Goal: Information Seeking & Learning: Learn about a topic

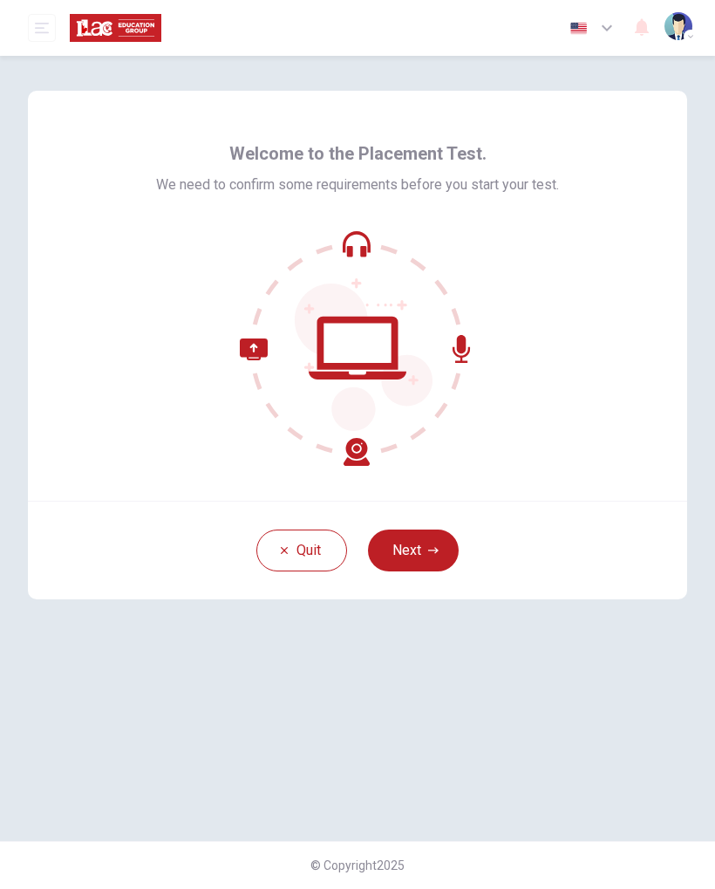
click at [417, 548] on button "Next" at bounding box center [413, 551] width 91 height 42
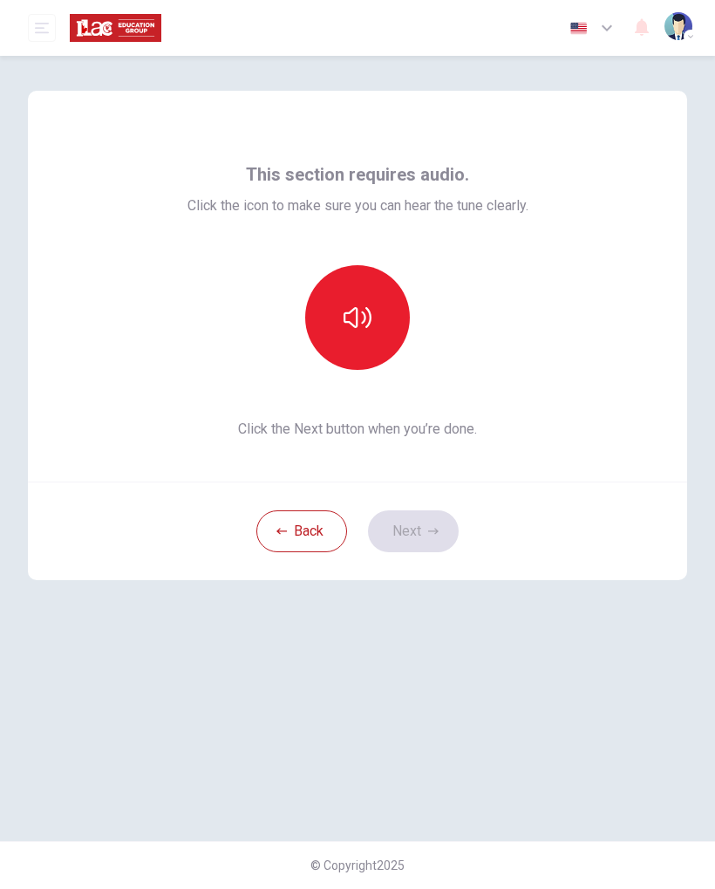
click at [375, 304] on button "button" at bounding box center [357, 317] width 105 height 105
click at [365, 319] on icon "button" at bounding box center [358, 317] width 28 height 21
click at [427, 531] on button "Next" at bounding box center [413, 531] width 91 height 42
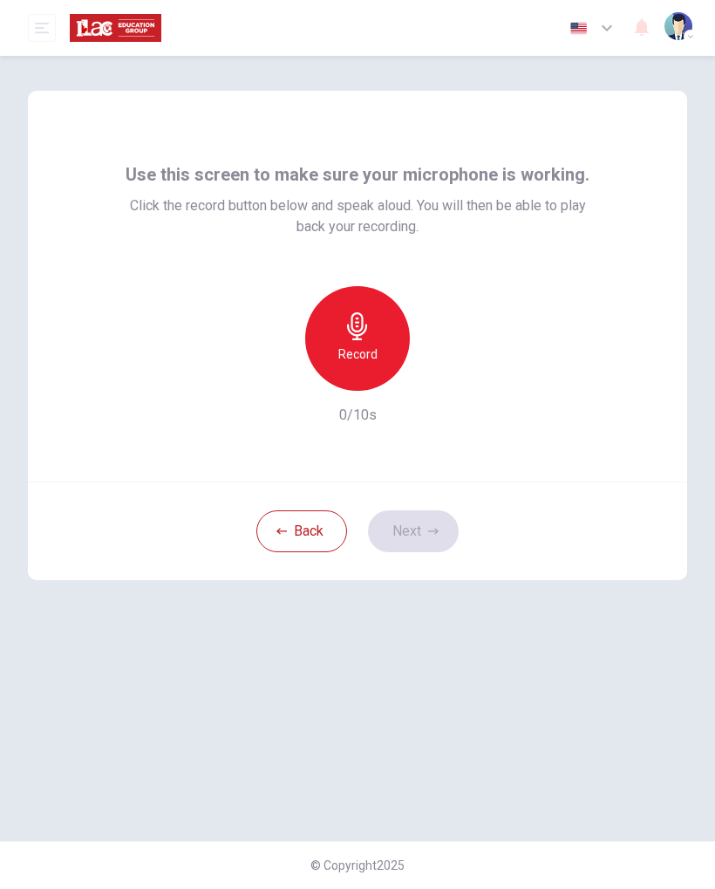
click at [358, 334] on icon "button" at bounding box center [358, 326] width 28 height 28
click at [421, 537] on button "Next" at bounding box center [413, 531] width 91 height 42
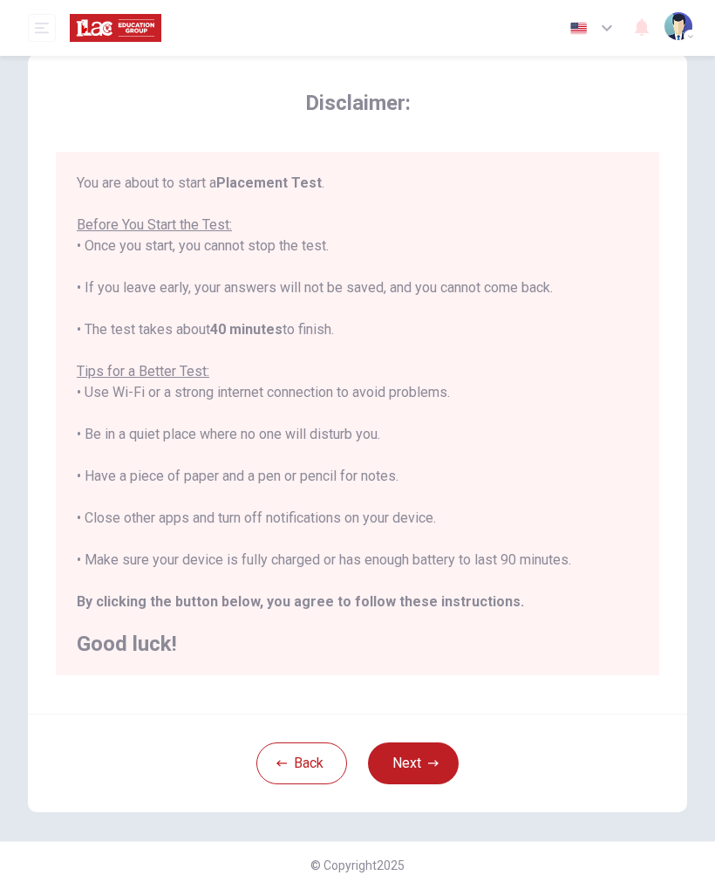
scroll to position [37, 0]
click at [405, 765] on button "Next" at bounding box center [413, 763] width 91 height 42
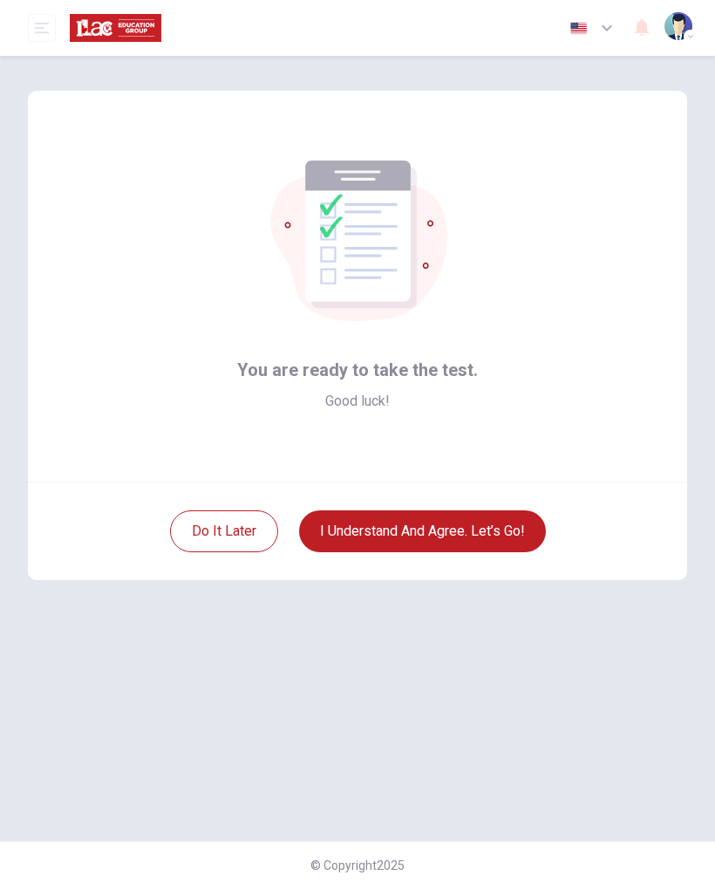
click at [428, 529] on button "I understand and agree. Let’s go!" at bounding box center [422, 531] width 247 height 42
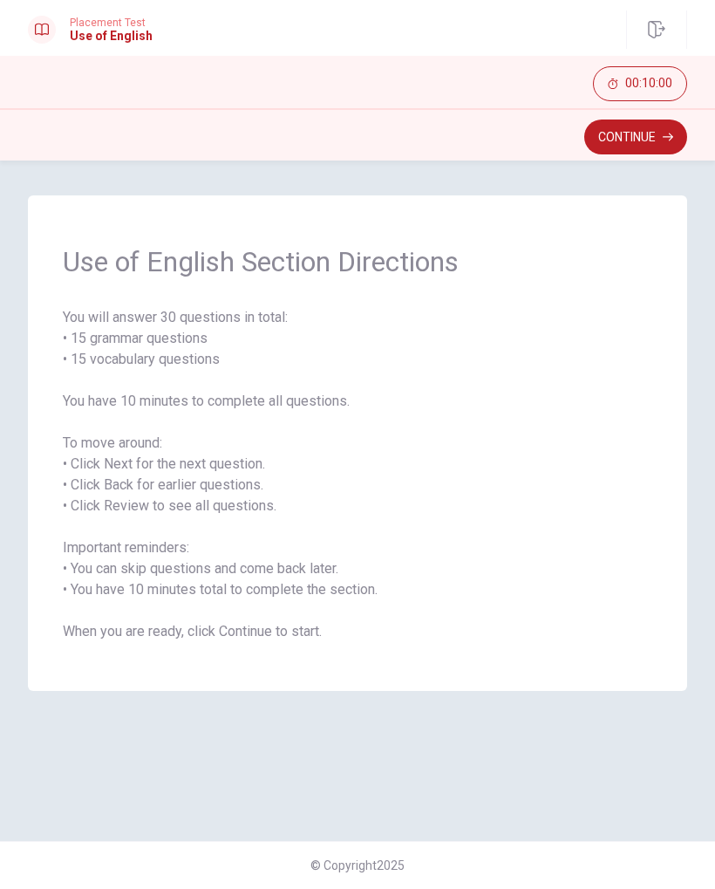
click at [663, 136] on icon "button" at bounding box center [668, 137] width 10 height 10
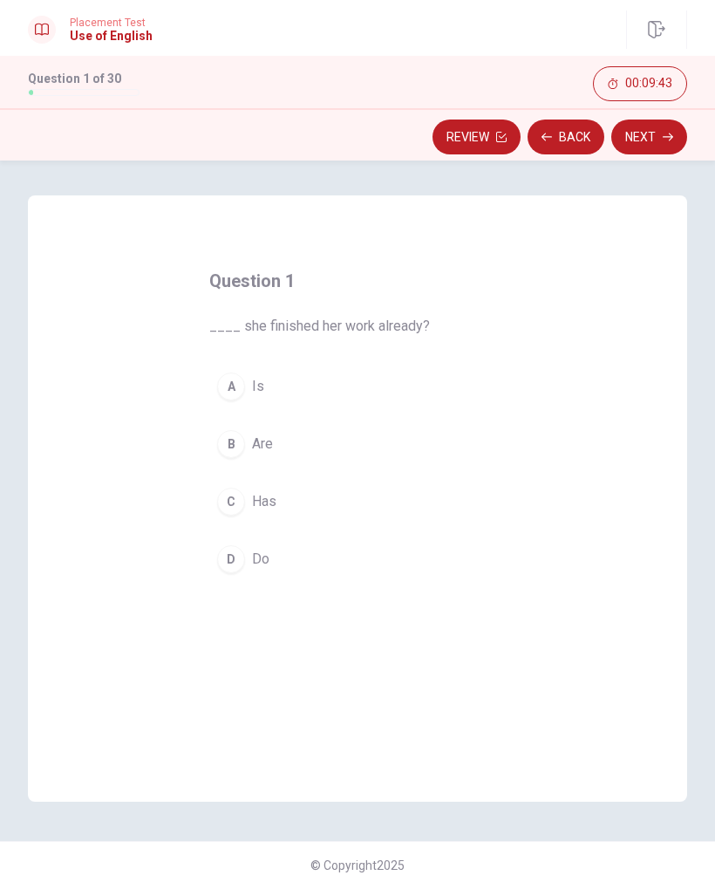
click at [240, 504] on div "C" at bounding box center [231, 502] width 28 height 28
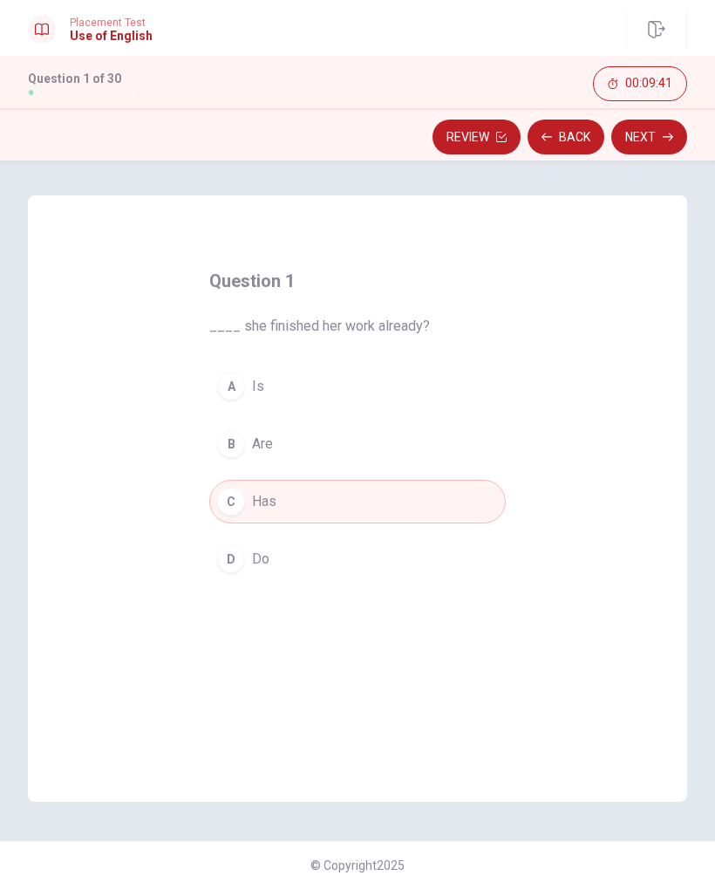
click at [655, 135] on button "Next" at bounding box center [650, 137] width 76 height 35
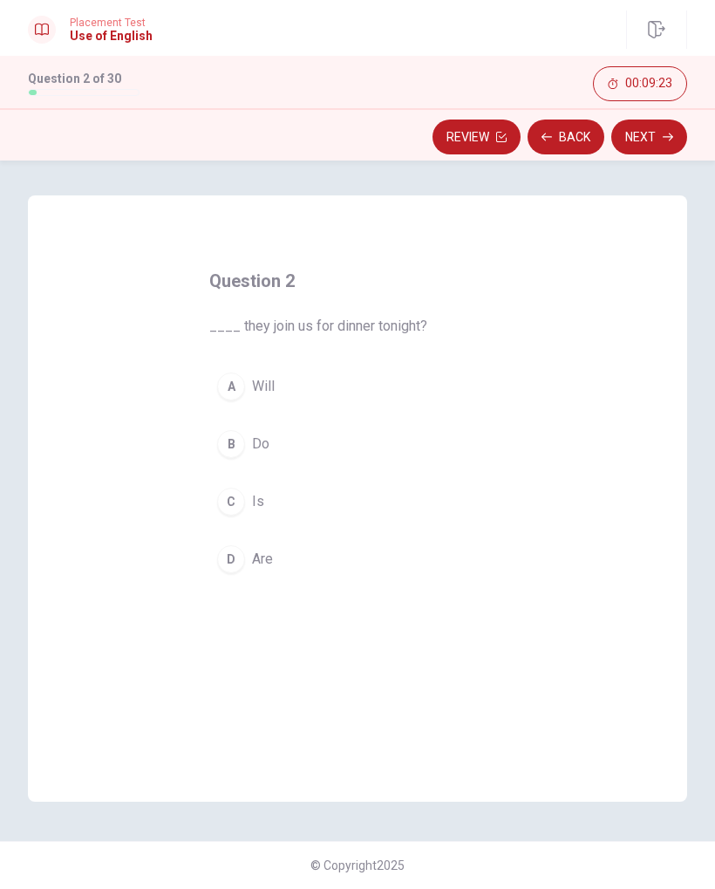
click at [228, 379] on div "A" at bounding box center [231, 387] width 28 height 28
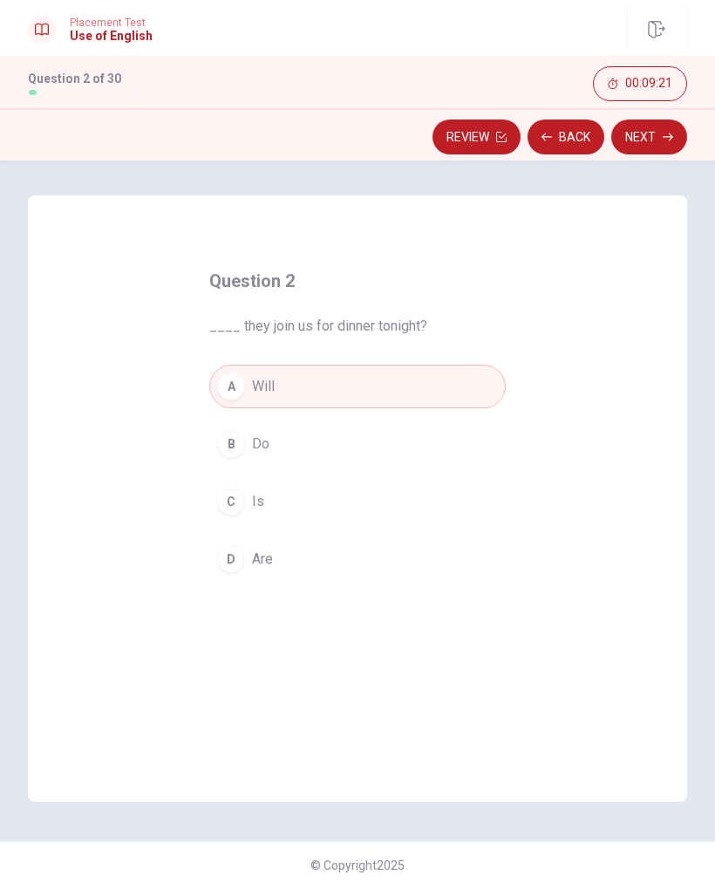
click at [655, 140] on button "Next" at bounding box center [650, 137] width 76 height 35
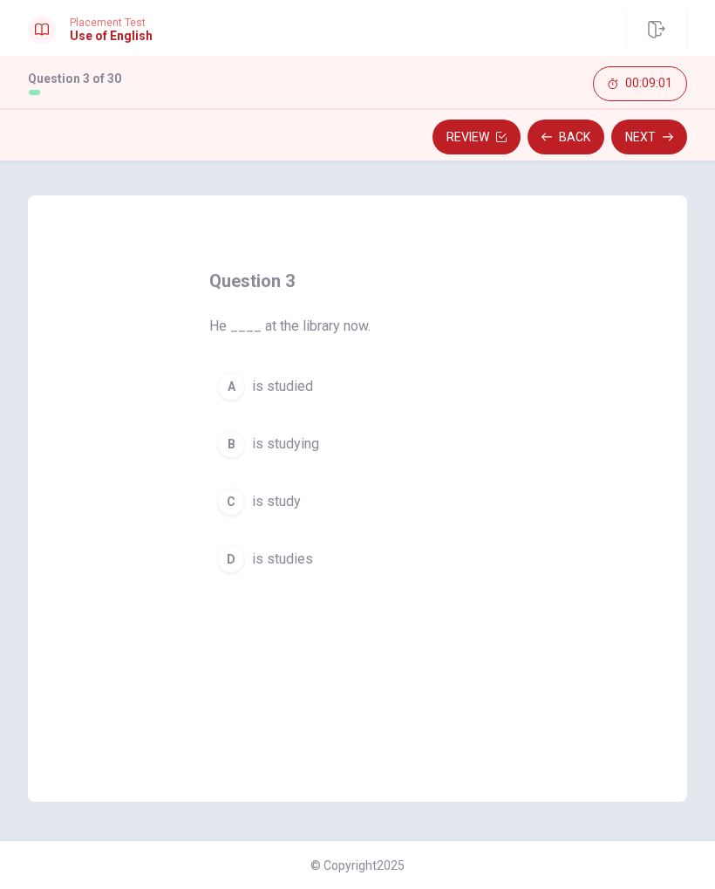
click at [232, 449] on div "B" at bounding box center [231, 444] width 28 height 28
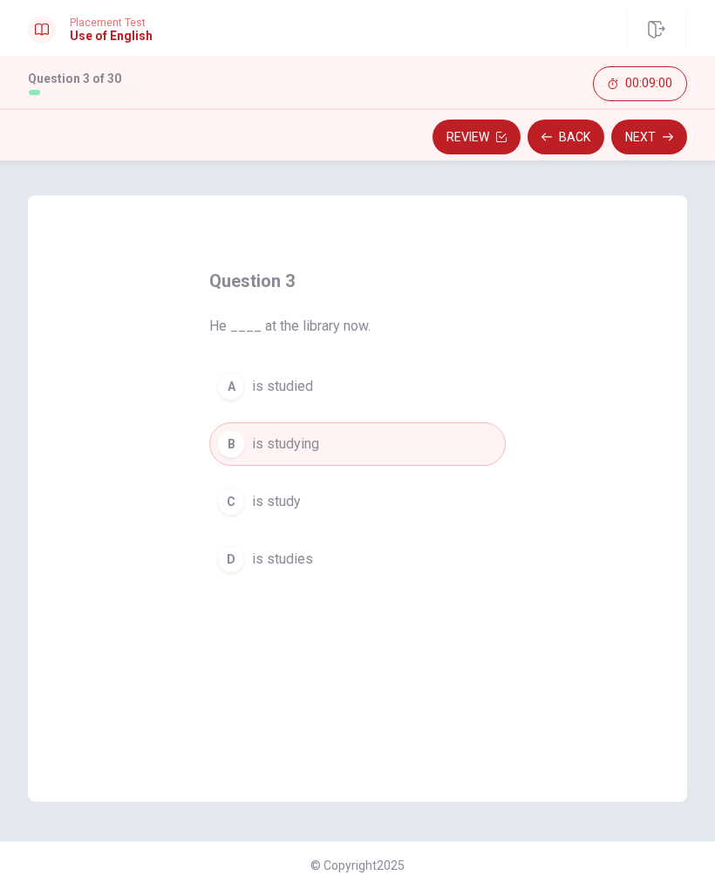
click at [650, 141] on button "Next" at bounding box center [650, 137] width 76 height 35
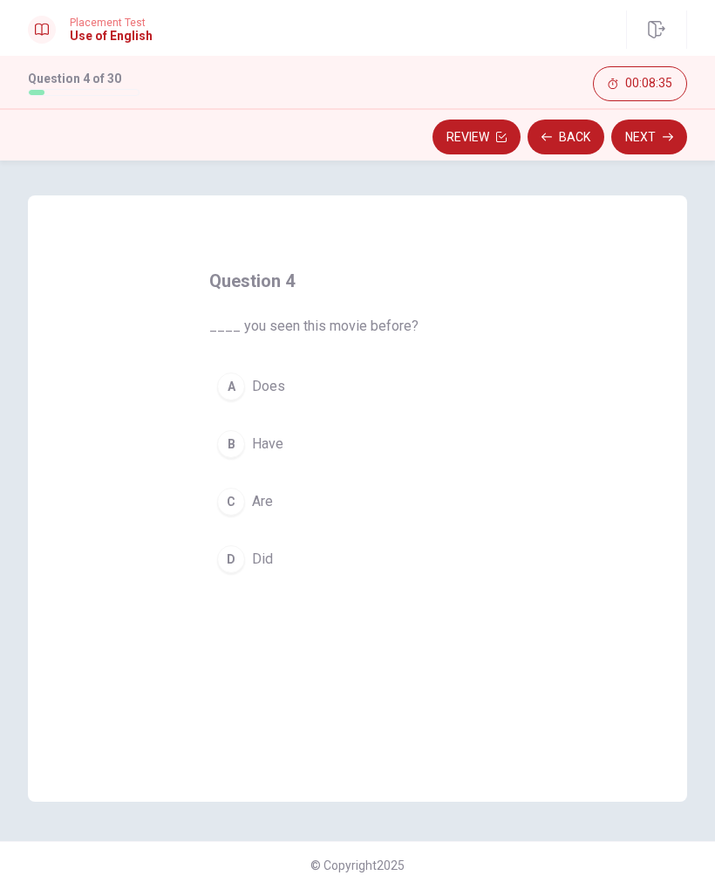
click at [234, 442] on div "B" at bounding box center [231, 444] width 28 height 28
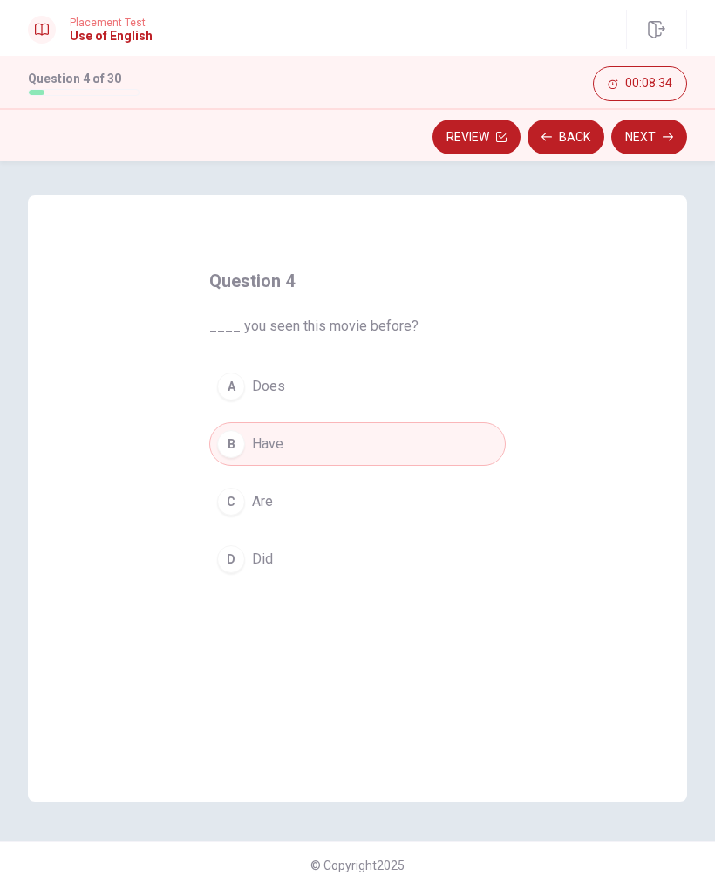
click at [651, 130] on button "Next" at bounding box center [650, 137] width 76 height 35
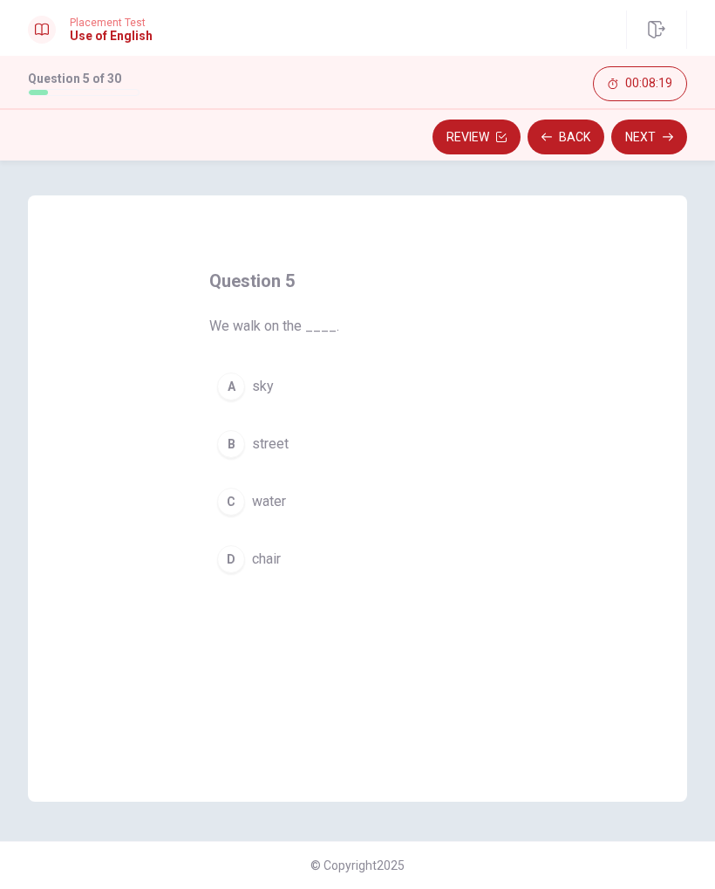
click at [238, 560] on div "D" at bounding box center [231, 559] width 28 height 28
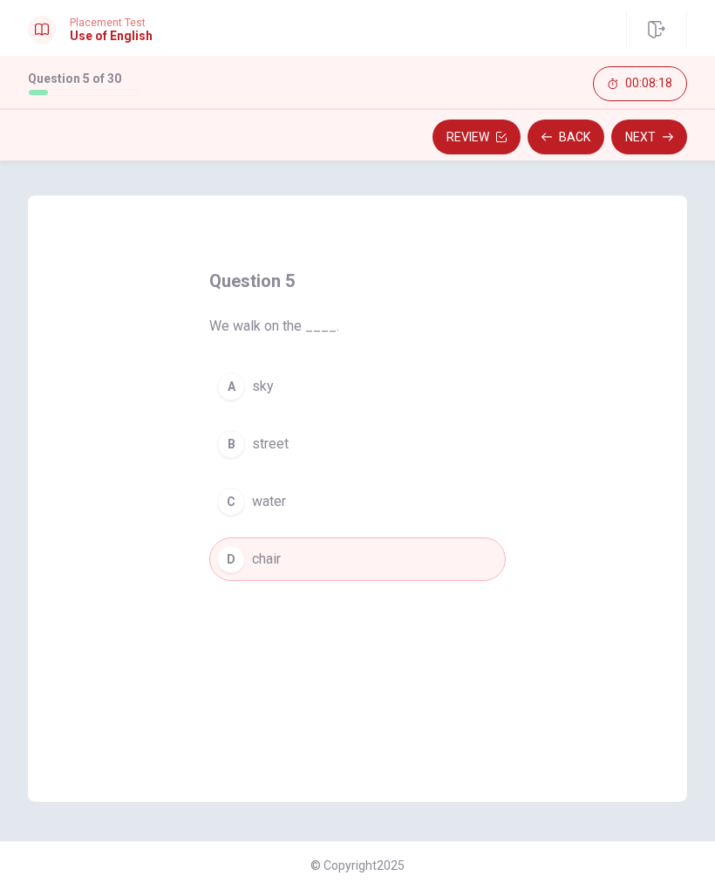
click at [645, 132] on button "Next" at bounding box center [650, 137] width 76 height 35
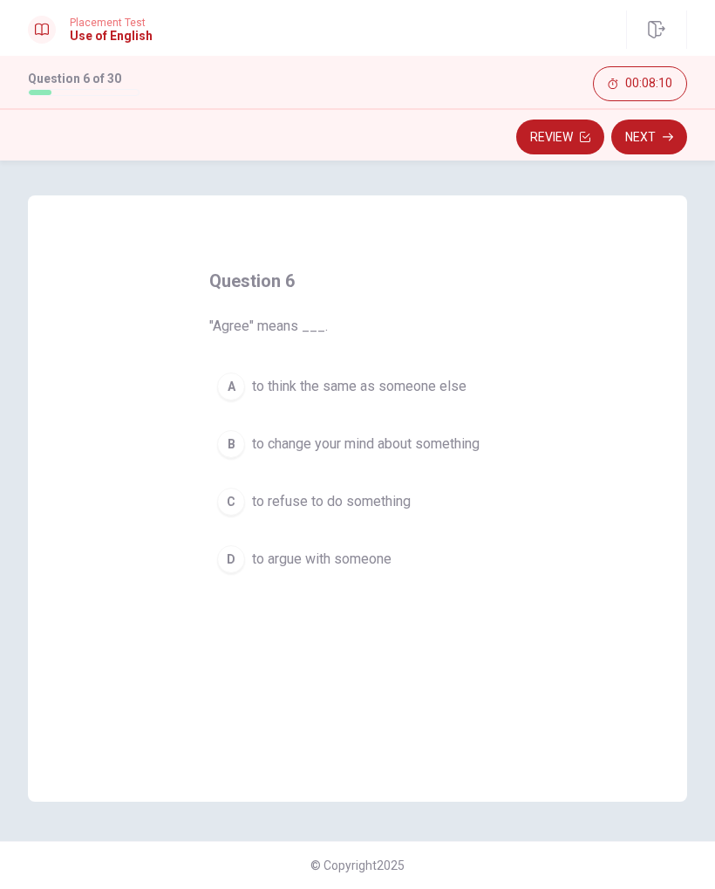
click at [710, 374] on div "Question 6 "Agree" means ___. A to think the same as someone else B to change y…" at bounding box center [357, 500] width 715 height 611
click at [235, 392] on div "A" at bounding box center [231, 387] width 28 height 28
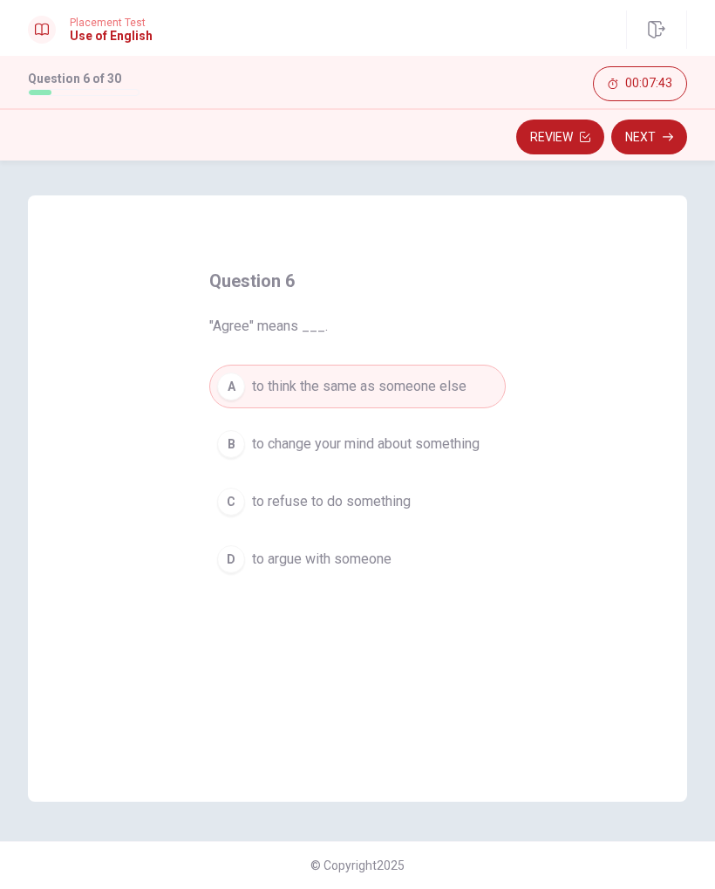
click at [660, 135] on button "Next" at bounding box center [650, 137] width 76 height 35
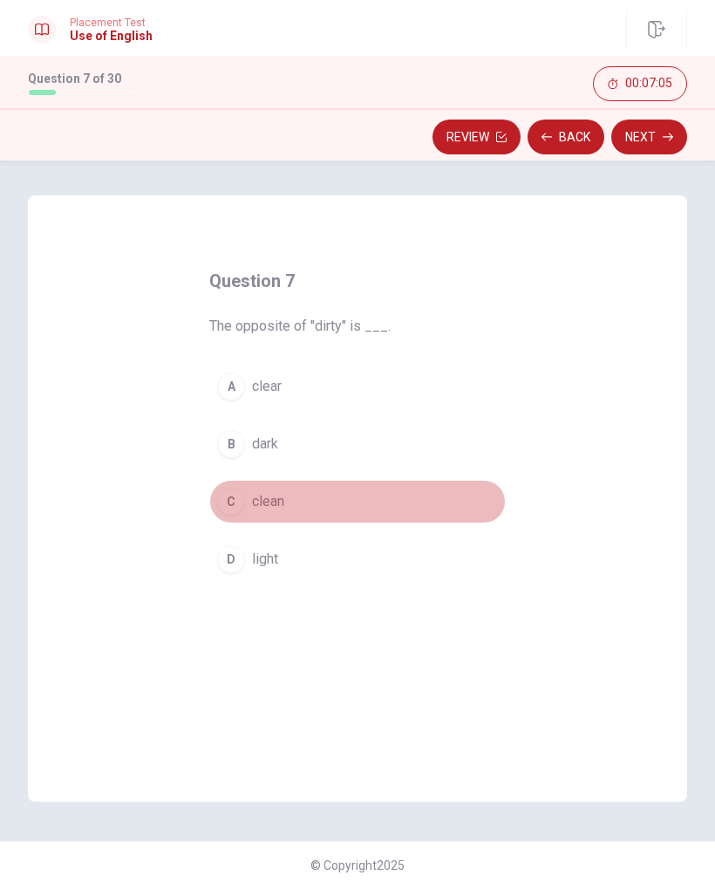
click at [234, 497] on div "C" at bounding box center [231, 502] width 28 height 28
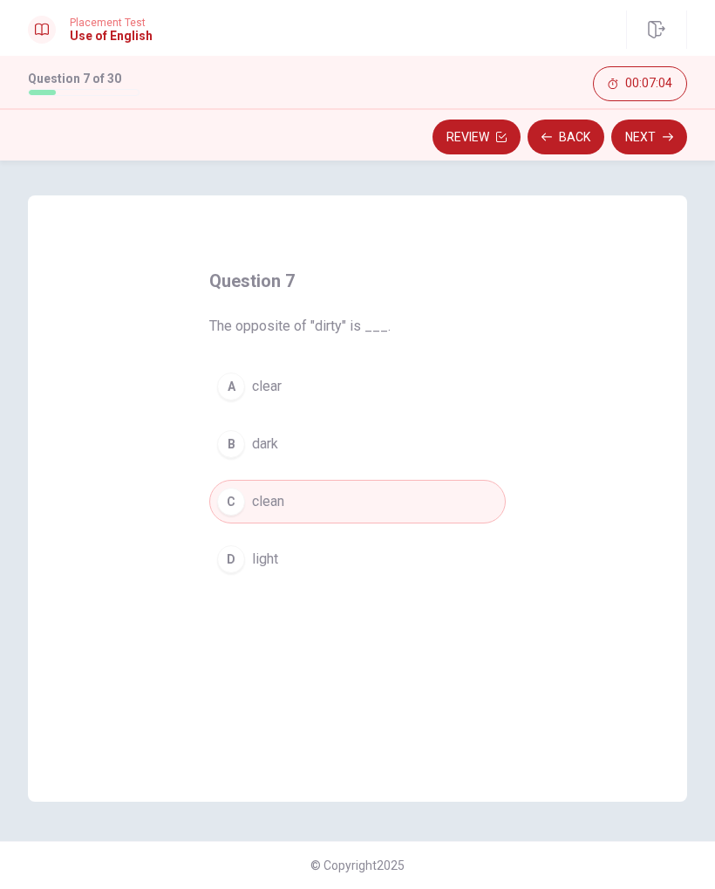
click at [650, 133] on button "Next" at bounding box center [650, 137] width 76 height 35
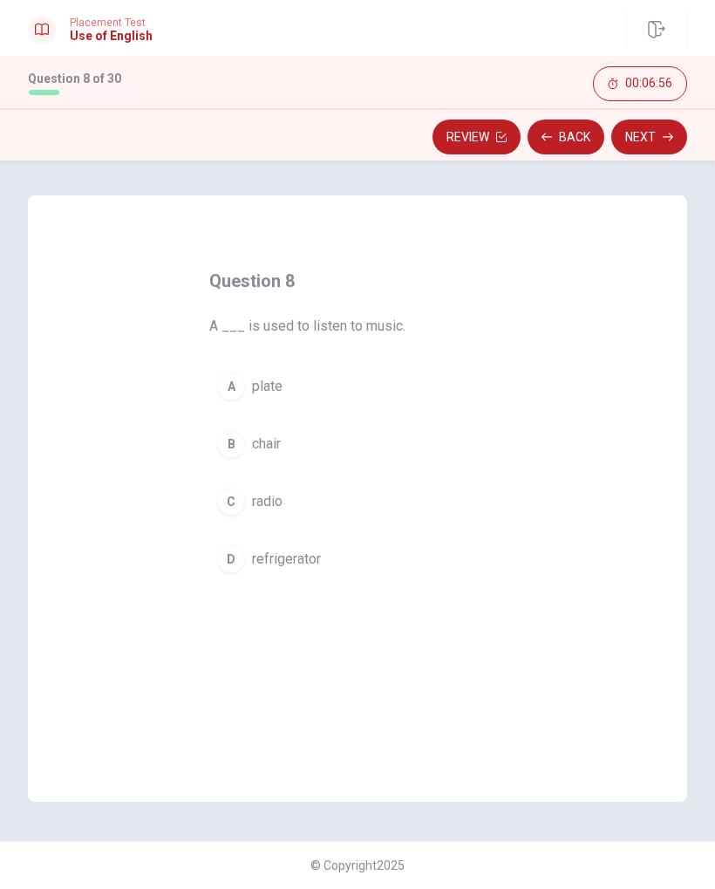
click at [241, 512] on button "C radio" at bounding box center [357, 502] width 297 height 44
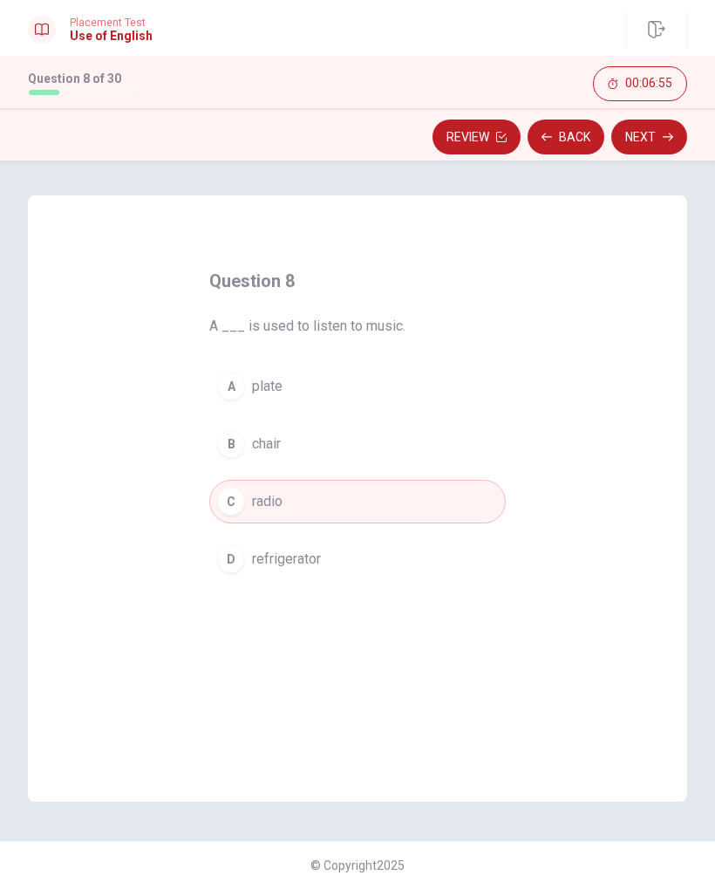
click at [649, 142] on button "Next" at bounding box center [650, 137] width 76 height 35
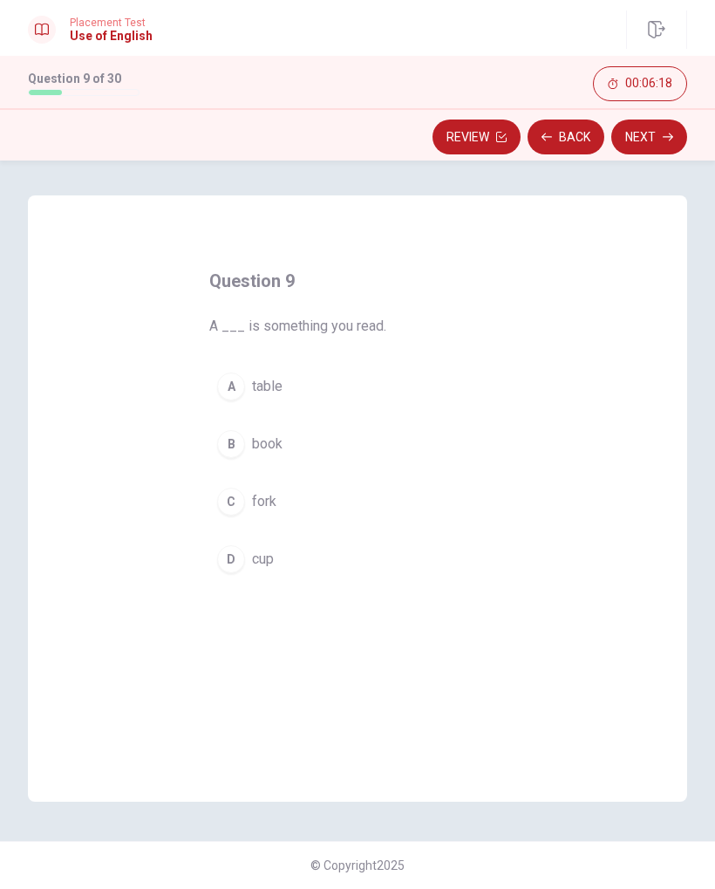
click at [230, 448] on div "B" at bounding box center [231, 444] width 28 height 28
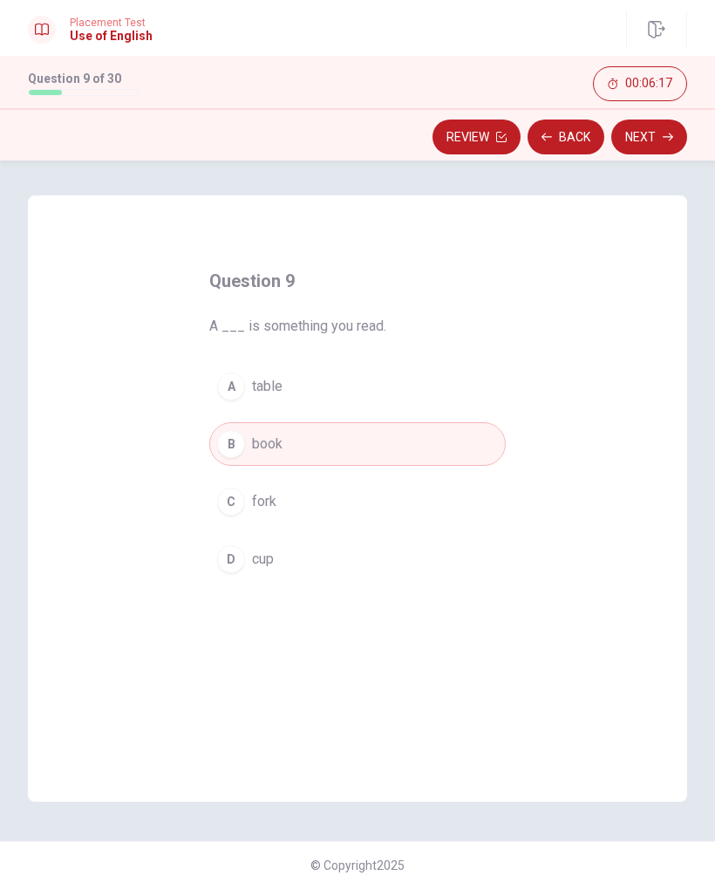
click at [645, 137] on button "Next" at bounding box center [650, 137] width 76 height 35
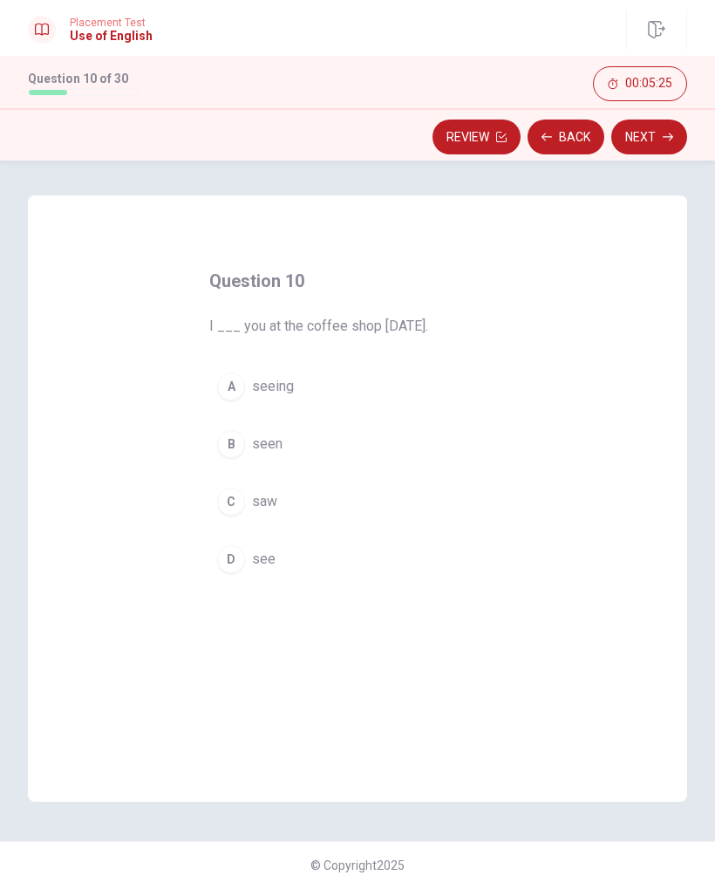
click at [242, 556] on div "D" at bounding box center [231, 559] width 28 height 28
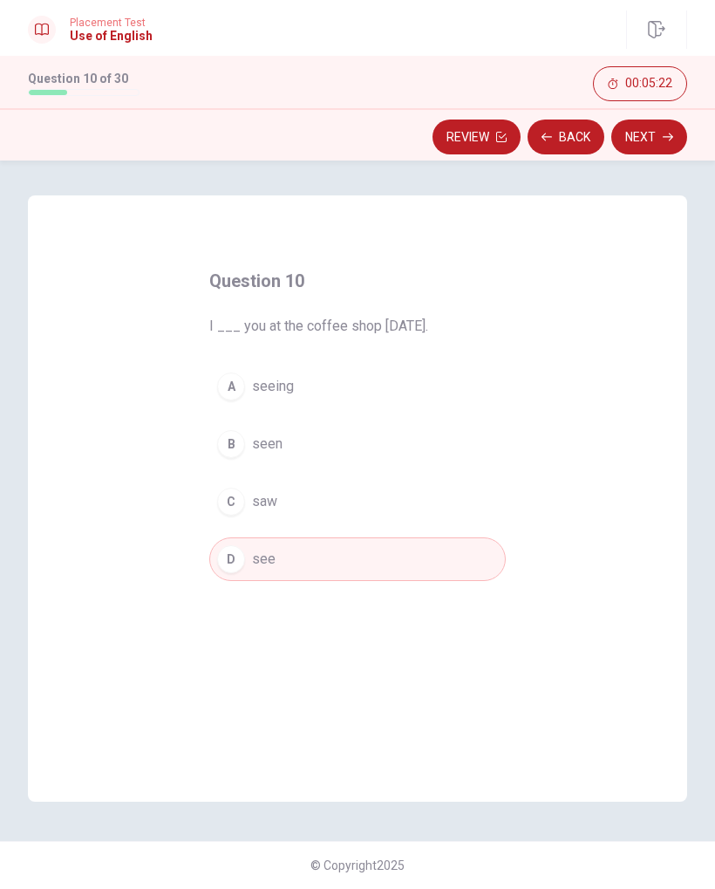
click at [655, 140] on button "Next" at bounding box center [650, 137] width 76 height 35
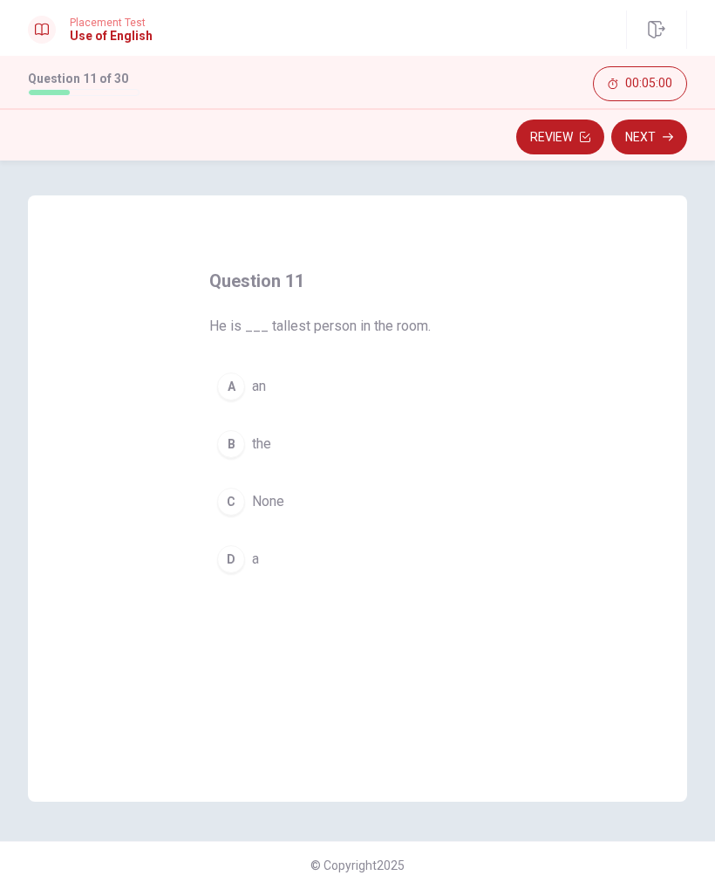
click at [244, 447] on div "B" at bounding box center [231, 444] width 28 height 28
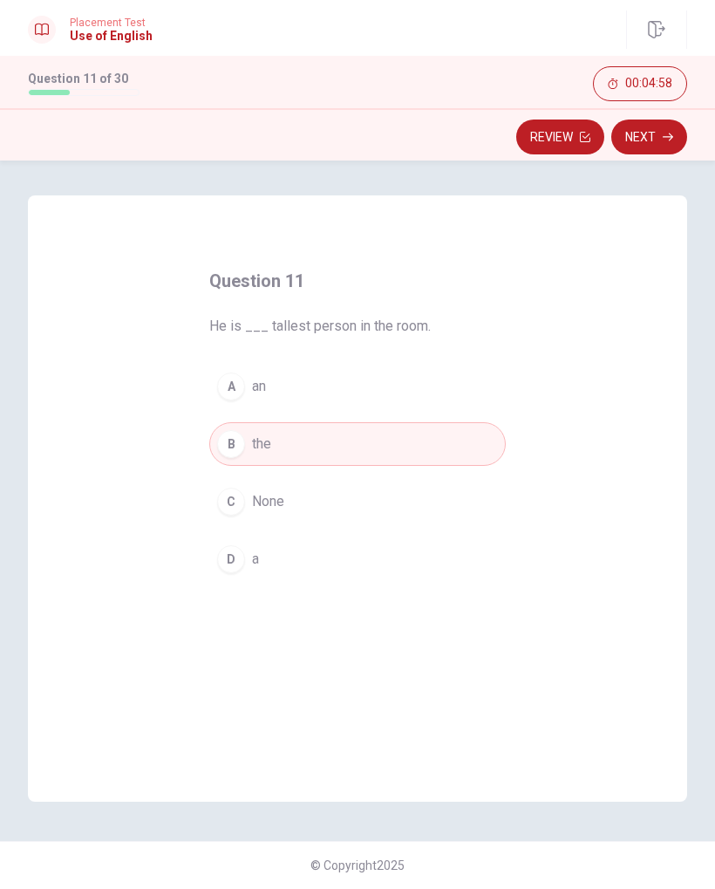
click at [651, 148] on button "Next" at bounding box center [650, 137] width 76 height 35
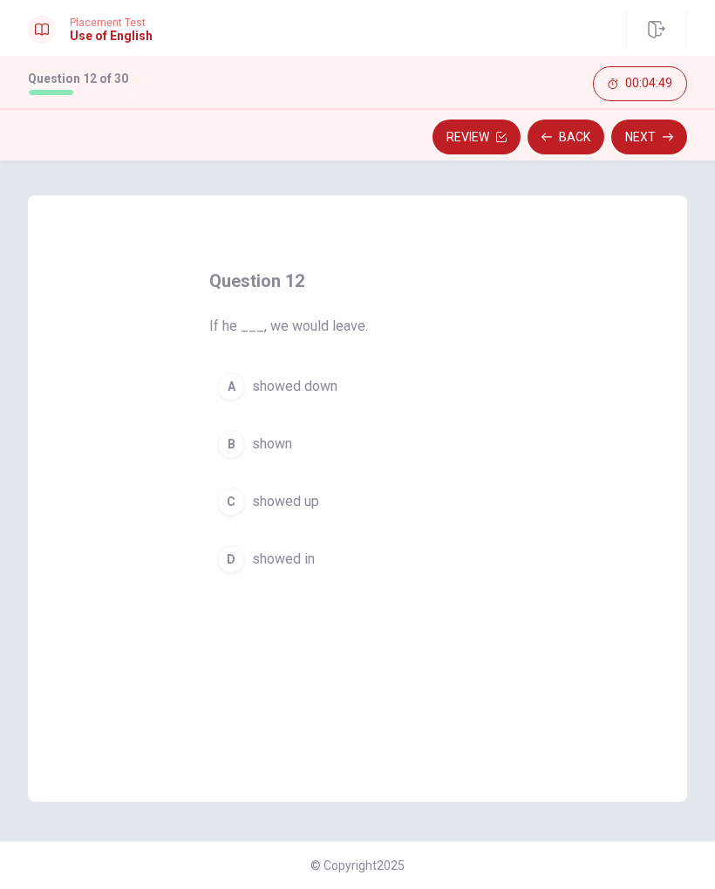
click at [248, 441] on button "B shown" at bounding box center [357, 444] width 297 height 44
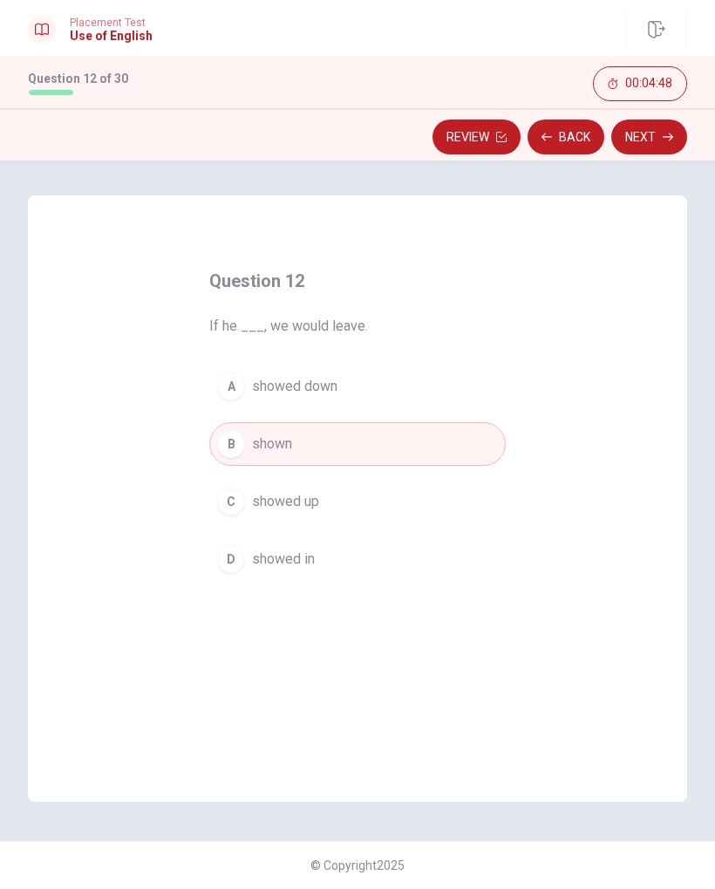
click at [646, 137] on button "Next" at bounding box center [650, 137] width 76 height 35
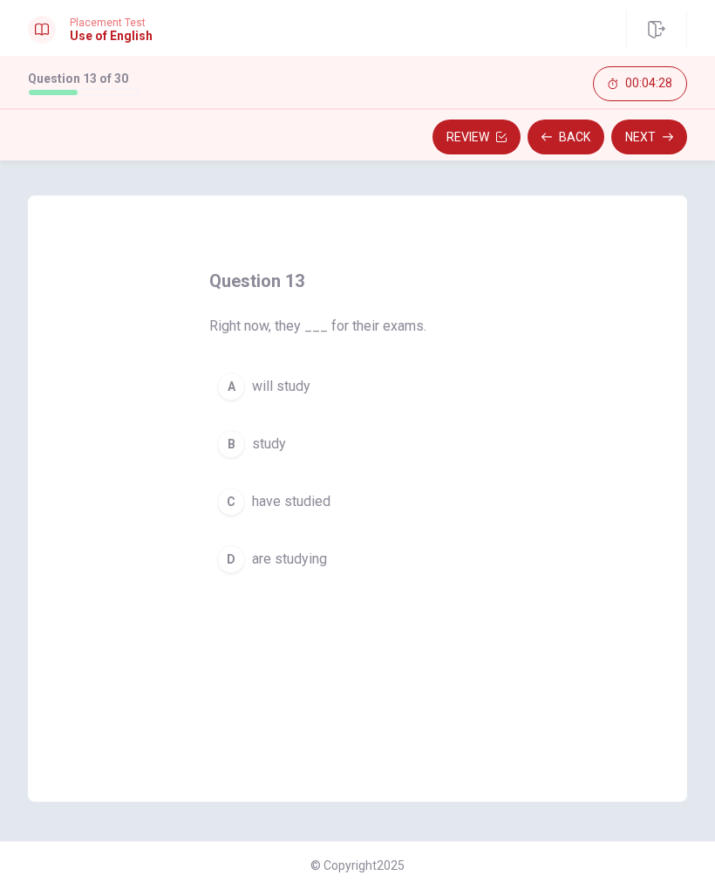
click at [226, 429] on button "B study" at bounding box center [357, 444] width 297 height 44
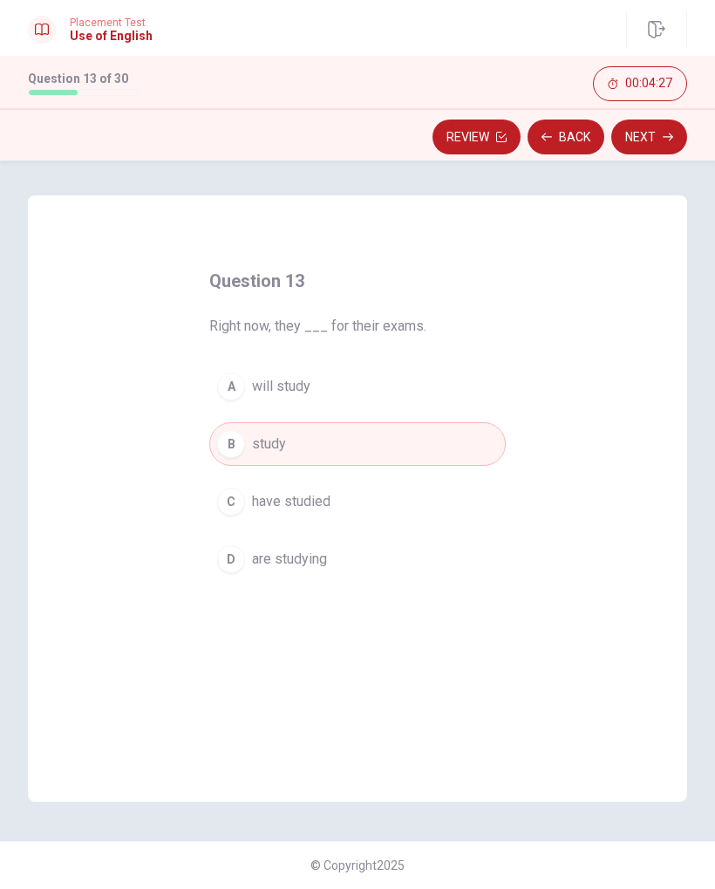
click at [648, 133] on button "Next" at bounding box center [650, 137] width 76 height 35
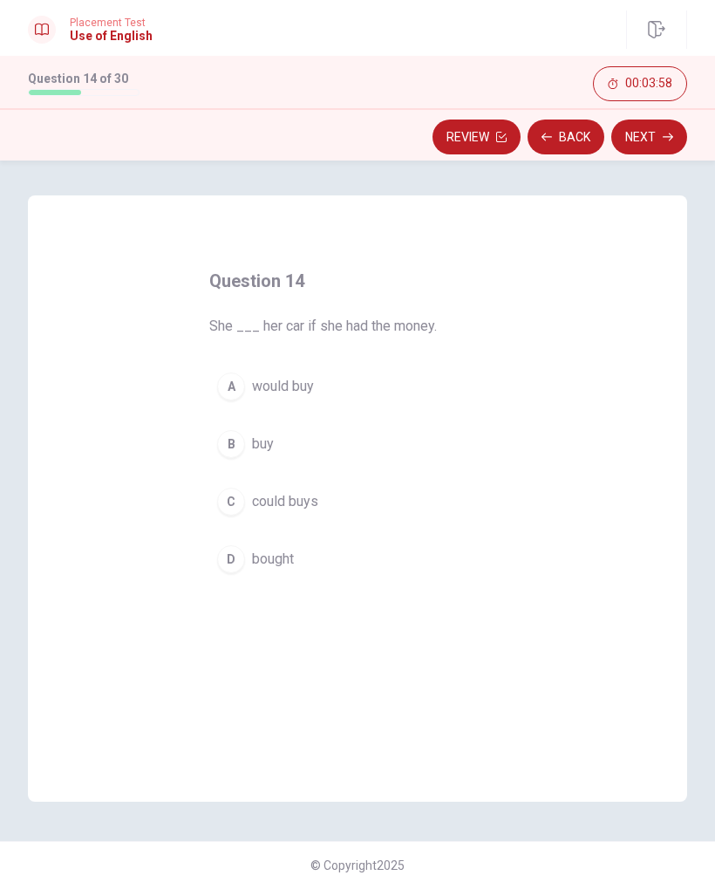
click at [227, 431] on div "B" at bounding box center [231, 444] width 28 height 28
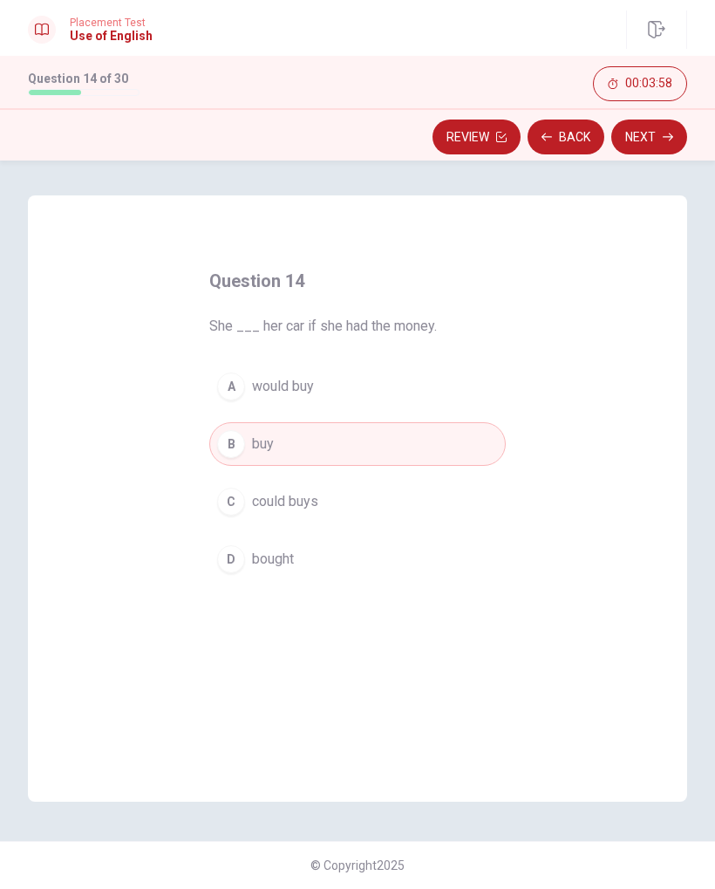
click at [641, 135] on button "Next" at bounding box center [650, 137] width 76 height 35
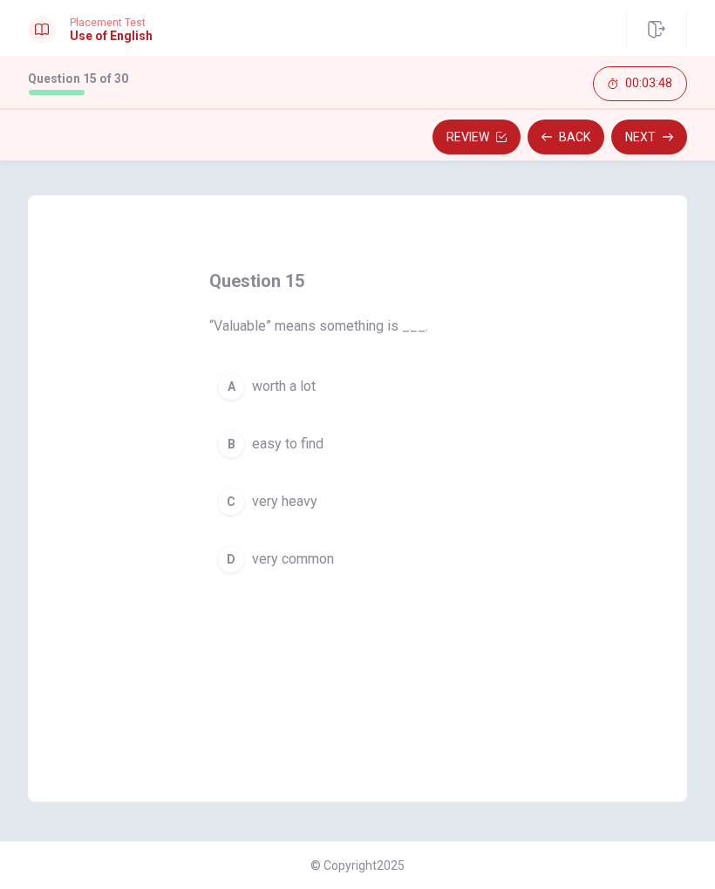
click at [241, 425] on button "B easy to find" at bounding box center [357, 444] width 297 height 44
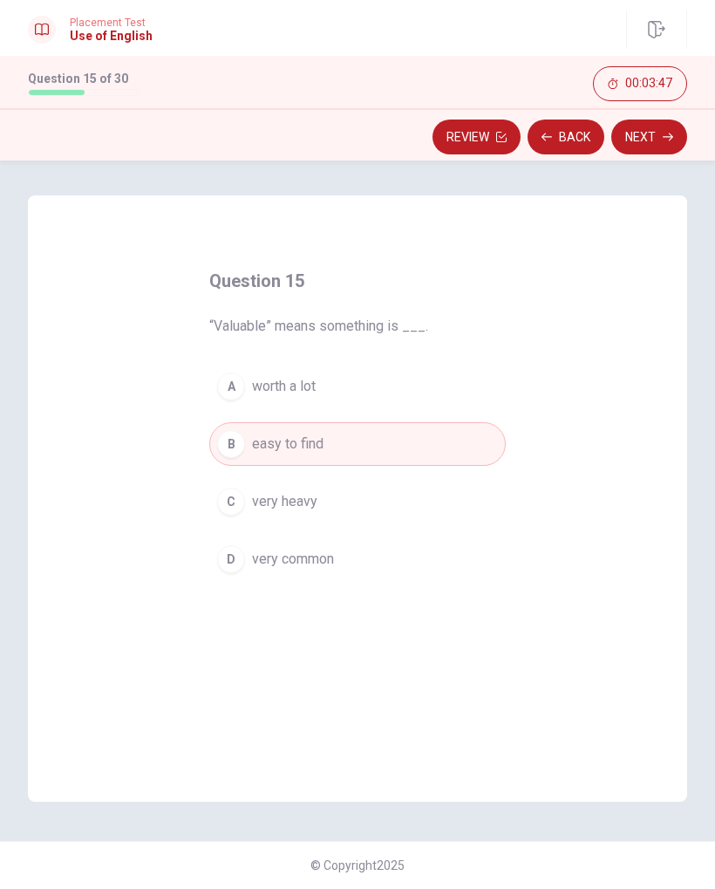
click at [650, 135] on button "Next" at bounding box center [650, 137] width 76 height 35
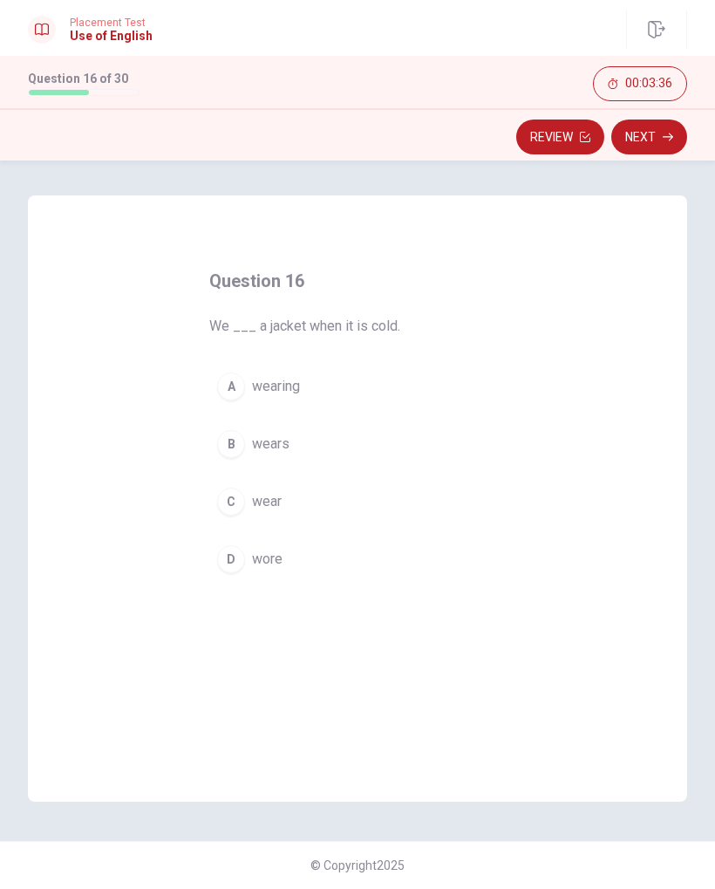
click at [624, 383] on div "Question 16 We ___ a jacket when it is cold. A wearing B wears C wear D wore" at bounding box center [358, 498] width 660 height 606
click at [239, 441] on div "B" at bounding box center [231, 444] width 28 height 28
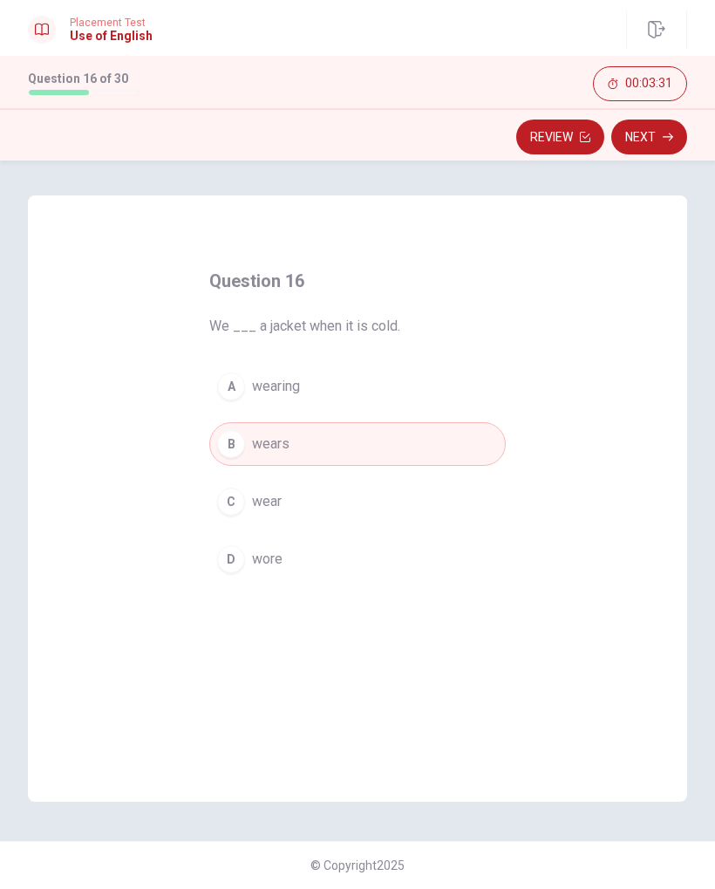
click at [654, 140] on button "Next" at bounding box center [650, 137] width 76 height 35
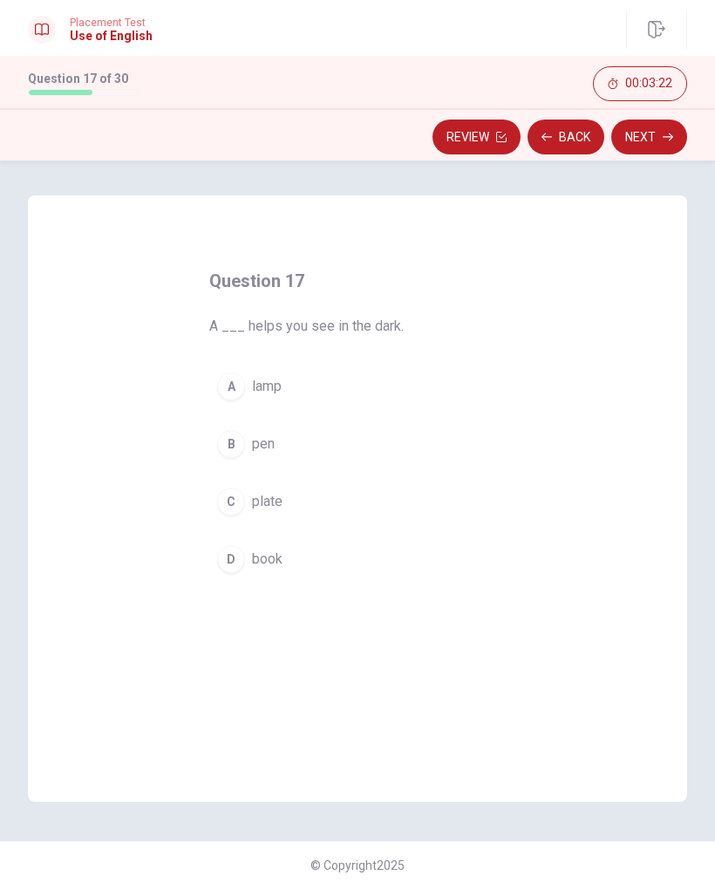
click at [230, 441] on div "B" at bounding box center [231, 444] width 28 height 28
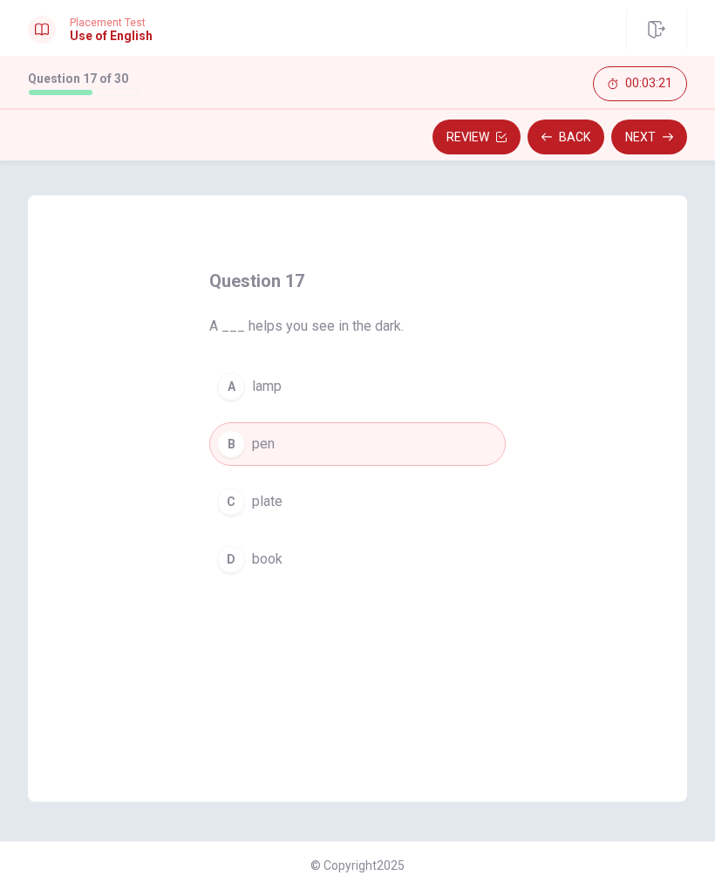
click at [653, 127] on button "Next" at bounding box center [650, 137] width 76 height 35
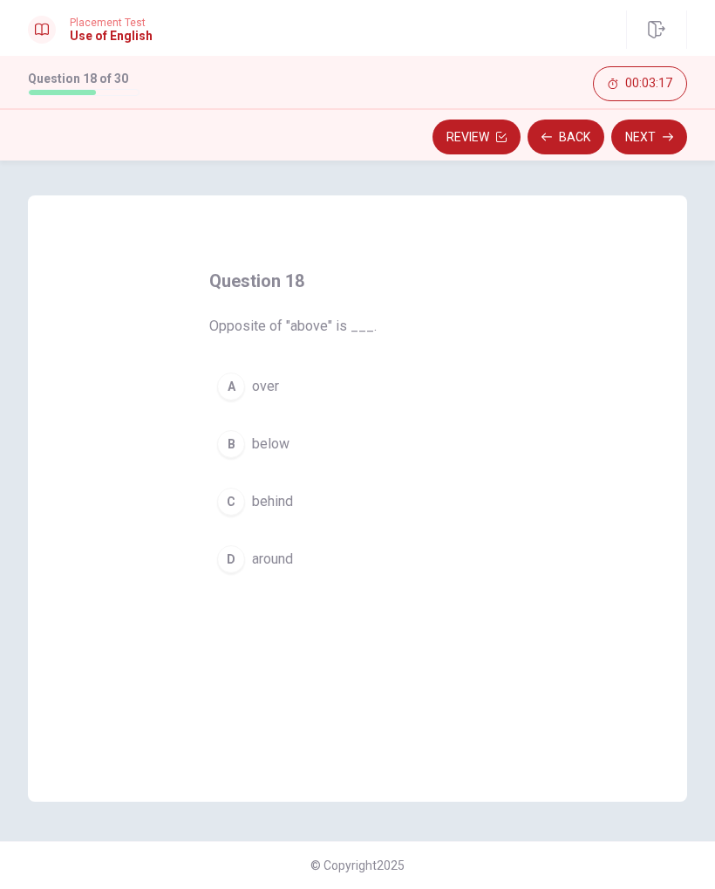
click at [238, 399] on button "A over" at bounding box center [357, 387] width 297 height 44
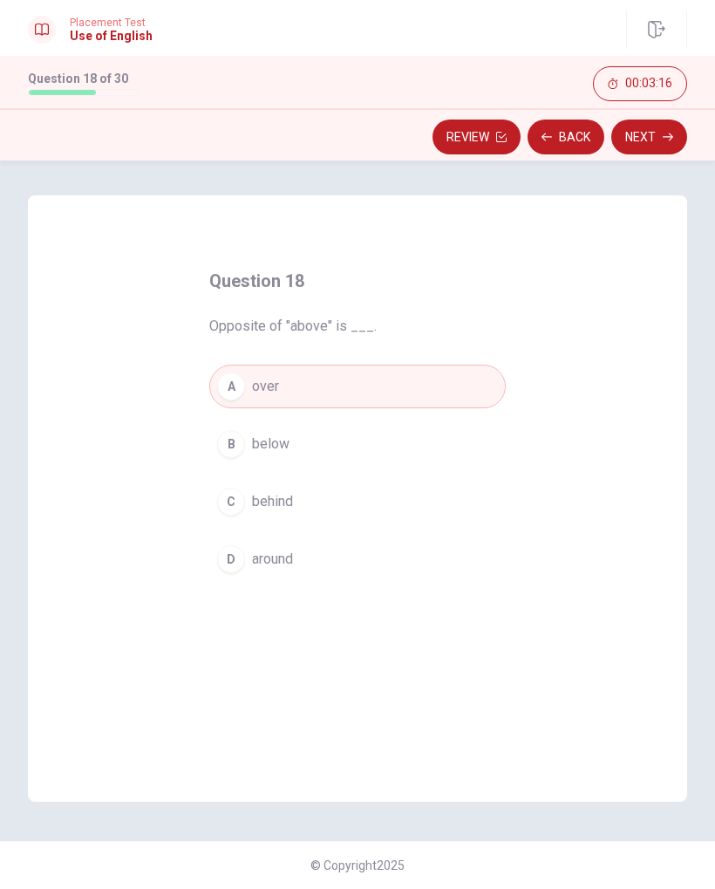
click at [641, 138] on button "Next" at bounding box center [650, 137] width 76 height 35
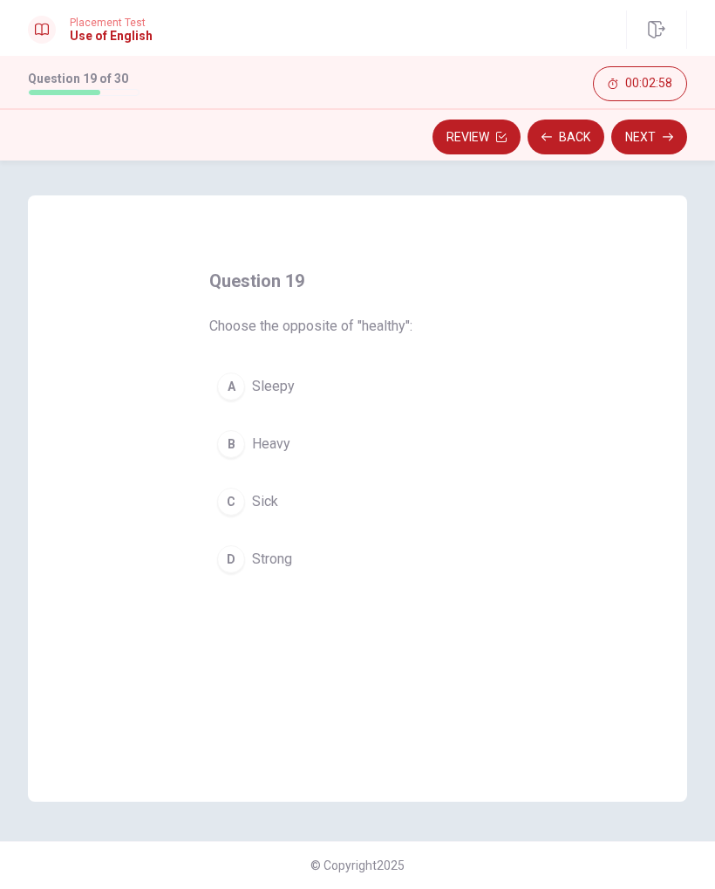
click at [244, 558] on div "D" at bounding box center [231, 559] width 28 height 28
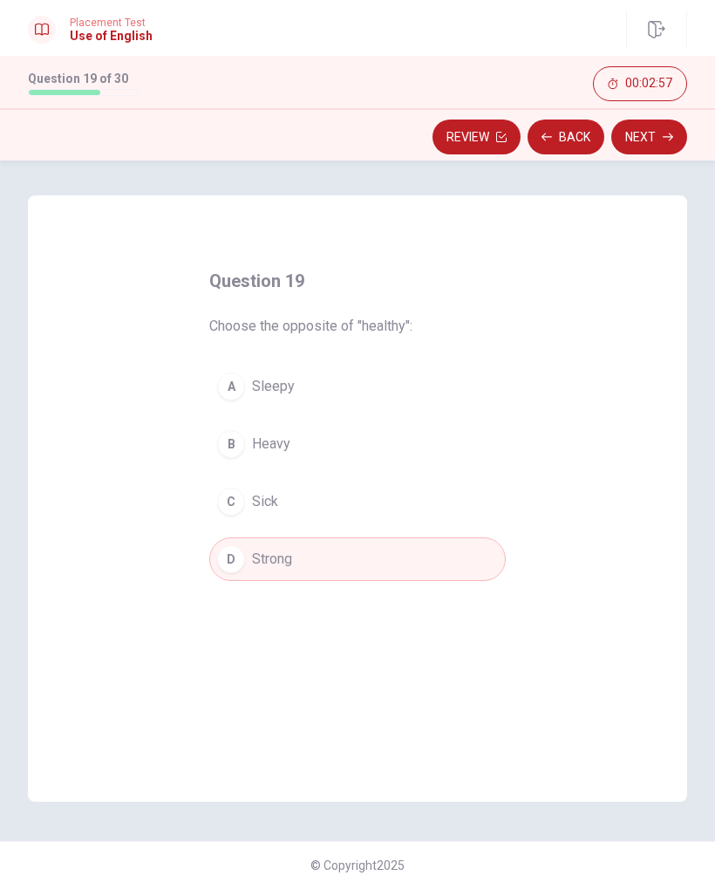
click at [653, 140] on button "Next" at bounding box center [650, 137] width 76 height 35
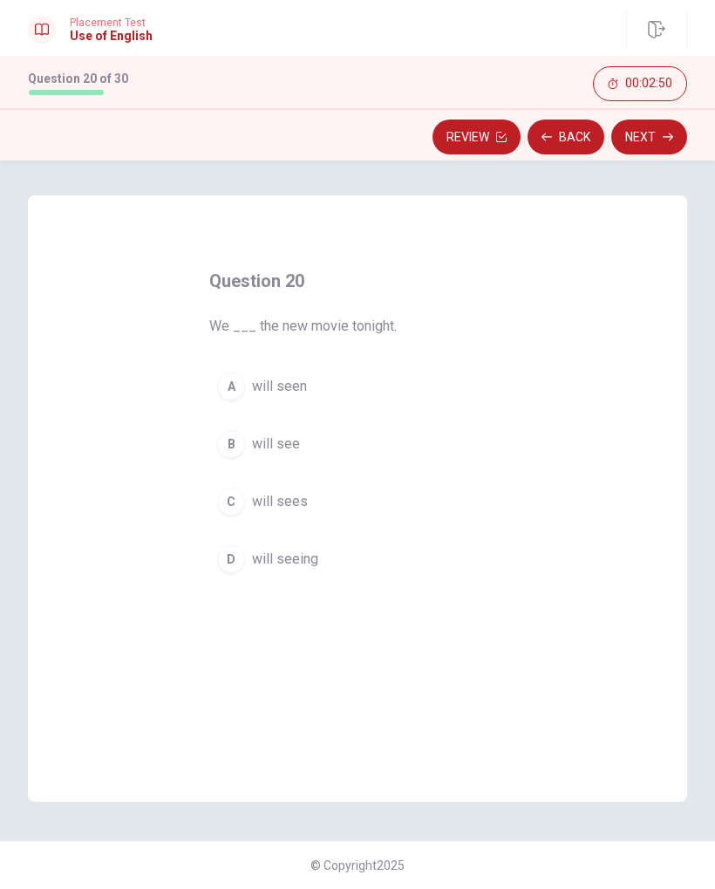
click at [226, 446] on div "B" at bounding box center [231, 444] width 28 height 28
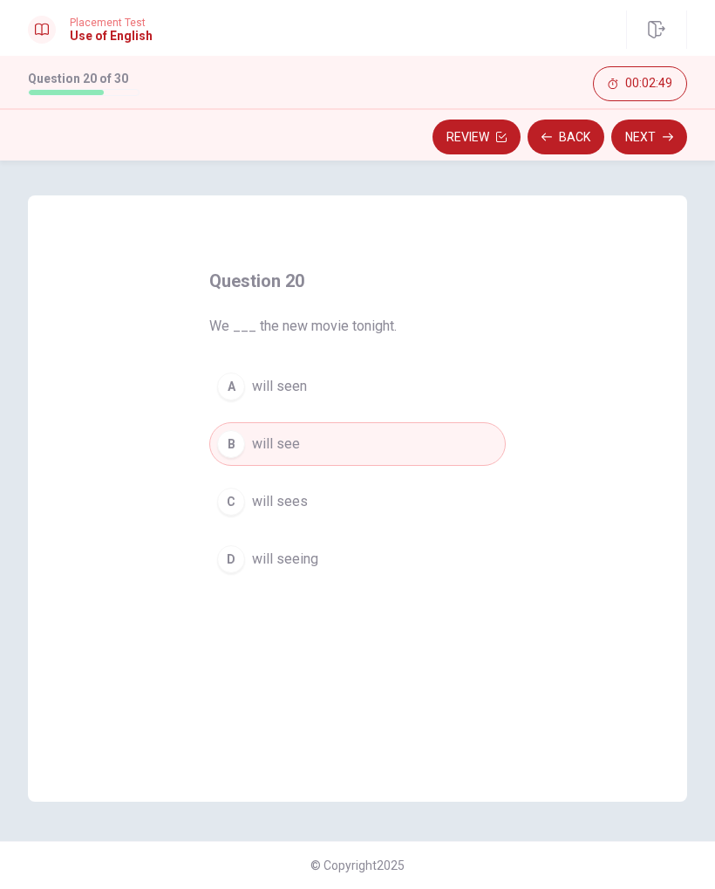
click at [638, 145] on button "Next" at bounding box center [650, 137] width 76 height 35
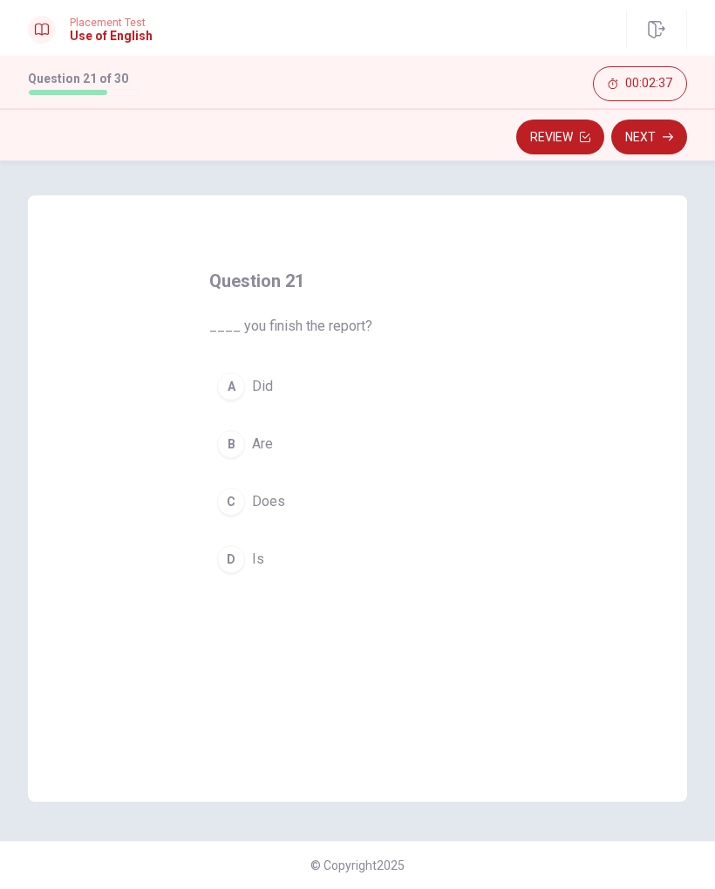
click at [251, 505] on button "C Does" at bounding box center [357, 502] width 297 height 44
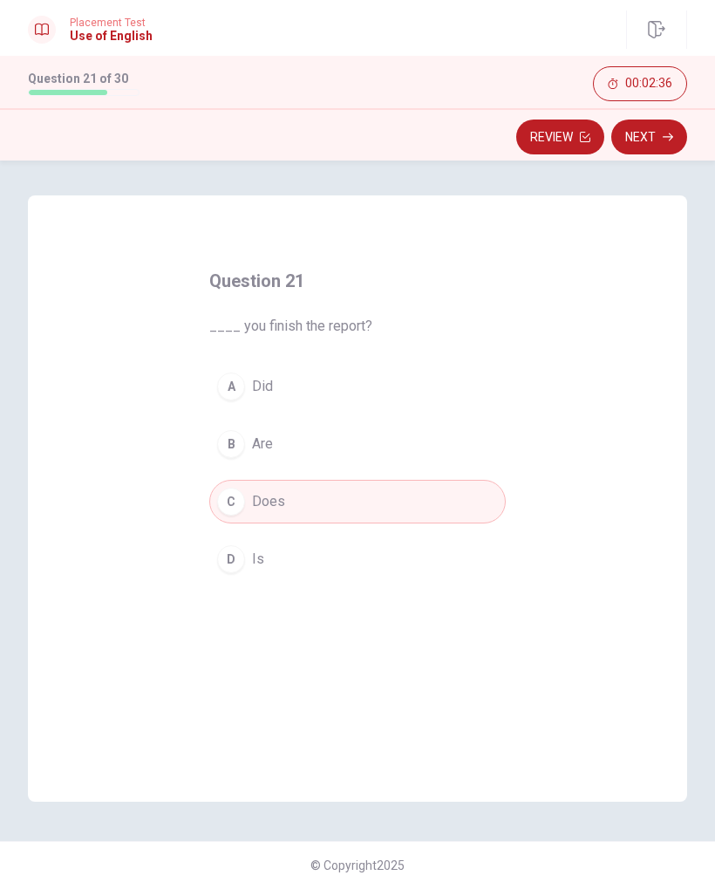
click at [649, 134] on button "Next" at bounding box center [650, 137] width 76 height 35
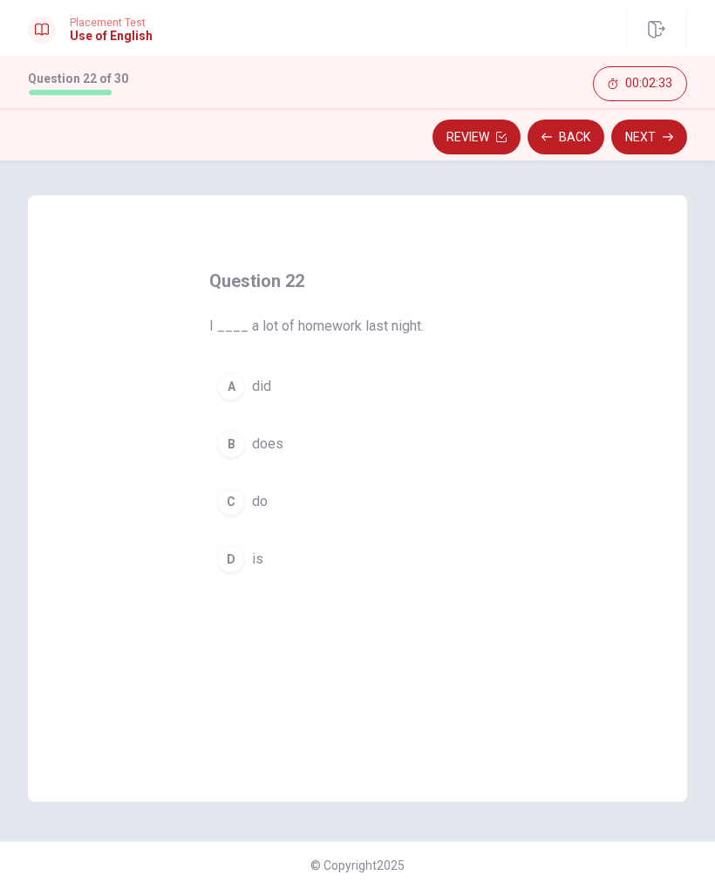
click at [241, 502] on div "C" at bounding box center [231, 502] width 28 height 28
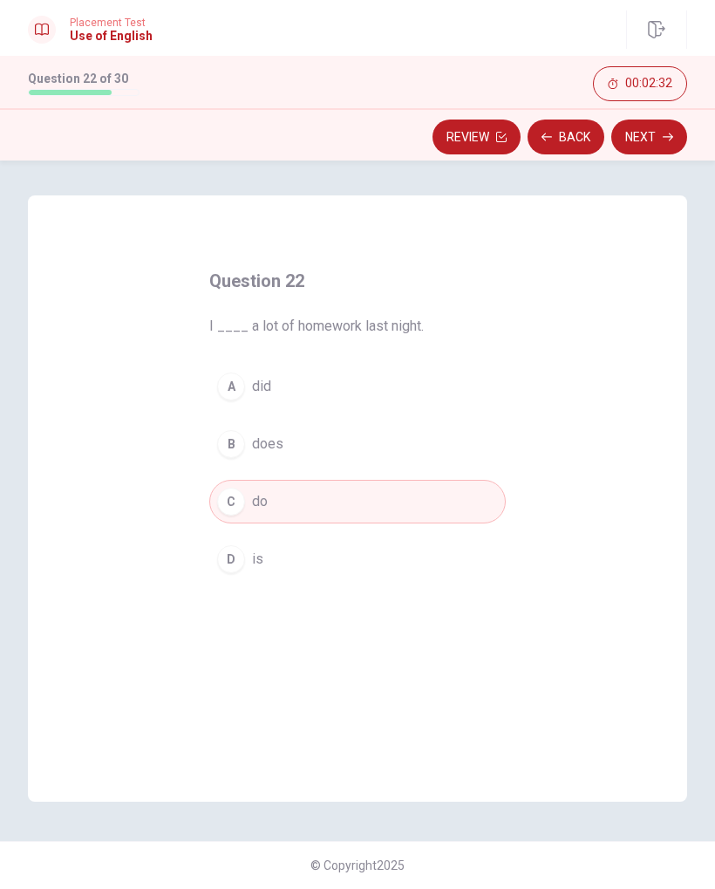
click at [643, 135] on button "Next" at bounding box center [650, 137] width 76 height 35
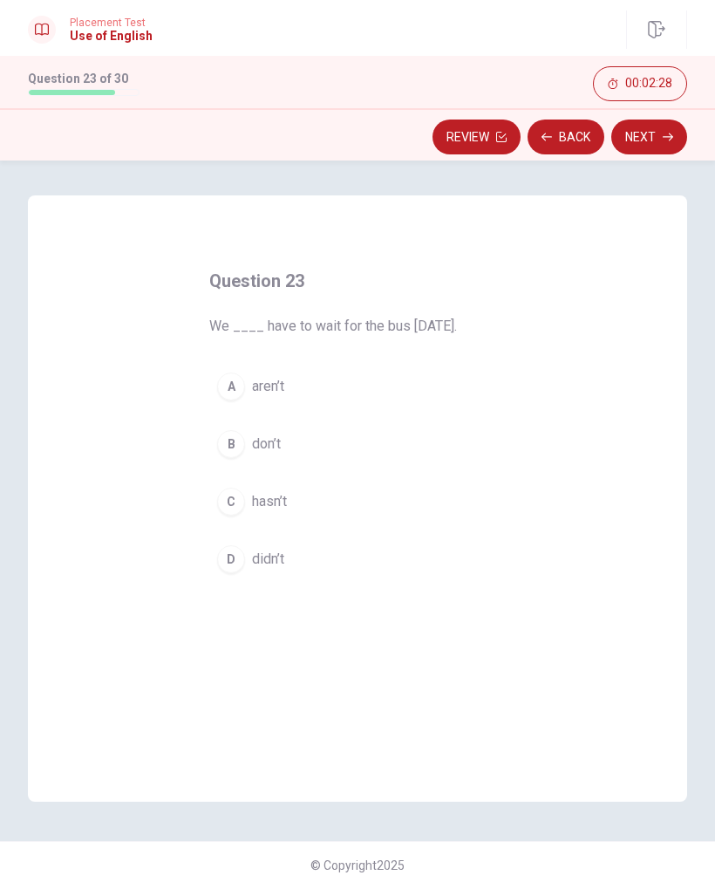
click at [265, 391] on span "aren’t" at bounding box center [268, 386] width 32 height 21
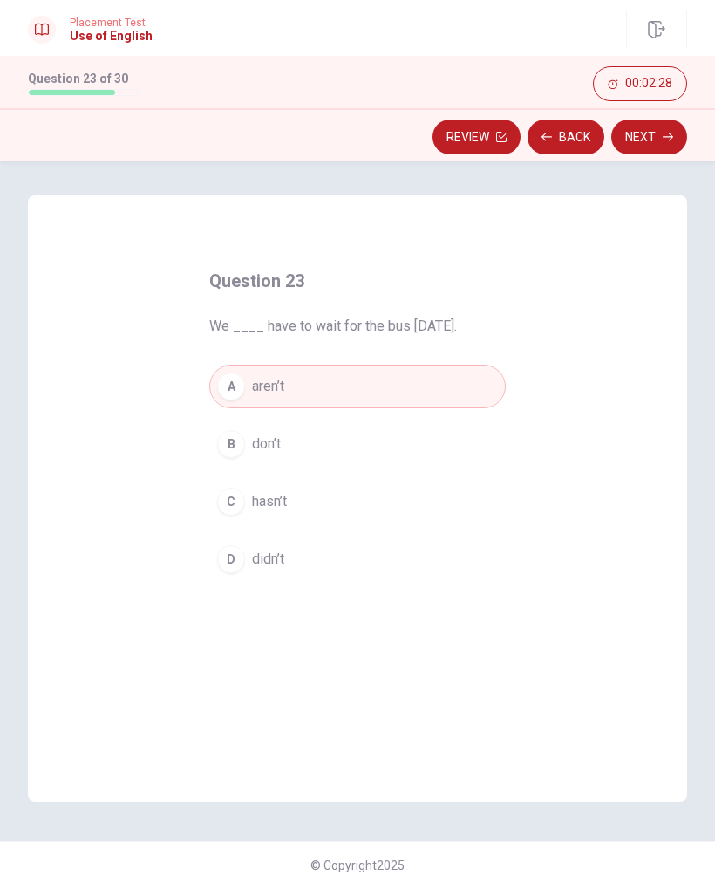
click at [661, 134] on button "Next" at bounding box center [650, 137] width 76 height 35
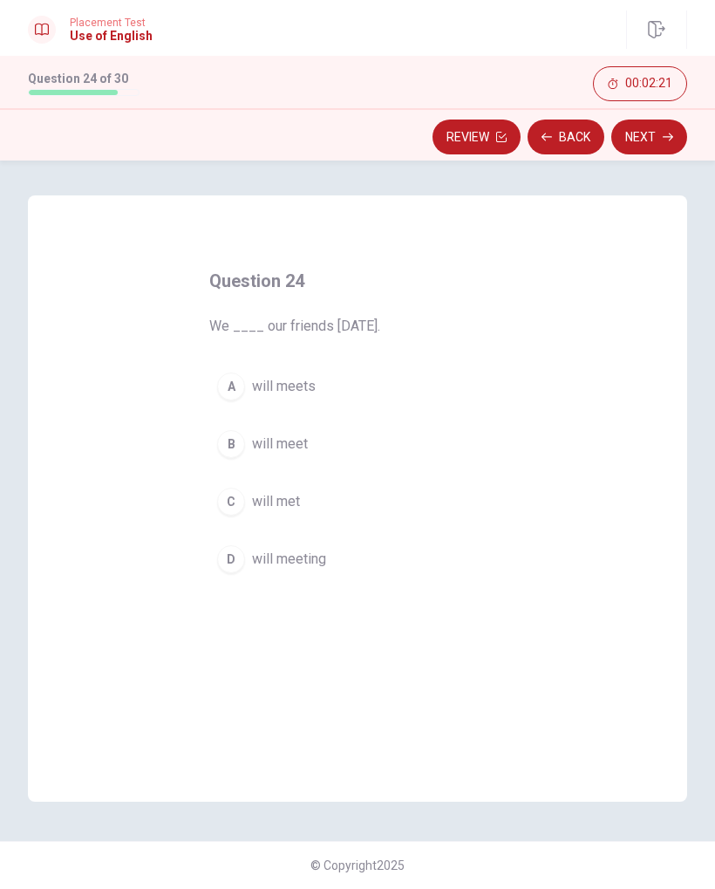
click at [272, 564] on span "will meeting" at bounding box center [289, 559] width 74 height 21
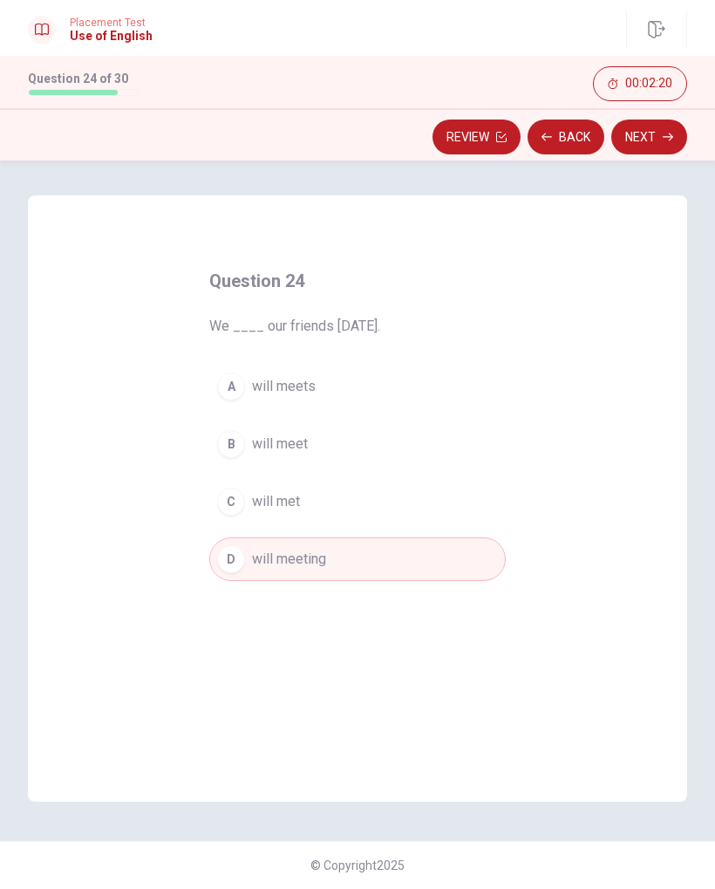
click at [653, 146] on button "Next" at bounding box center [650, 137] width 76 height 35
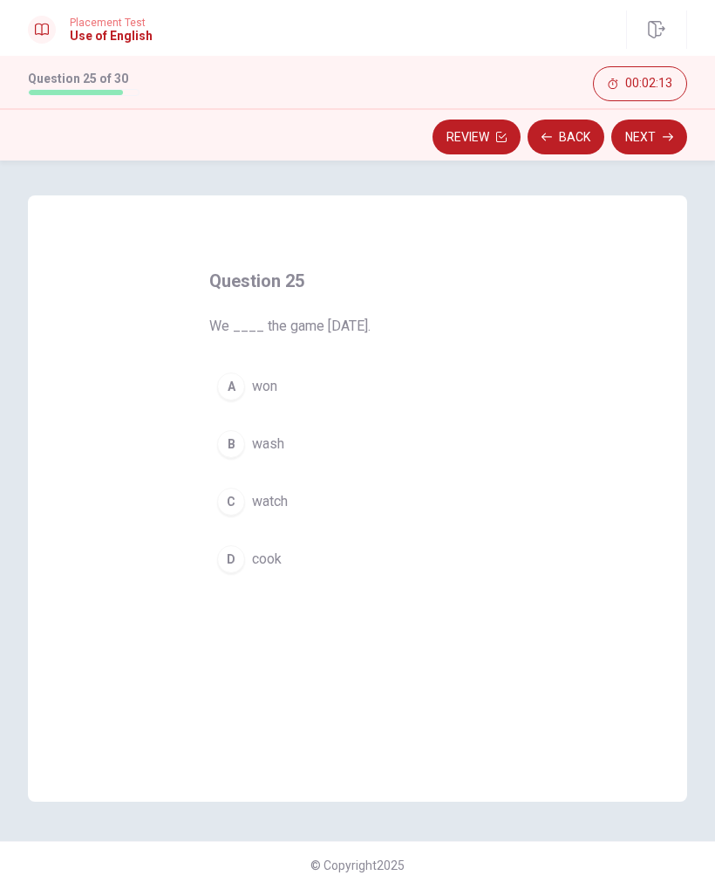
click at [228, 558] on div "D" at bounding box center [231, 559] width 28 height 28
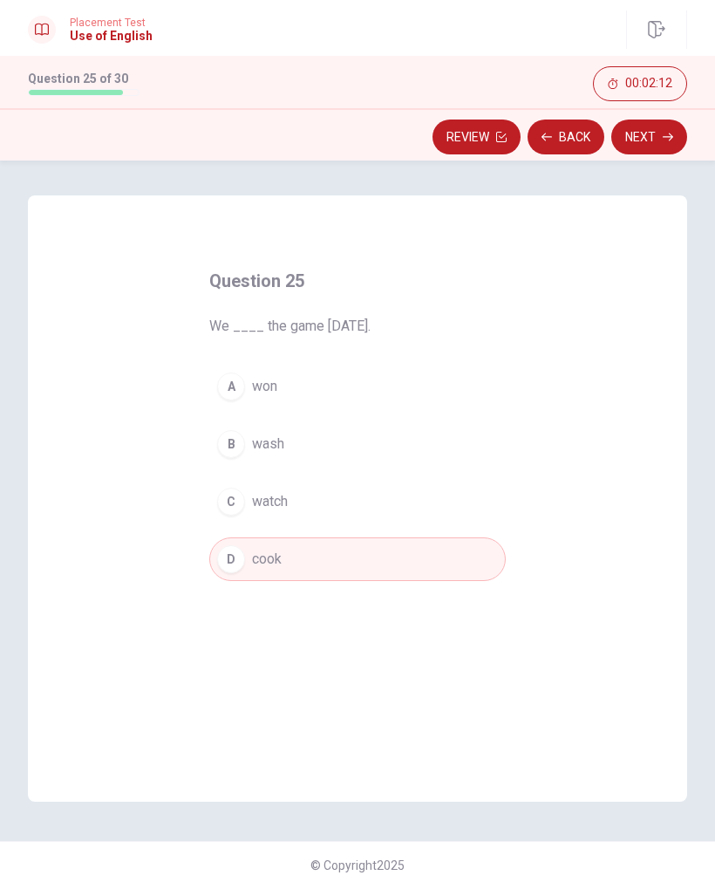
click at [652, 133] on button "Next" at bounding box center [650, 137] width 76 height 35
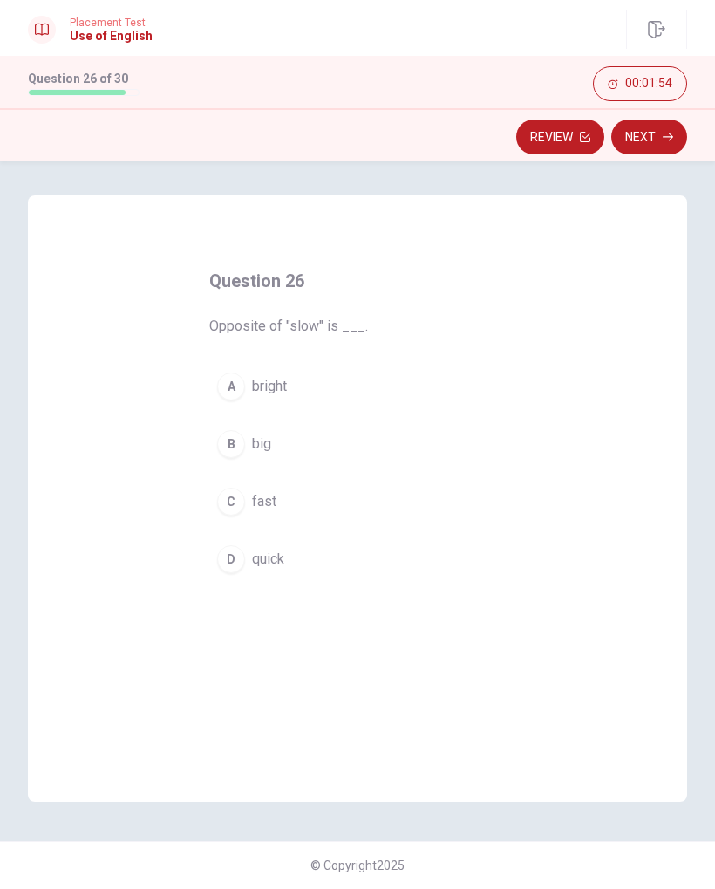
click at [242, 461] on button "B big" at bounding box center [357, 444] width 297 height 44
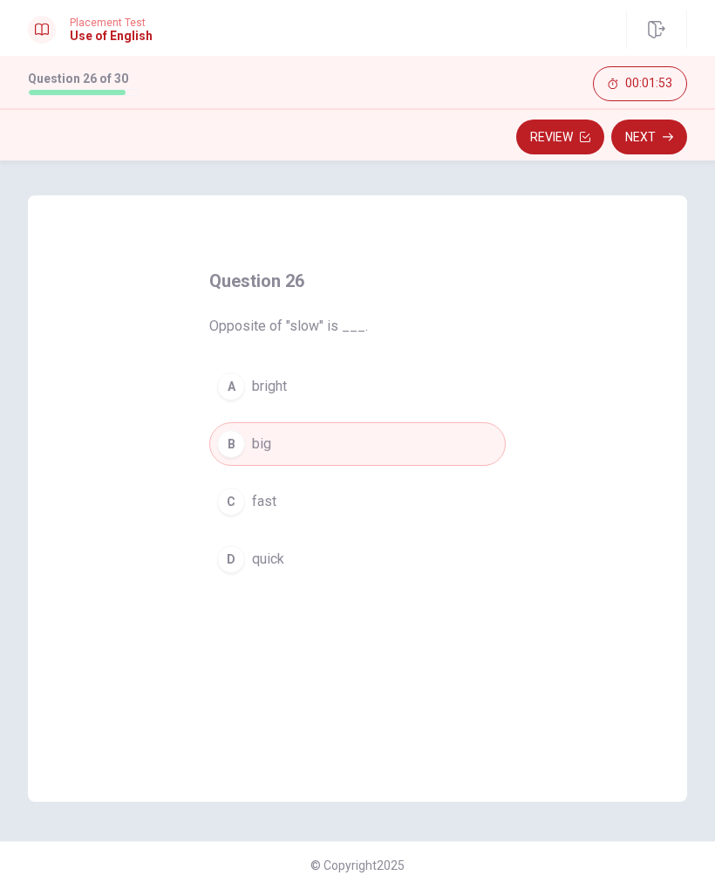
click at [647, 129] on button "Next" at bounding box center [650, 137] width 76 height 35
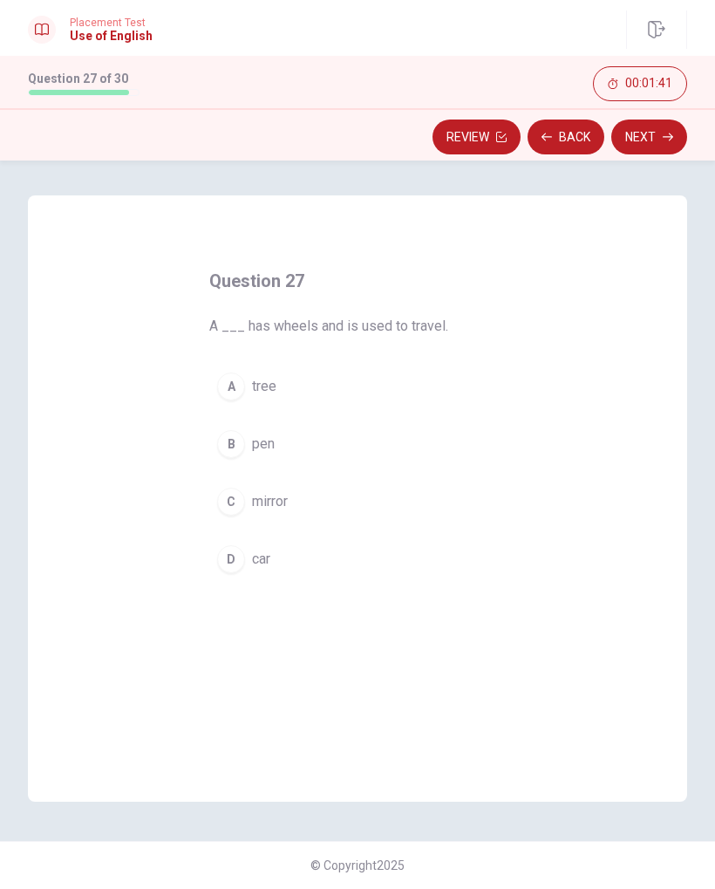
click at [221, 569] on div "D" at bounding box center [231, 559] width 28 height 28
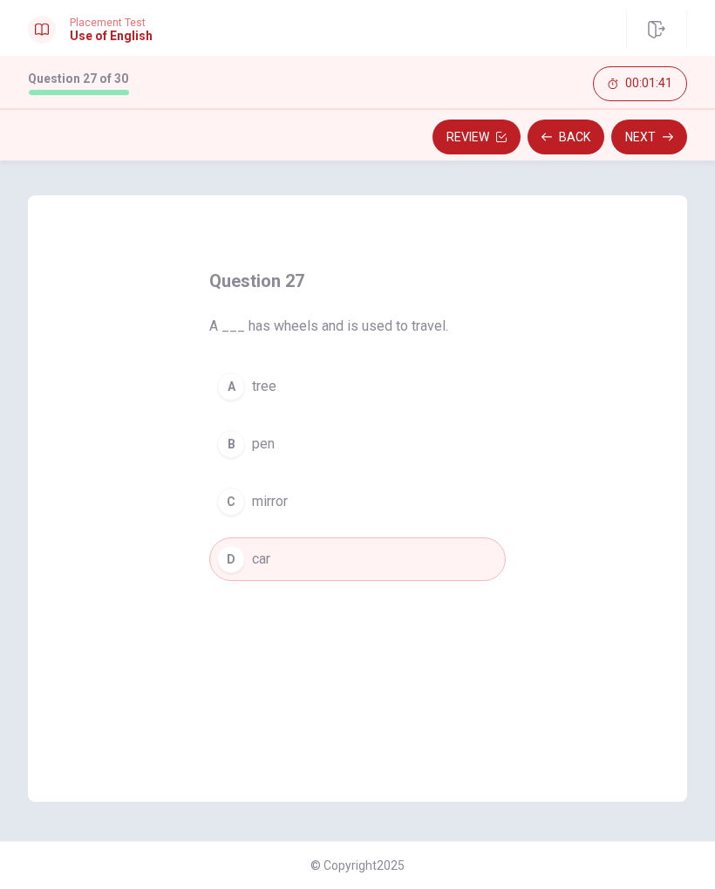
click at [664, 152] on button "Next" at bounding box center [650, 137] width 76 height 35
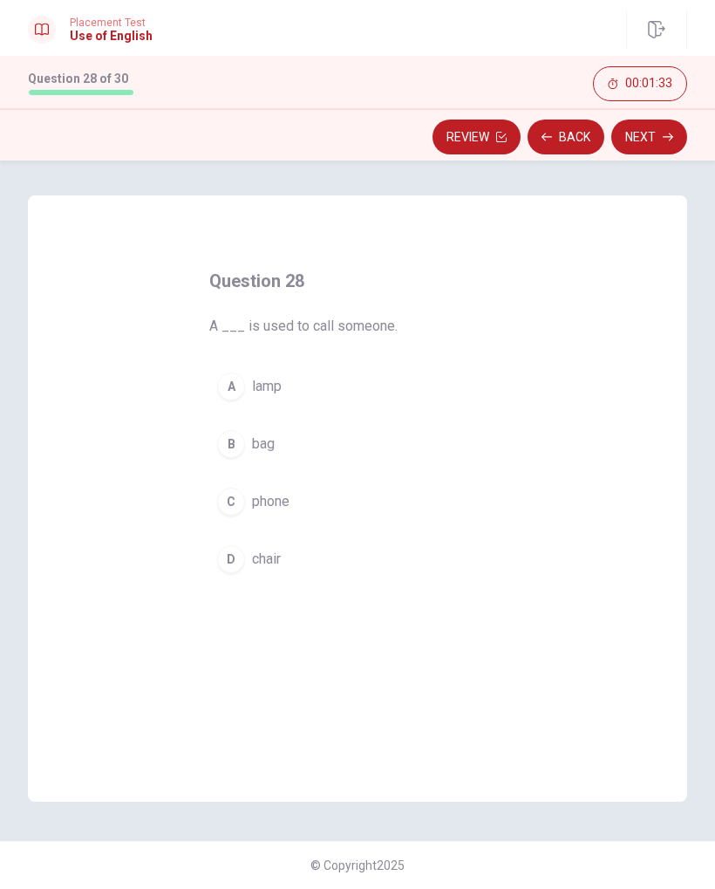
click at [238, 503] on div "C" at bounding box center [231, 502] width 28 height 28
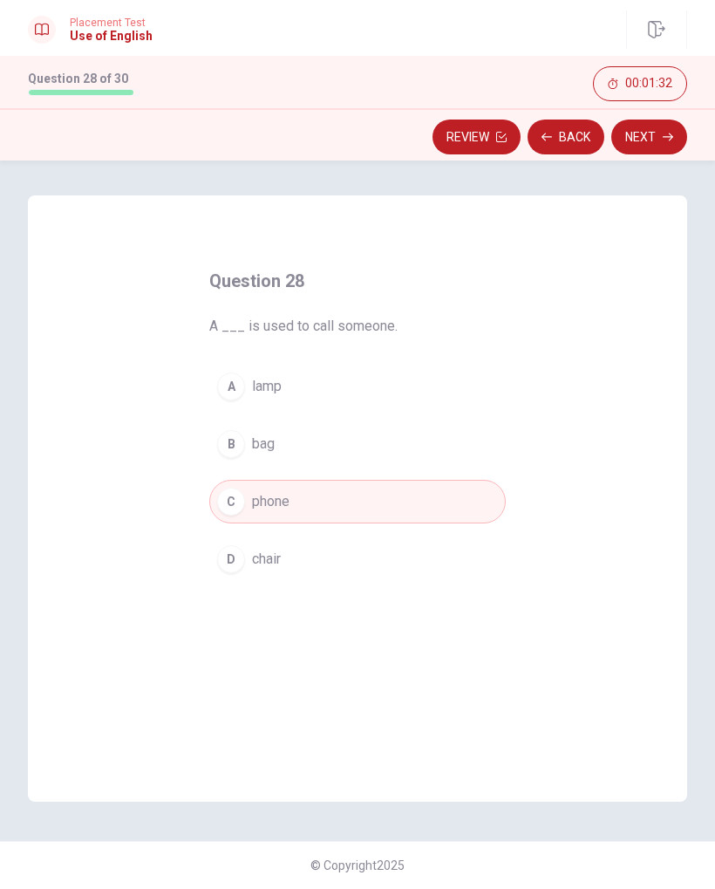
click at [646, 148] on button "Next" at bounding box center [650, 137] width 76 height 35
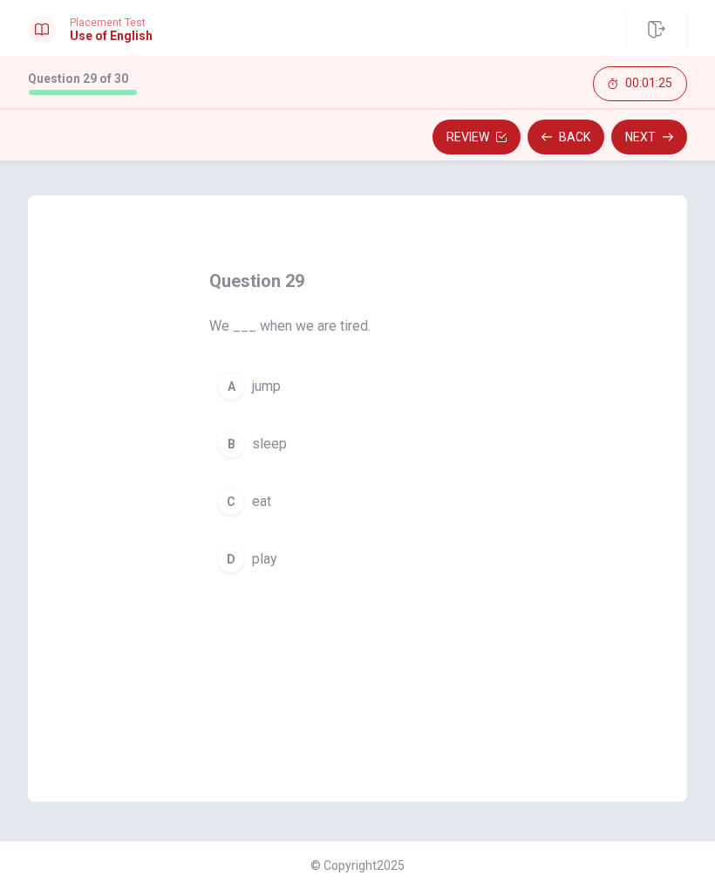
click at [236, 571] on div "D" at bounding box center [231, 559] width 28 height 28
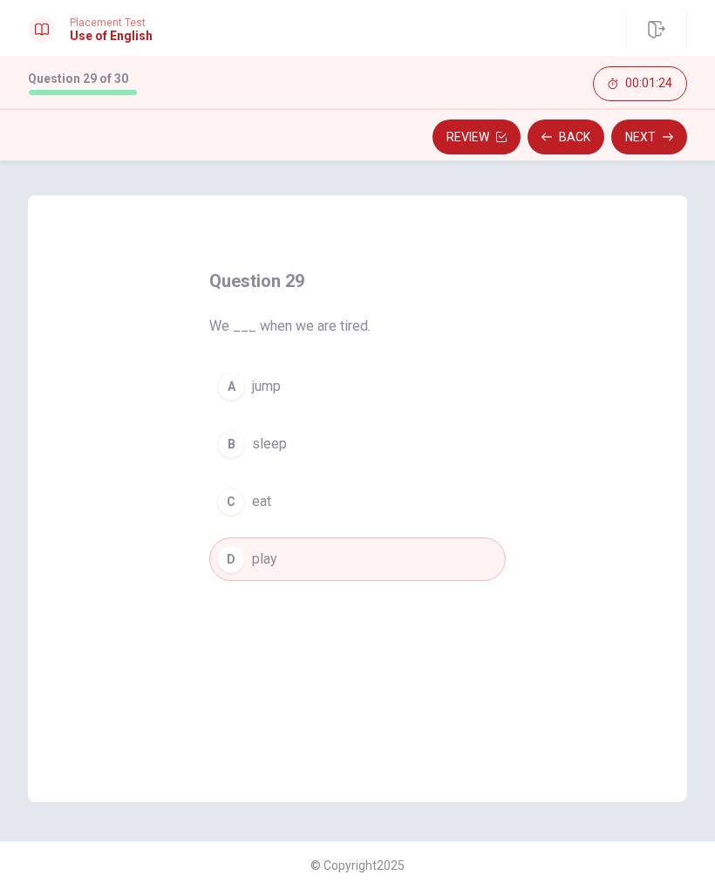
click at [646, 125] on button "Next" at bounding box center [650, 137] width 76 height 35
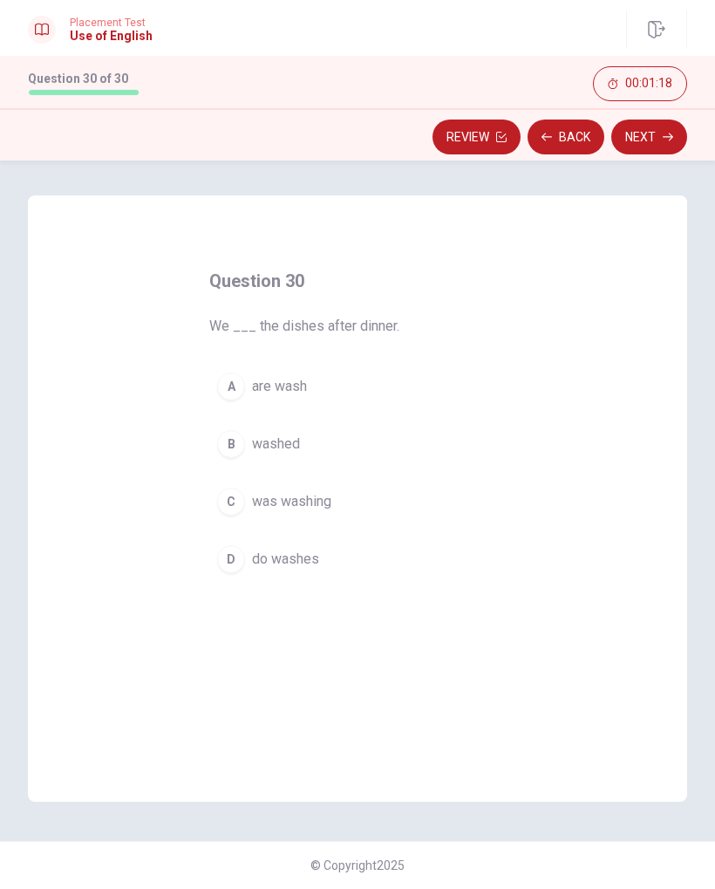
click at [242, 388] on div "A" at bounding box center [231, 387] width 28 height 28
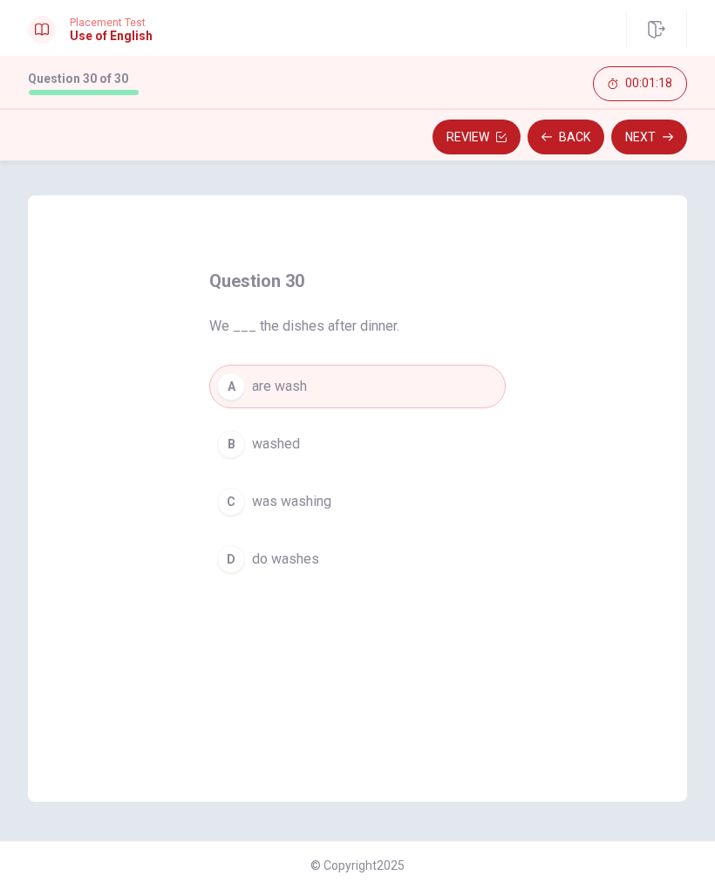
click at [647, 133] on button "Next" at bounding box center [650, 137] width 76 height 35
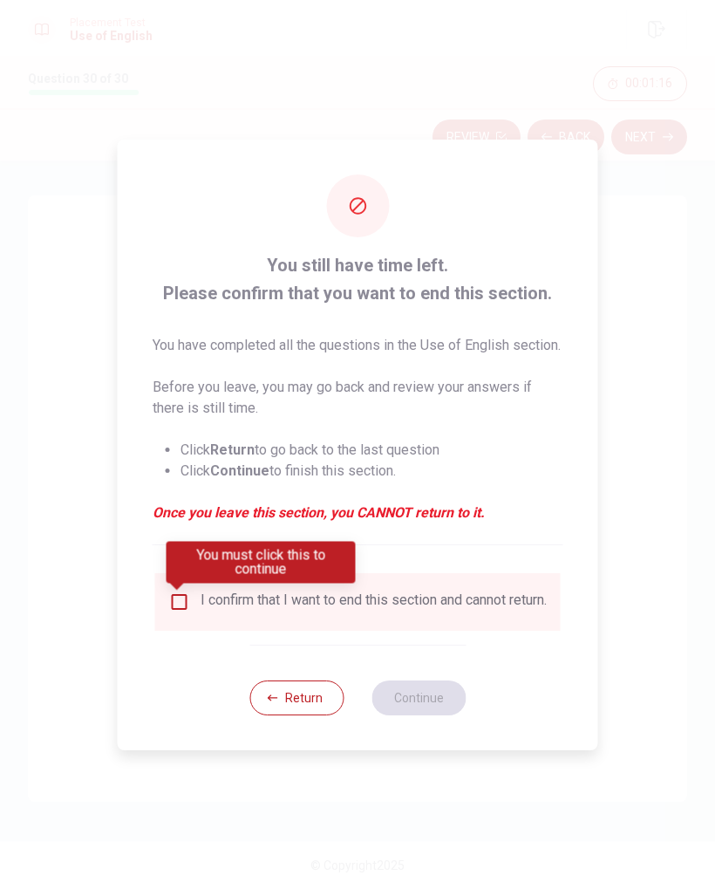
click at [170, 605] on input "You must click this to continue" at bounding box center [179, 602] width 21 height 21
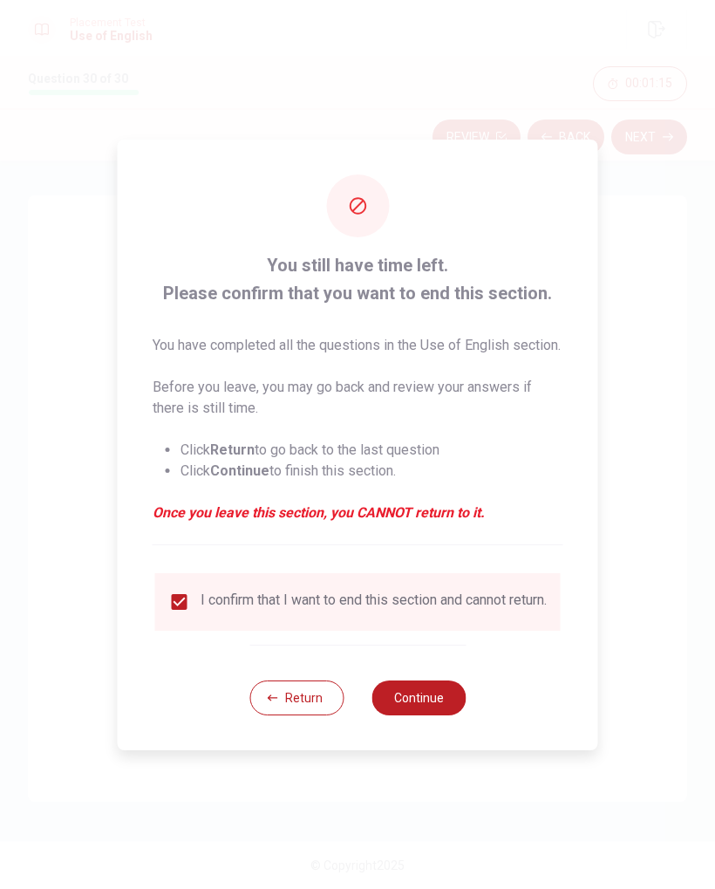
click at [433, 715] on button "Continue" at bounding box center [419, 698] width 94 height 35
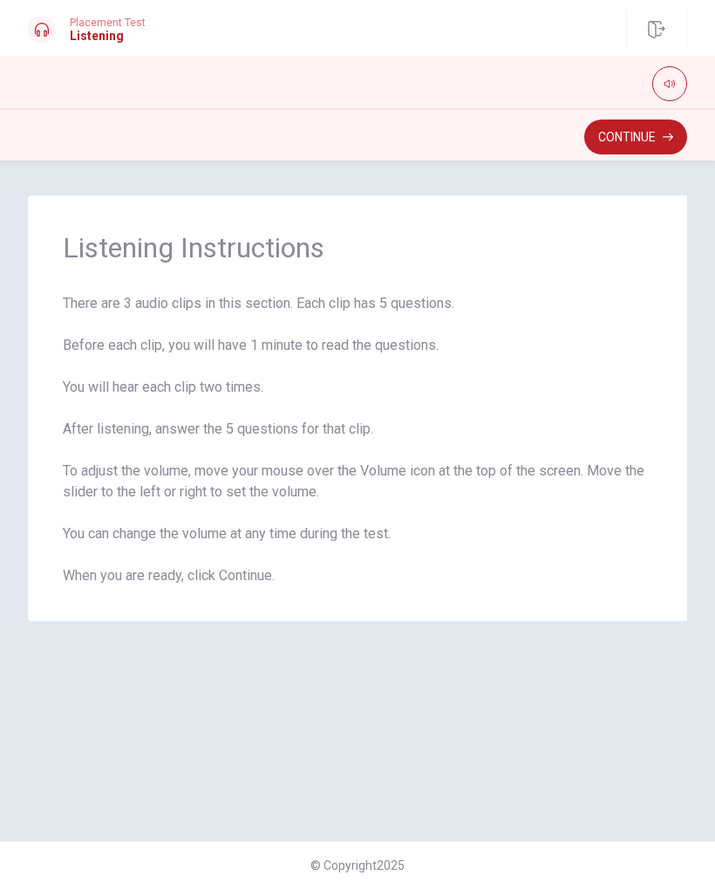
click at [637, 137] on button "Continue" at bounding box center [636, 137] width 103 height 35
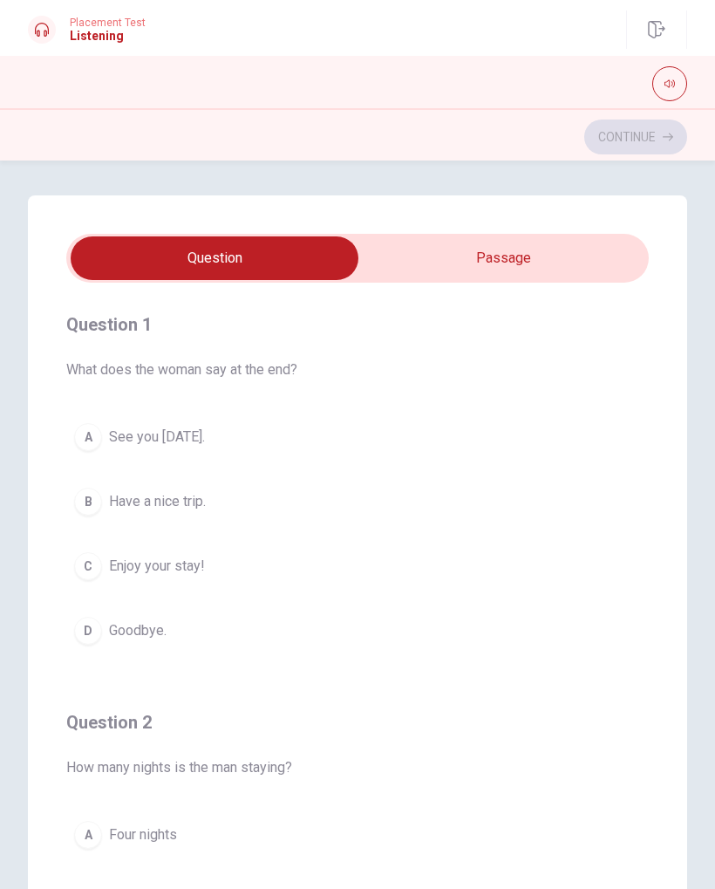
click at [548, 627] on button "D Goodbye." at bounding box center [357, 631] width 583 height 44
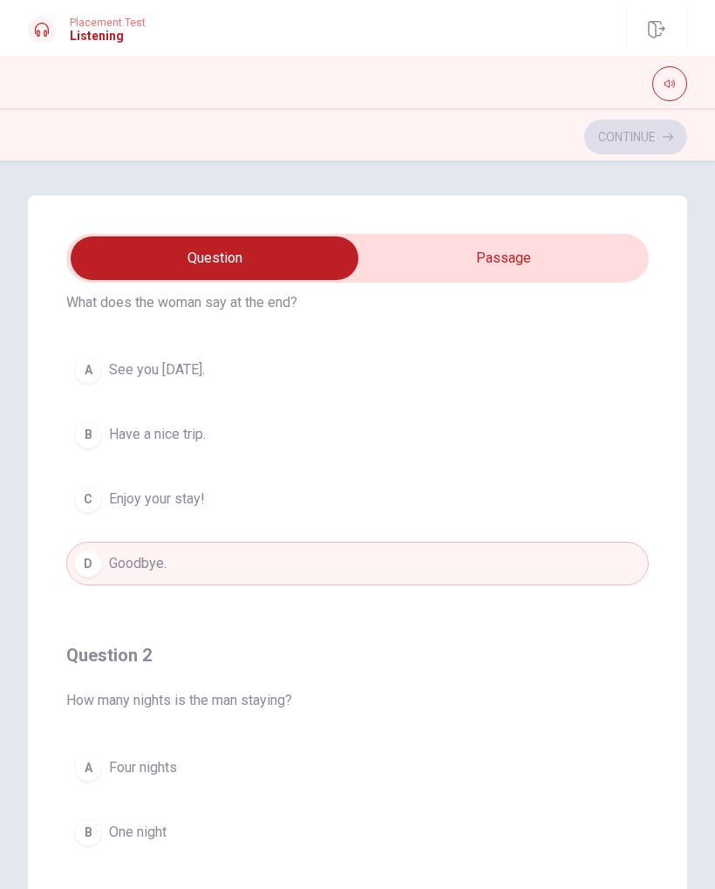
scroll to position [68, 0]
click at [189, 443] on span "Have a nice trip." at bounding box center [157, 433] width 97 height 21
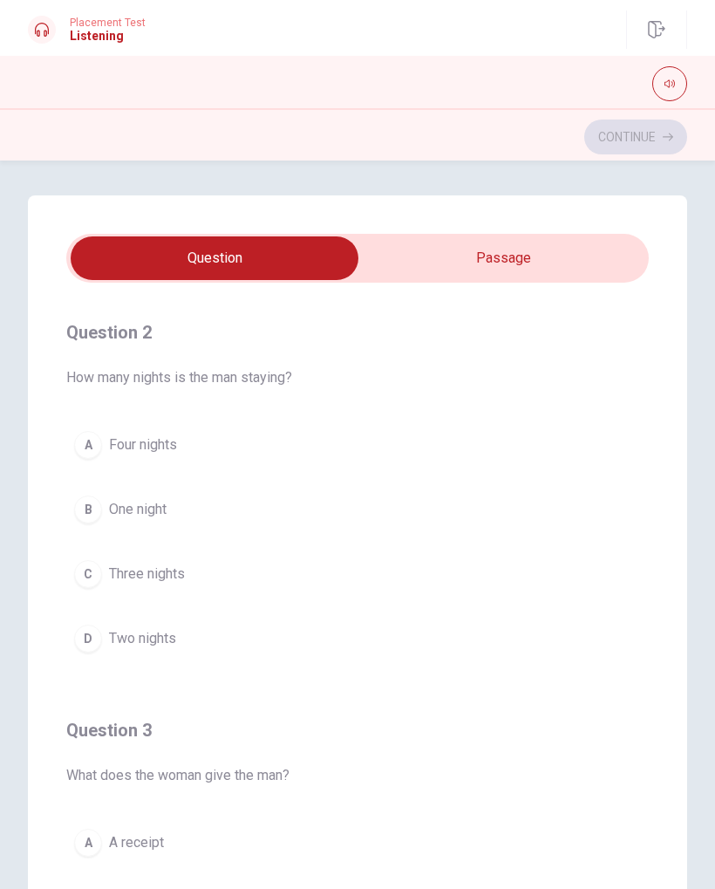
scroll to position [386, 0]
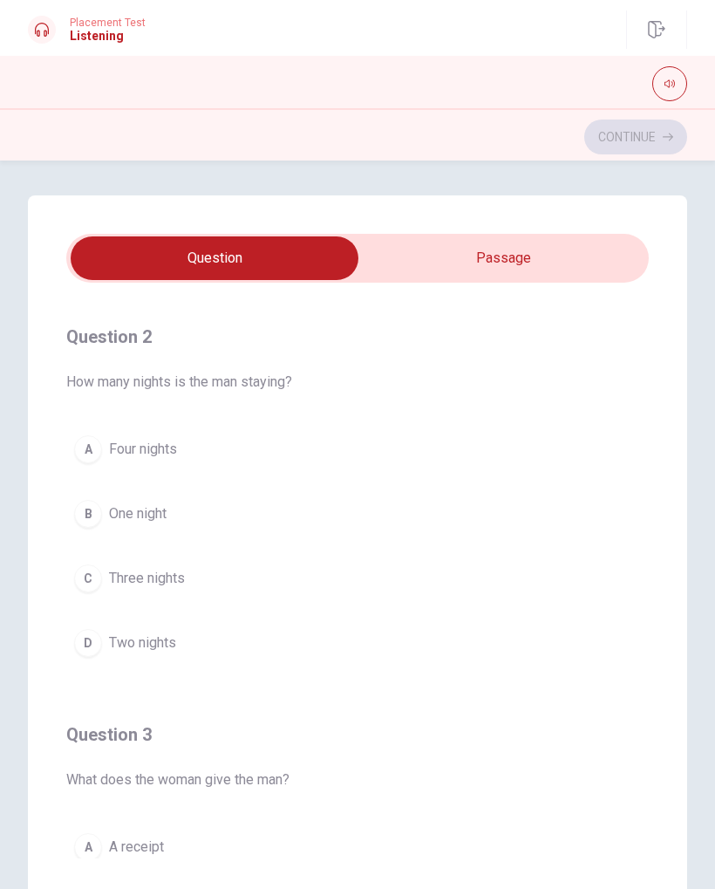
click at [354, 466] on button "A Four nights" at bounding box center [357, 450] width 583 height 44
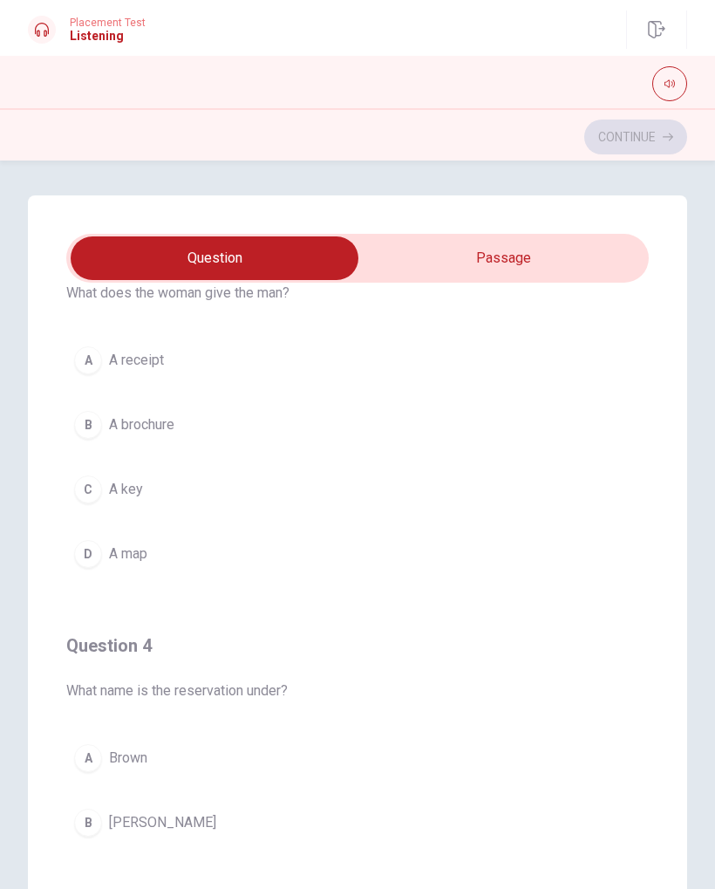
scroll to position [872, 0]
click at [388, 380] on button "A A receipt" at bounding box center [357, 361] width 583 height 44
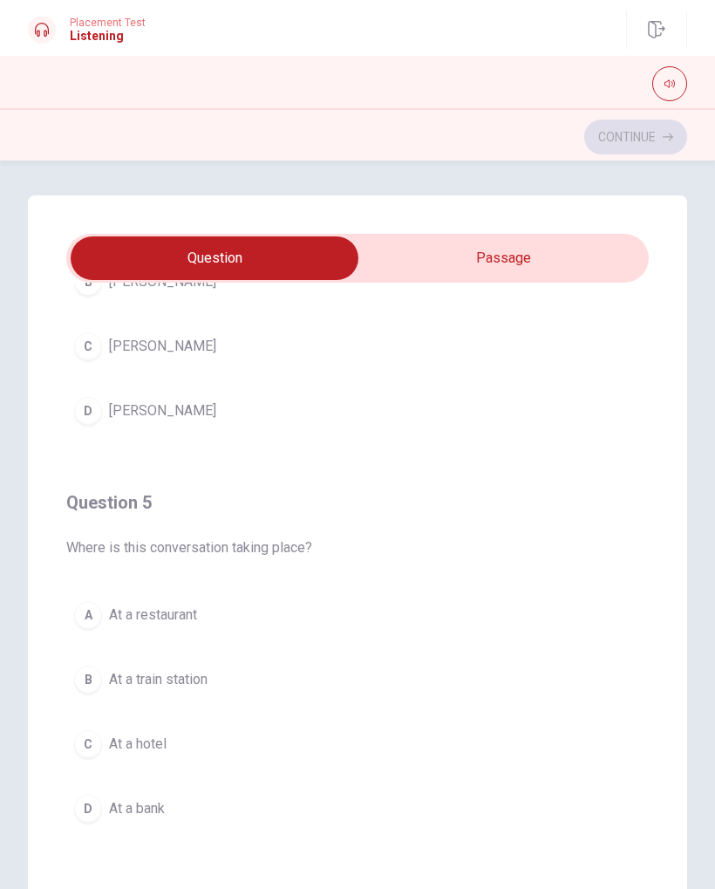
scroll to position [1413, 0]
click at [407, 620] on button "A At a restaurant" at bounding box center [357, 615] width 583 height 44
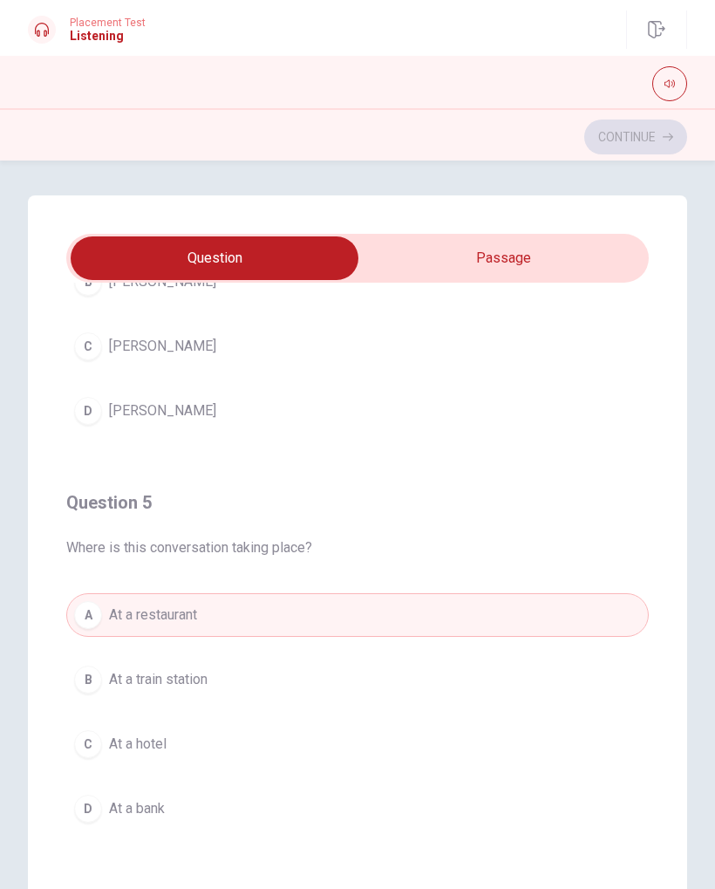
click at [221, 761] on button "C At a hotel" at bounding box center [357, 744] width 583 height 44
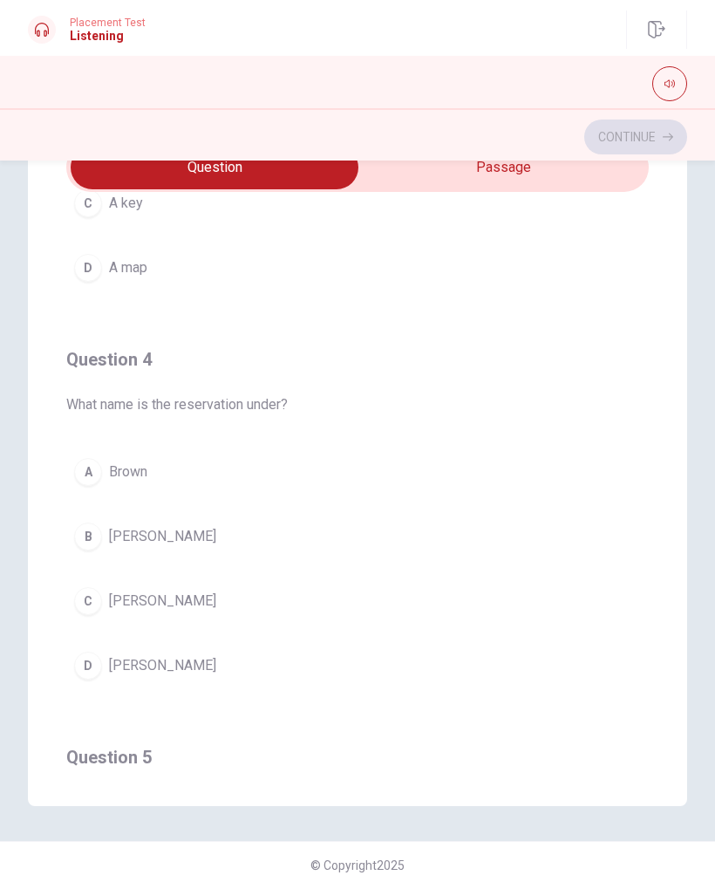
scroll to position [1066, 0]
click at [482, 537] on button "[PERSON_NAME]" at bounding box center [357, 539] width 583 height 44
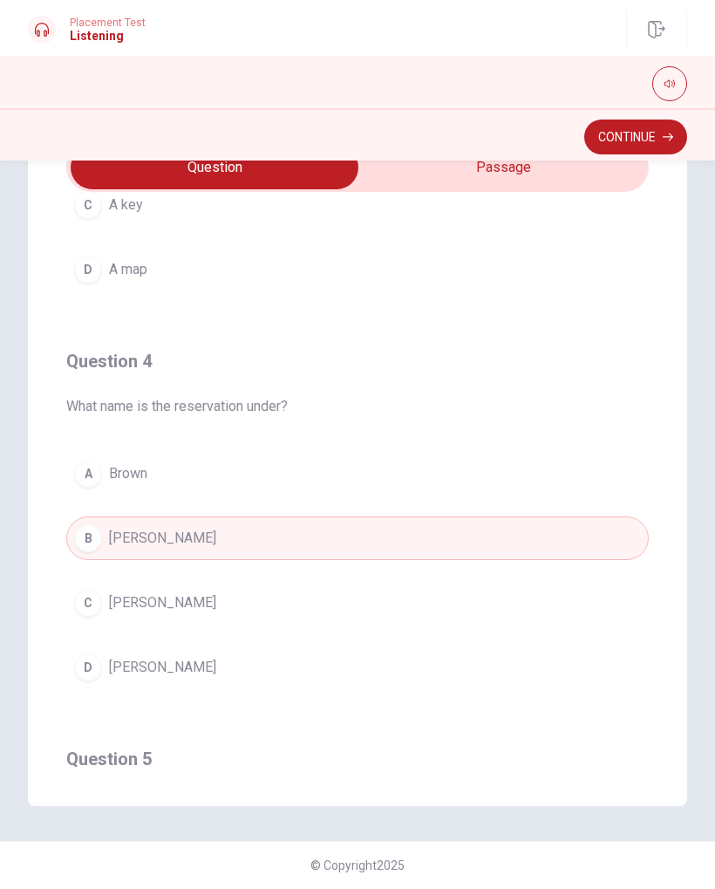
click at [644, 146] on button "Continue" at bounding box center [636, 137] width 103 height 35
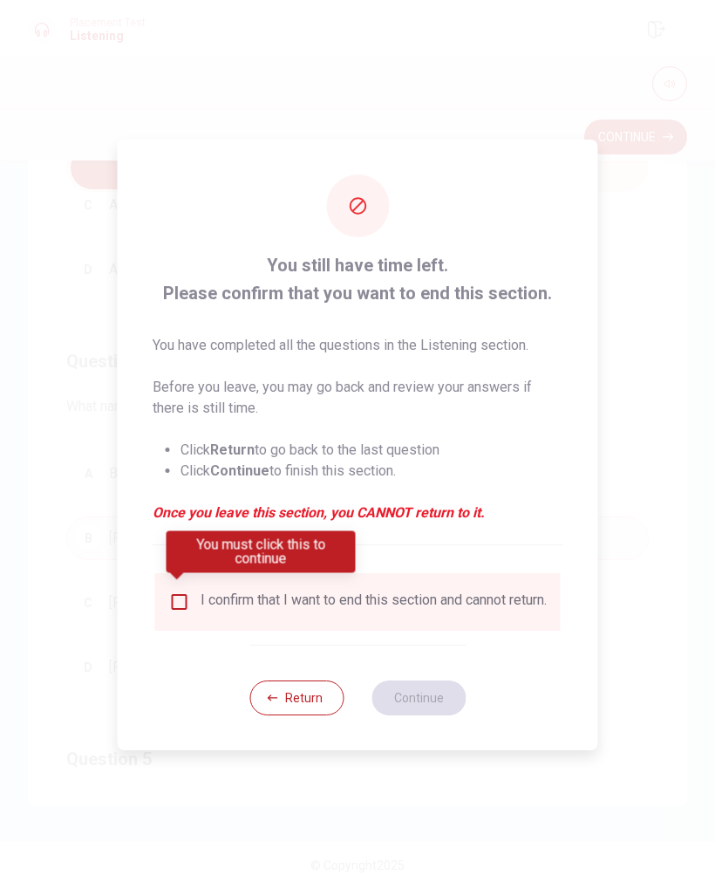
click at [181, 599] on input "You must click this to continue" at bounding box center [179, 602] width 21 height 21
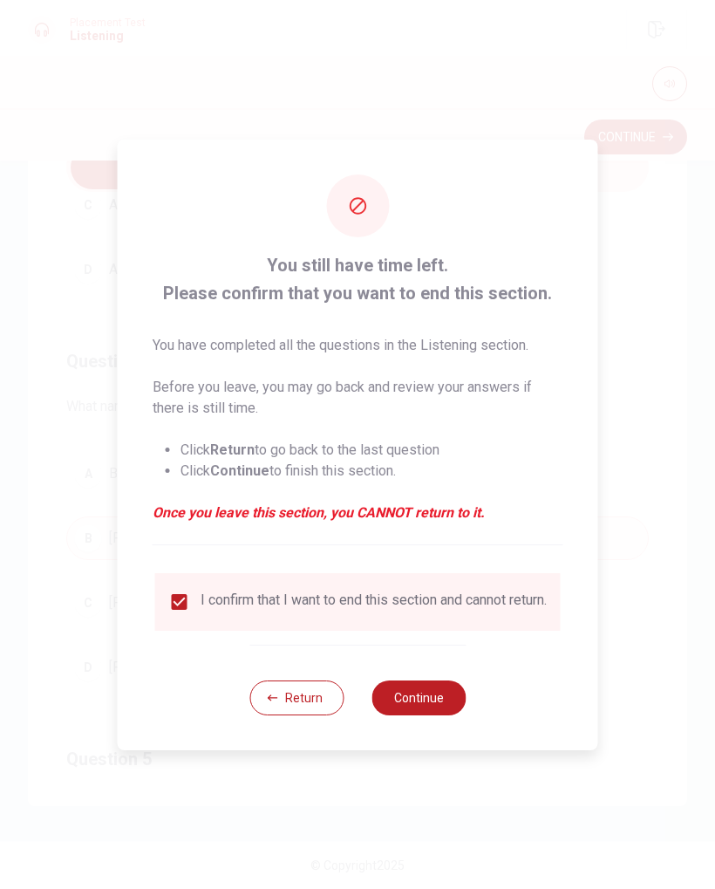
click at [429, 701] on button "Continue" at bounding box center [419, 698] width 94 height 35
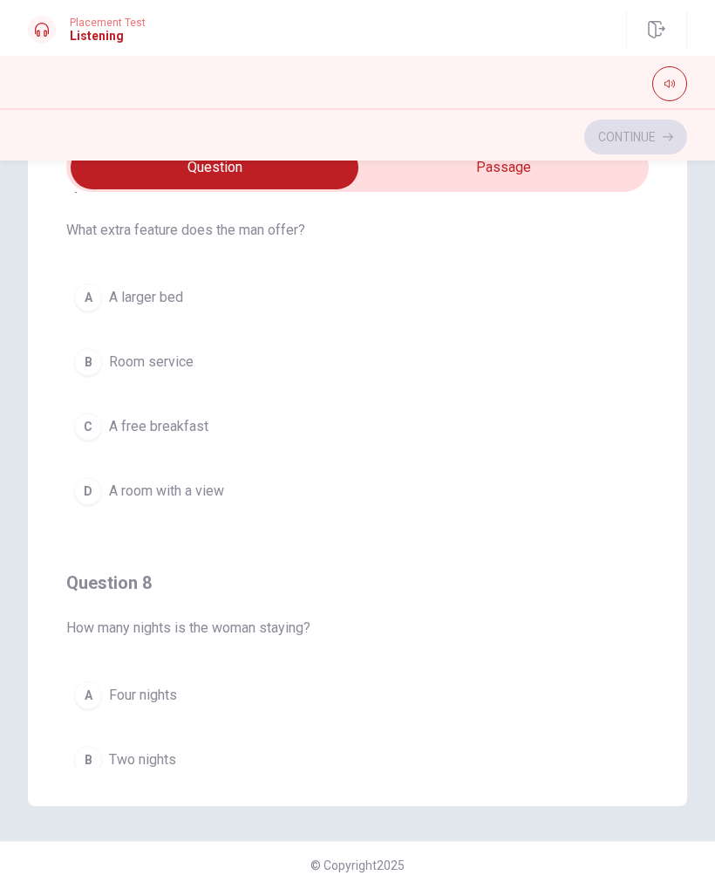
scroll to position [448, 0]
click at [222, 489] on span "A room with a view" at bounding box center [166, 490] width 115 height 21
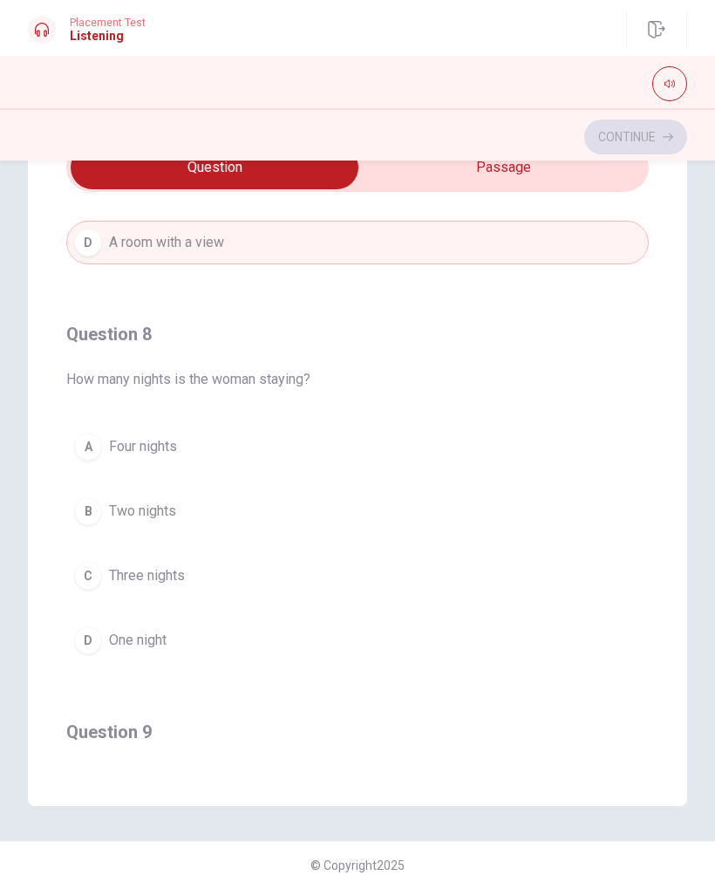
scroll to position [696, 0]
click at [260, 509] on button "B Two nights" at bounding box center [357, 511] width 583 height 44
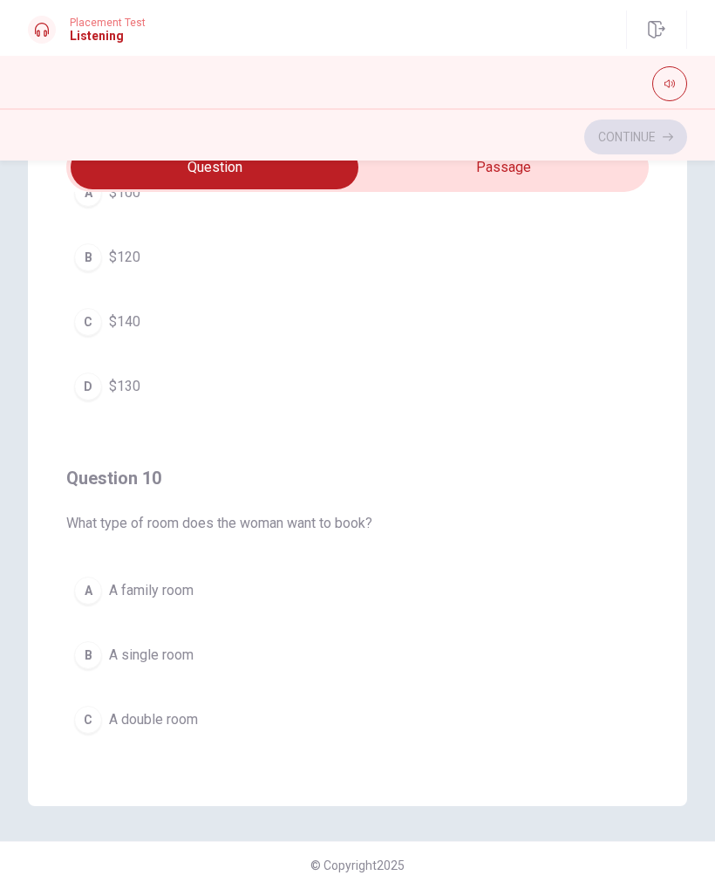
scroll to position [1351, 0]
click at [416, 631] on button "B A single room" at bounding box center [357, 652] width 583 height 44
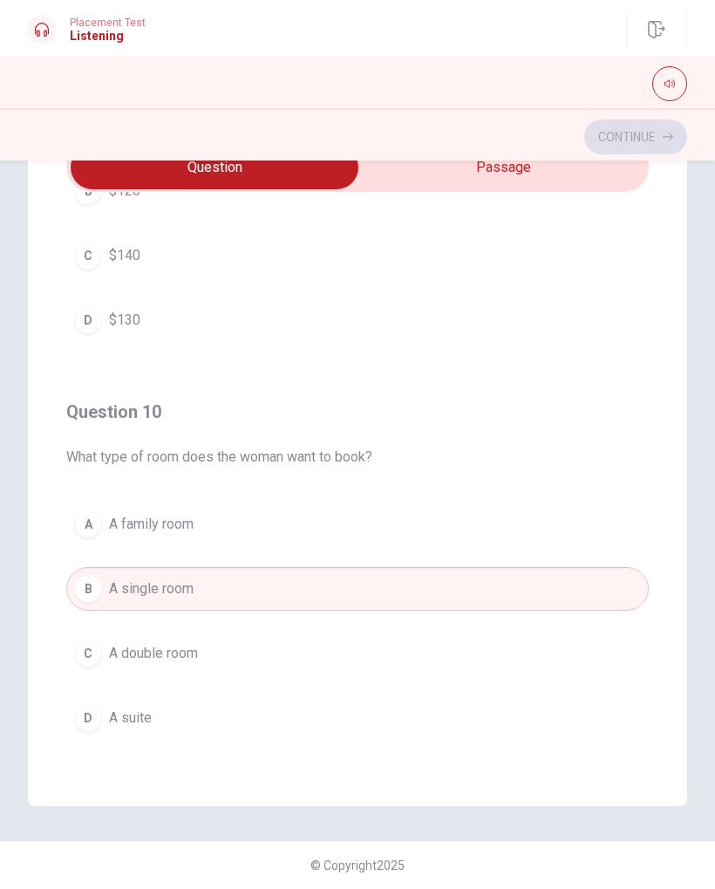
scroll to position [1413, 0]
click at [435, 541] on button "A A family room" at bounding box center [357, 525] width 583 height 44
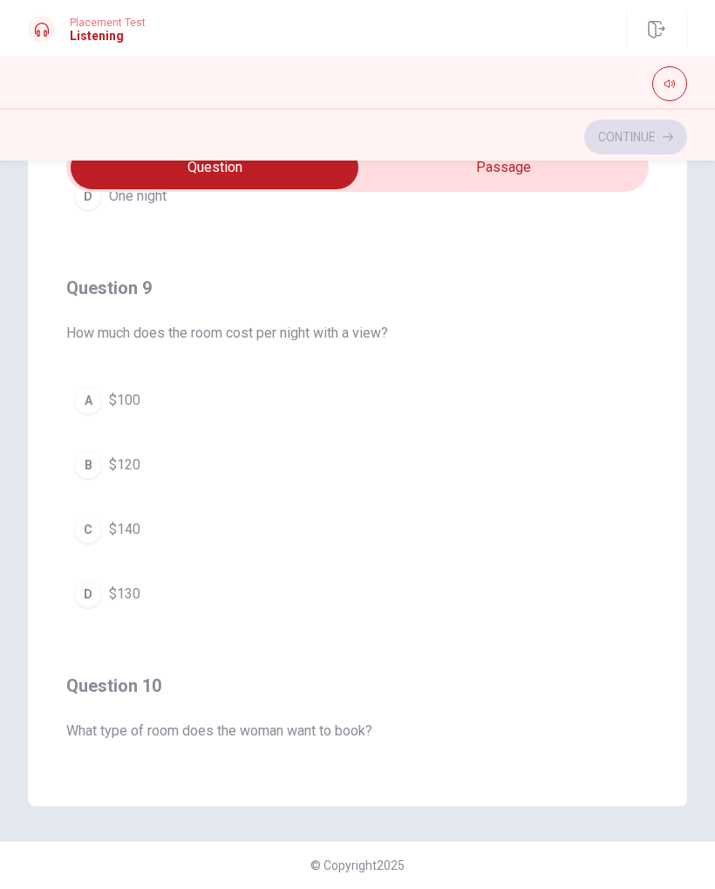
scroll to position [1128, 0]
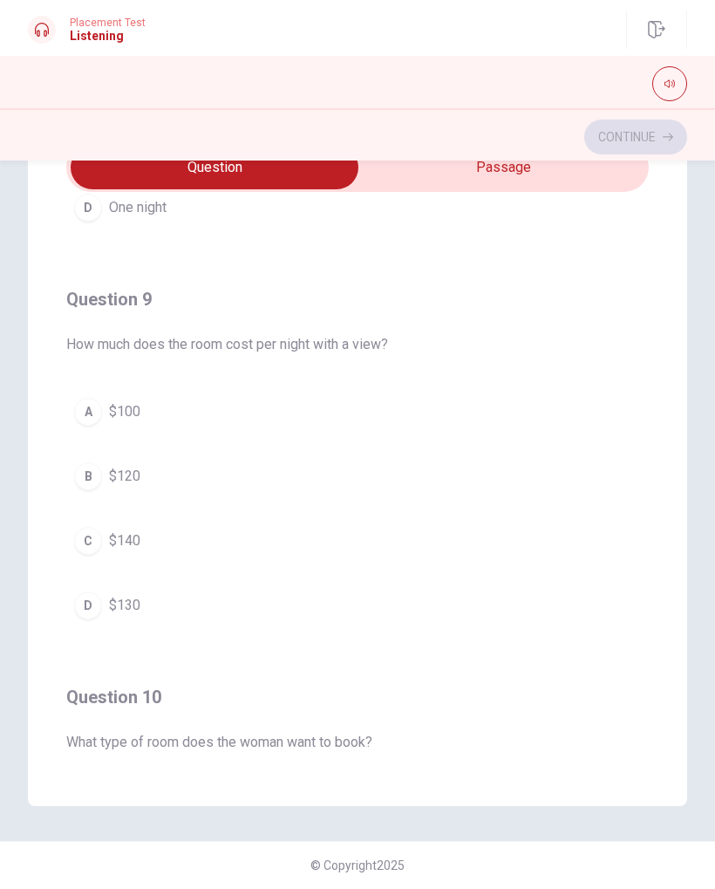
click at [347, 497] on button "B $120" at bounding box center [357, 477] width 583 height 44
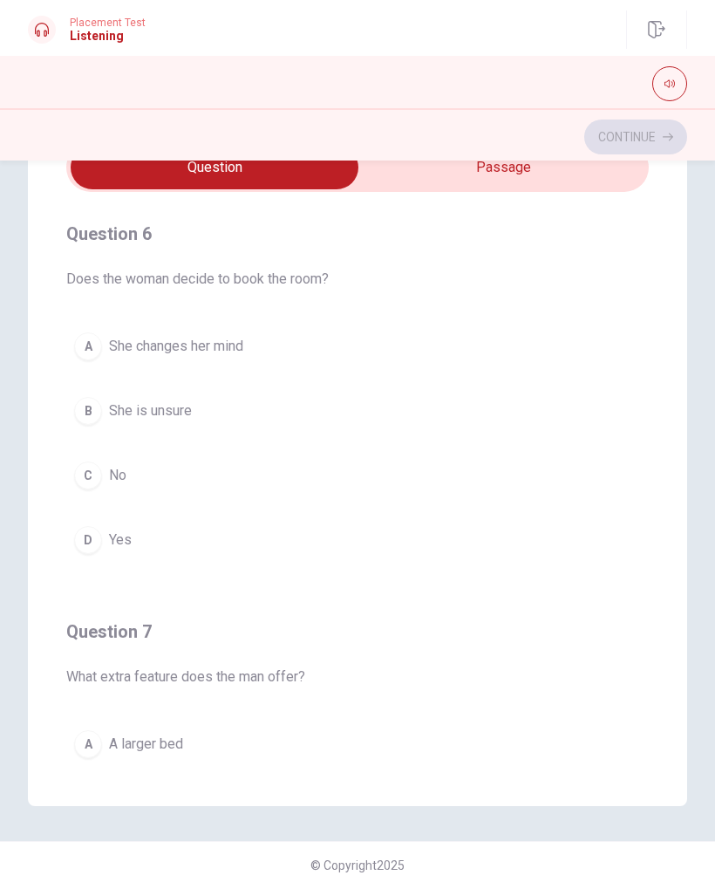
scroll to position [0, 0]
click at [252, 544] on button "D Yes" at bounding box center [357, 540] width 583 height 44
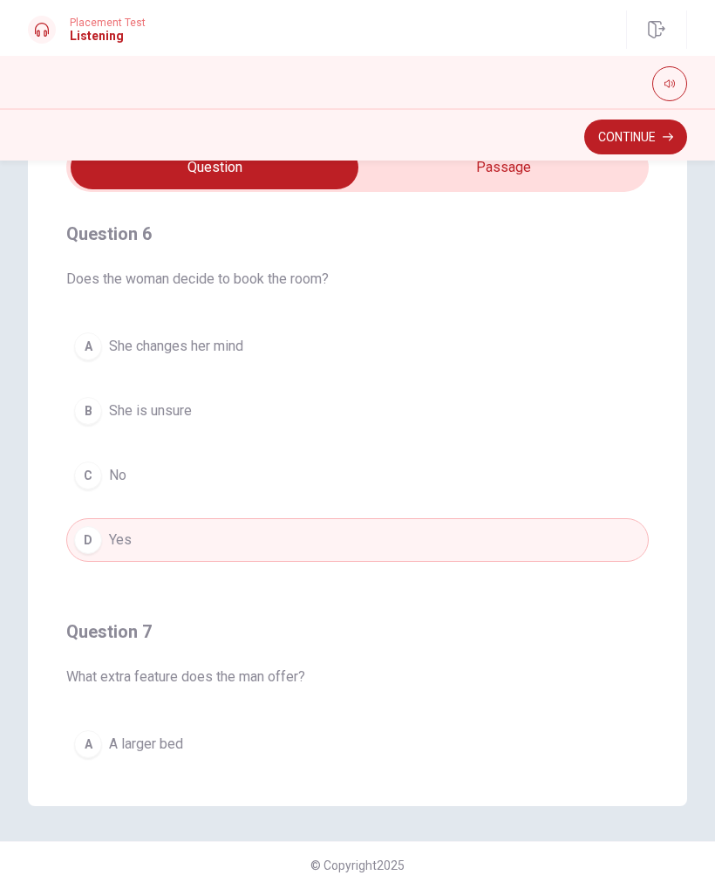
click at [649, 134] on button "Continue" at bounding box center [636, 137] width 103 height 35
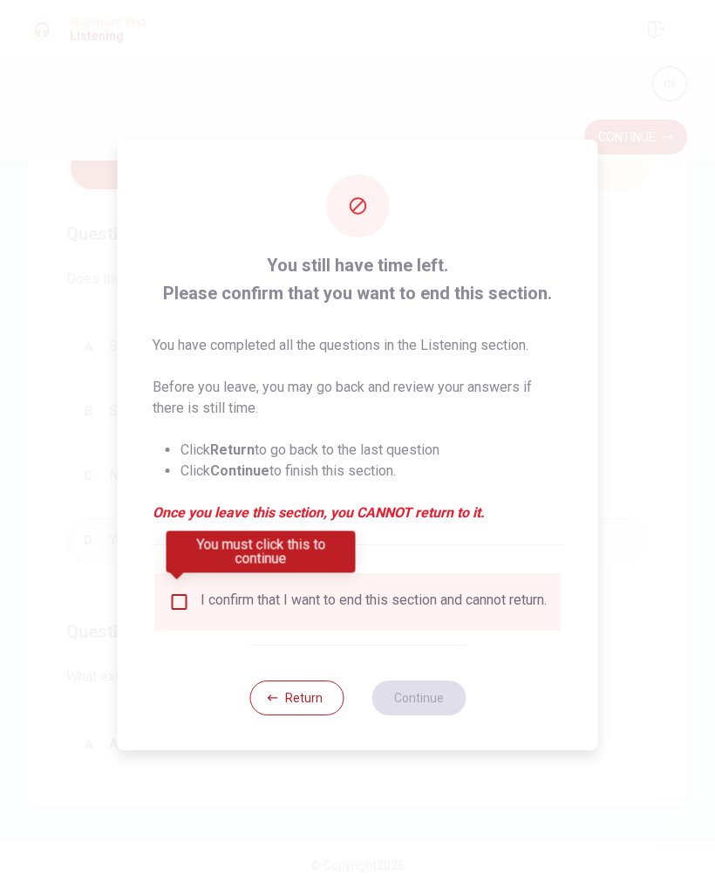
click at [177, 593] on input "You must click this to continue" at bounding box center [179, 602] width 21 height 21
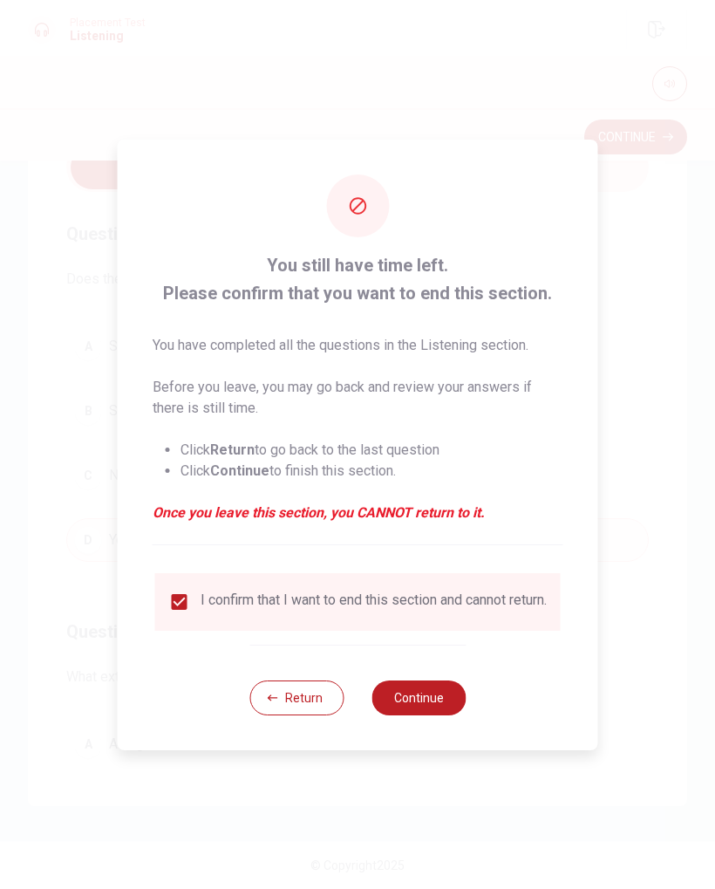
click at [429, 704] on button "Continue" at bounding box center [419, 698] width 94 height 35
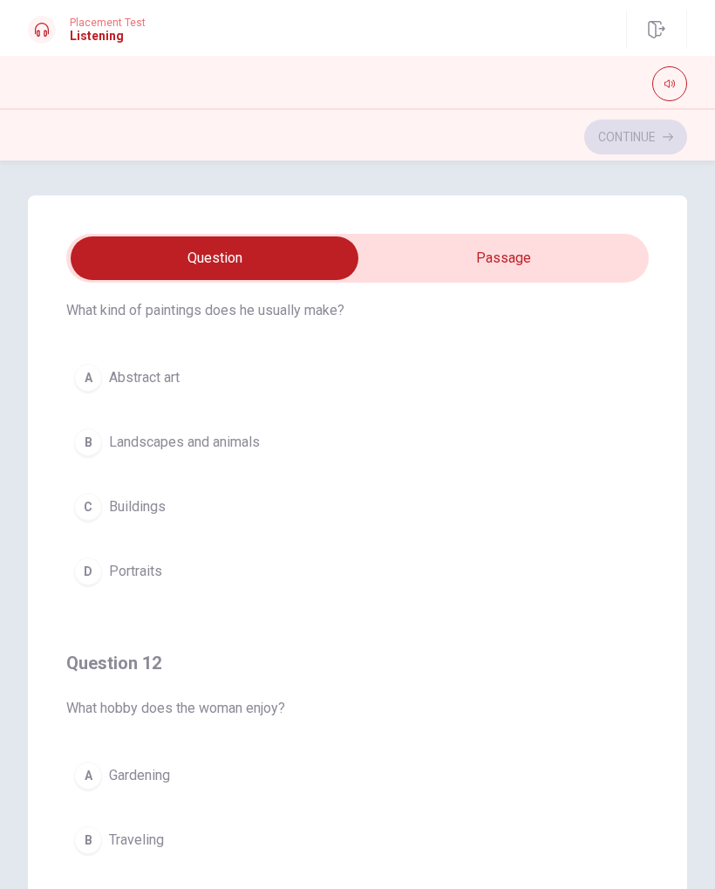
scroll to position [70, 0]
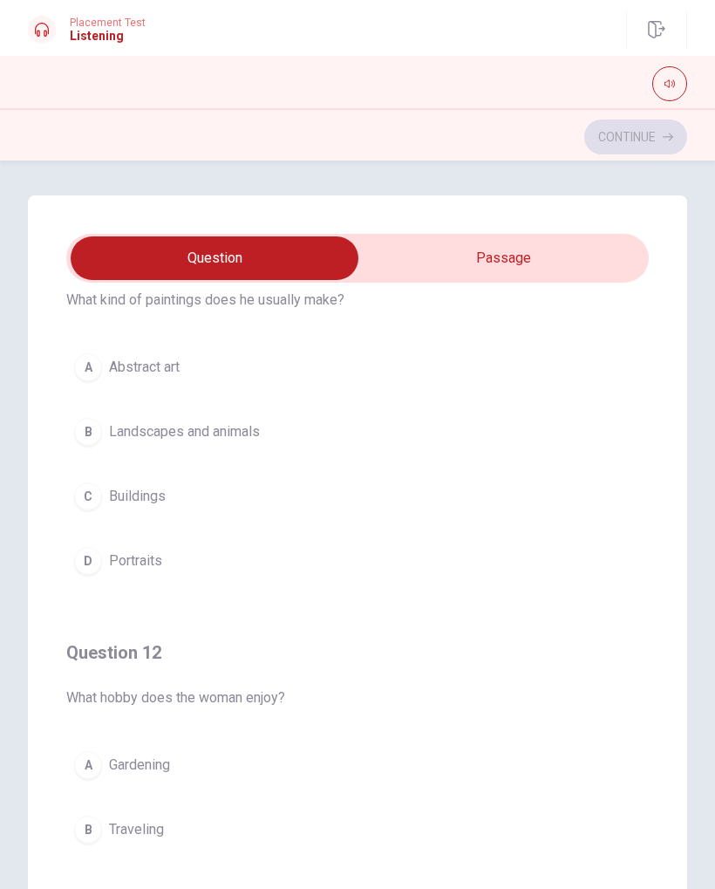
click at [293, 424] on button "B Landscapes and animals" at bounding box center [357, 432] width 583 height 44
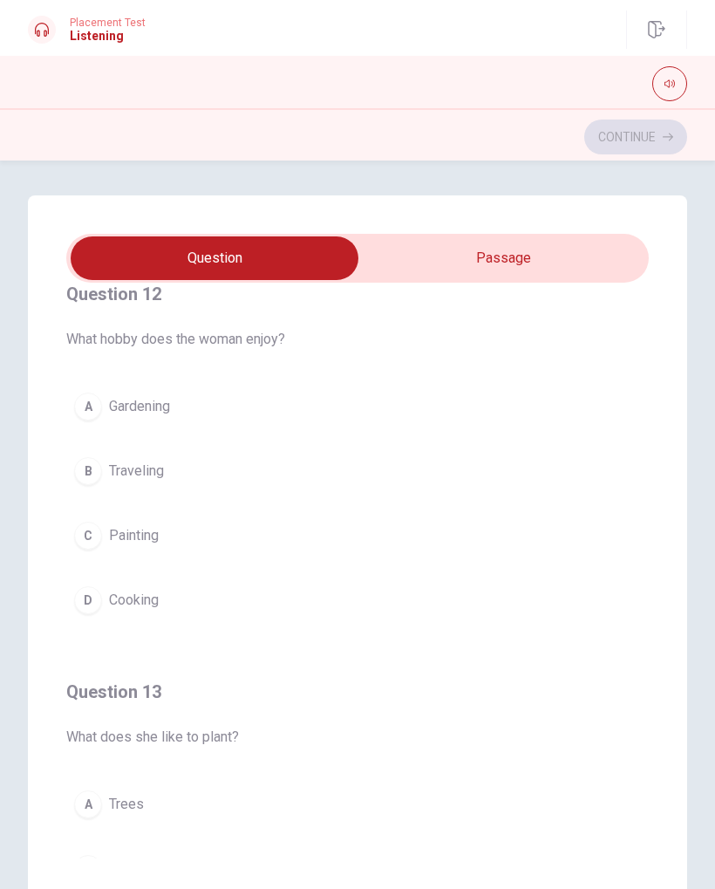
scroll to position [432, 0]
click at [479, 541] on button "C Painting" at bounding box center [357, 532] width 583 height 44
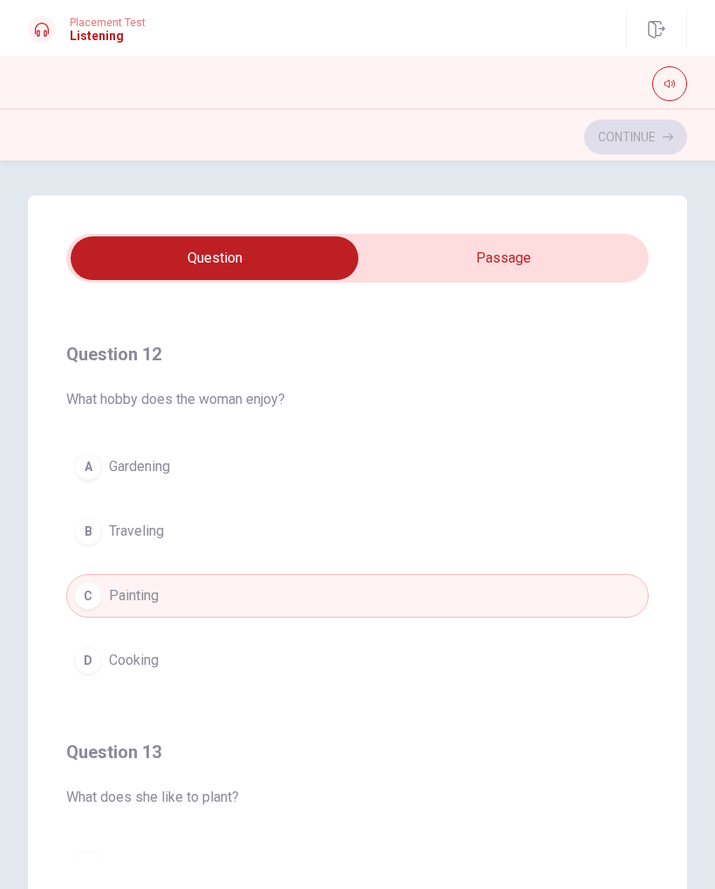
scroll to position [364, 0]
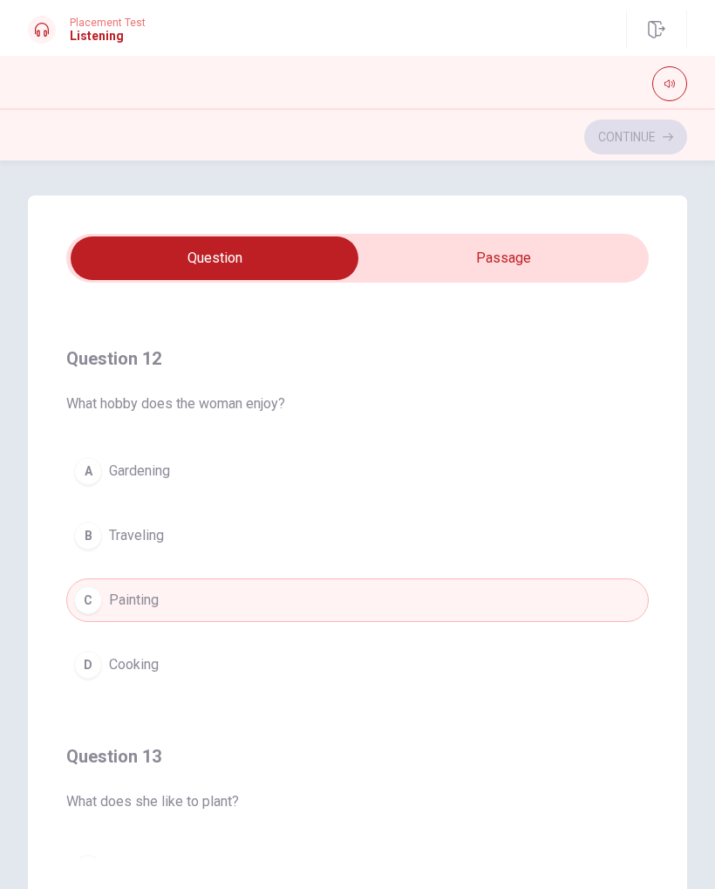
click at [416, 532] on button "B Traveling" at bounding box center [357, 536] width 583 height 44
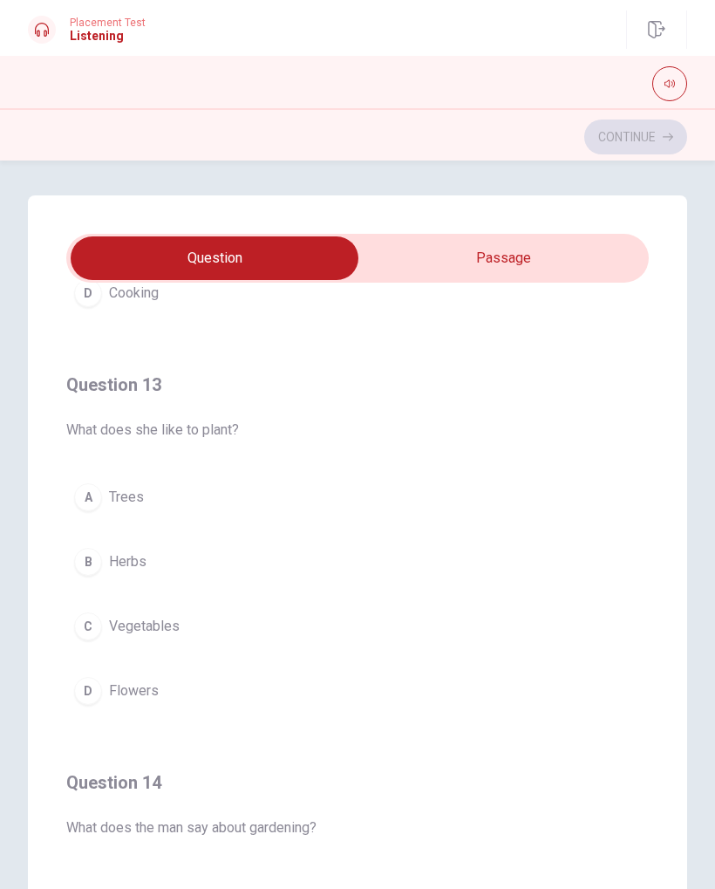
scroll to position [735, 0]
click at [398, 705] on button "D Flowers" at bounding box center [357, 692] width 583 height 44
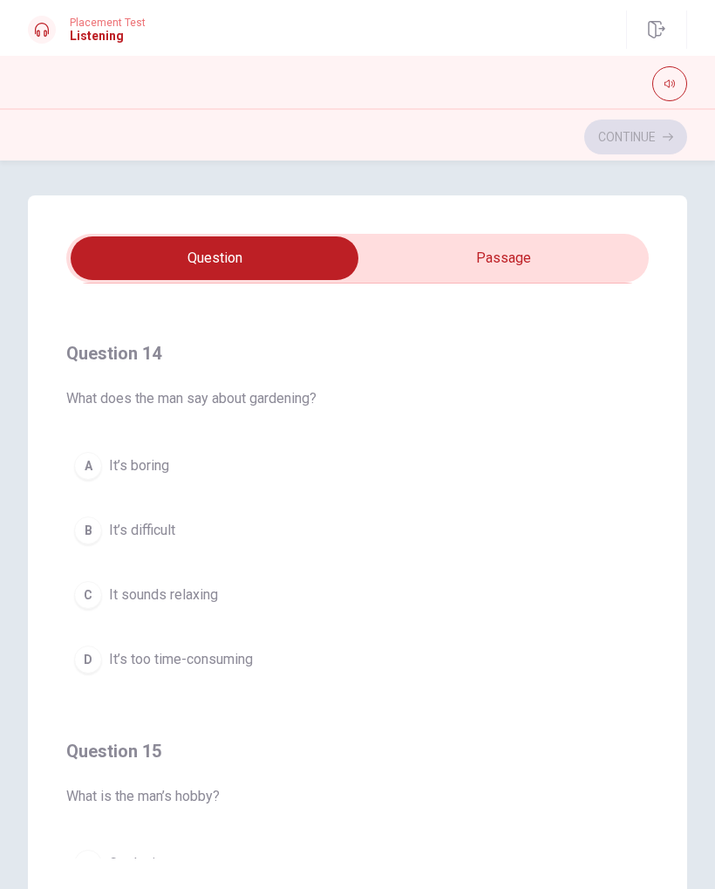
scroll to position [1167, 0]
click at [431, 674] on button "D It’s too time-consuming" at bounding box center [357, 658] width 583 height 44
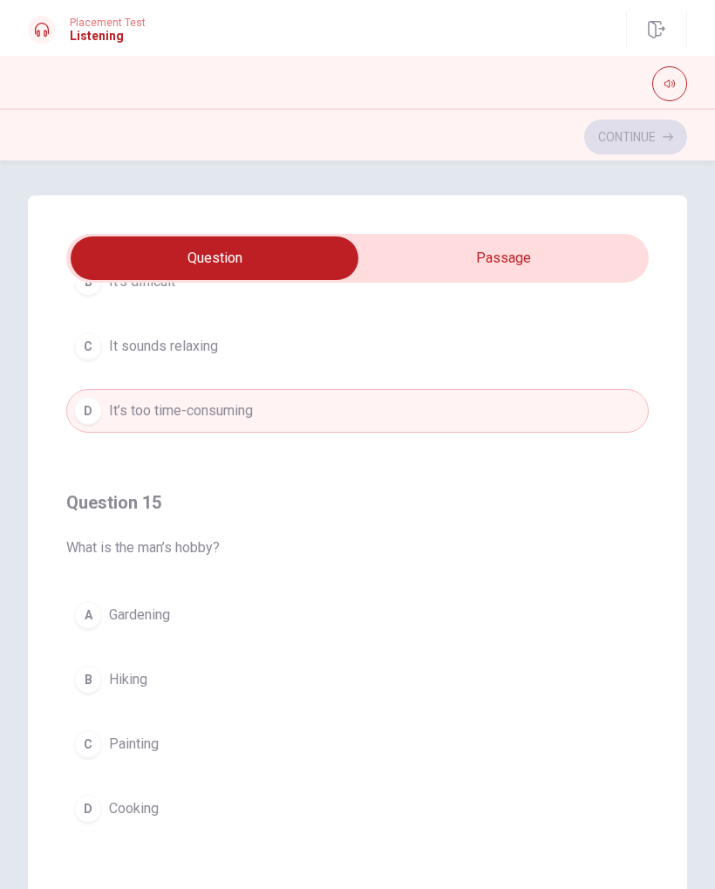
scroll to position [1413, 0]
click at [387, 635] on button "A Gardening" at bounding box center [357, 615] width 583 height 44
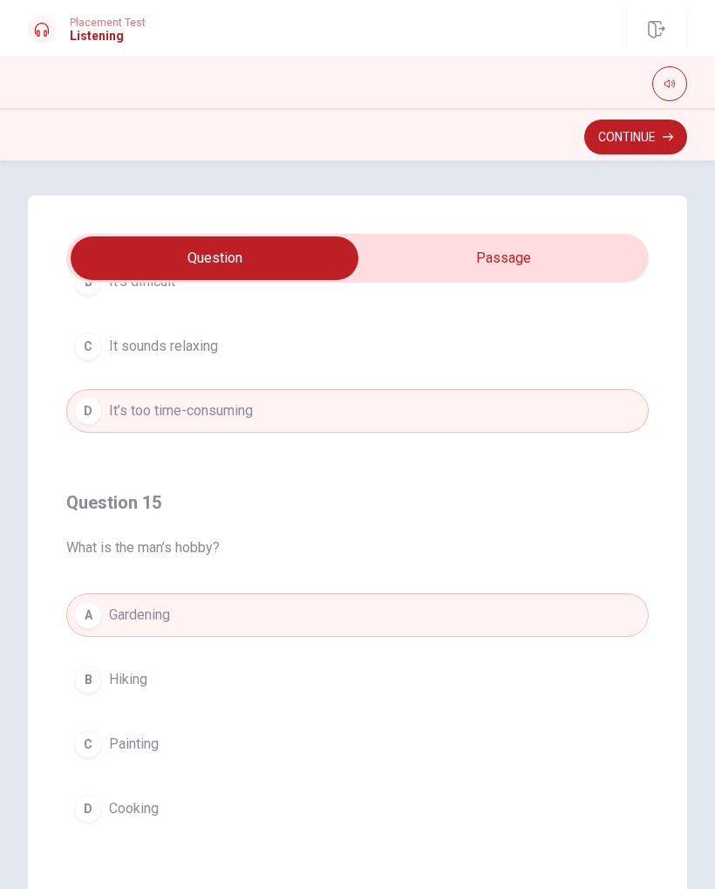
click at [652, 141] on button "Continue" at bounding box center [636, 137] width 103 height 35
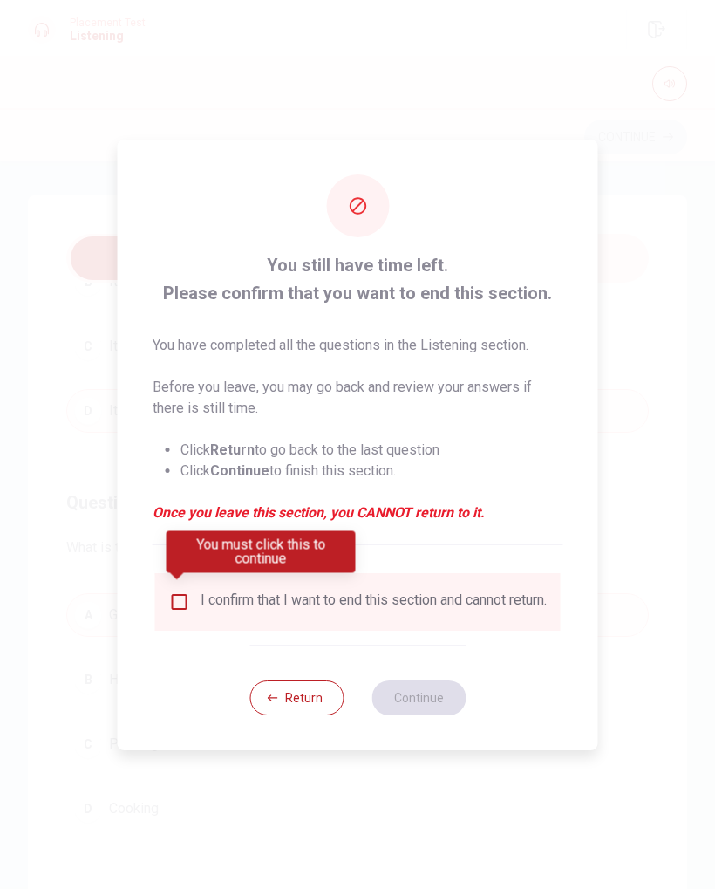
click at [184, 592] on input "You must click this to continue" at bounding box center [179, 602] width 21 height 21
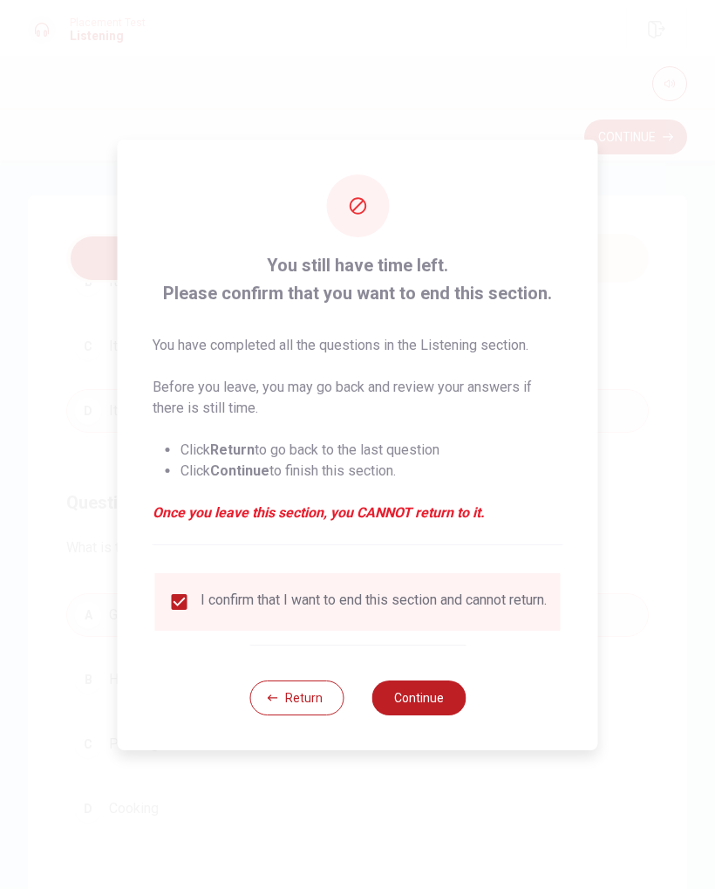
click at [436, 701] on button "Continue" at bounding box center [419, 698] width 94 height 35
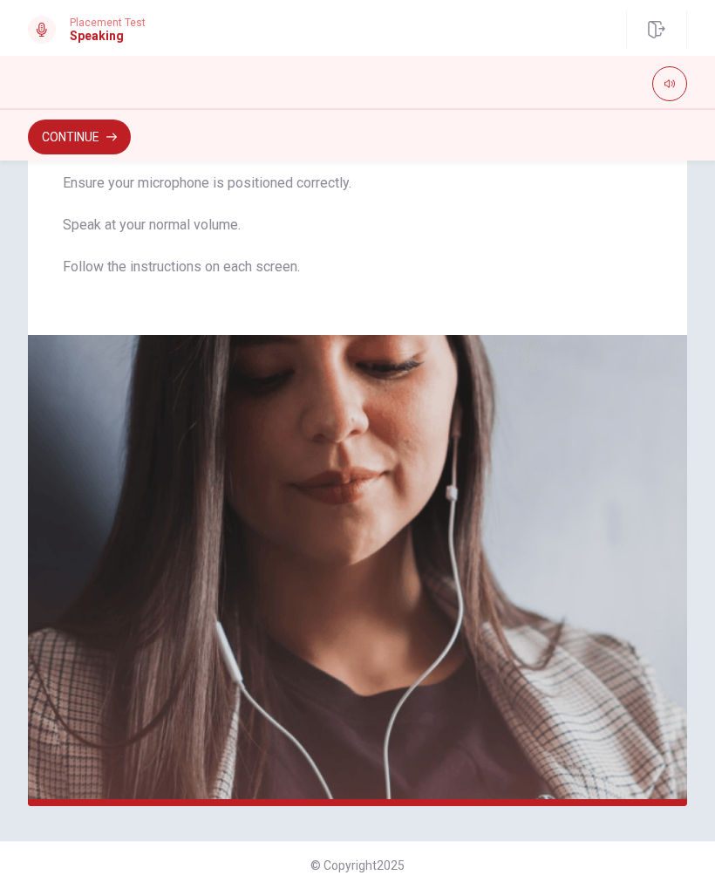
scroll to position [150, 0]
click at [60, 138] on button "Continue" at bounding box center [79, 137] width 103 height 35
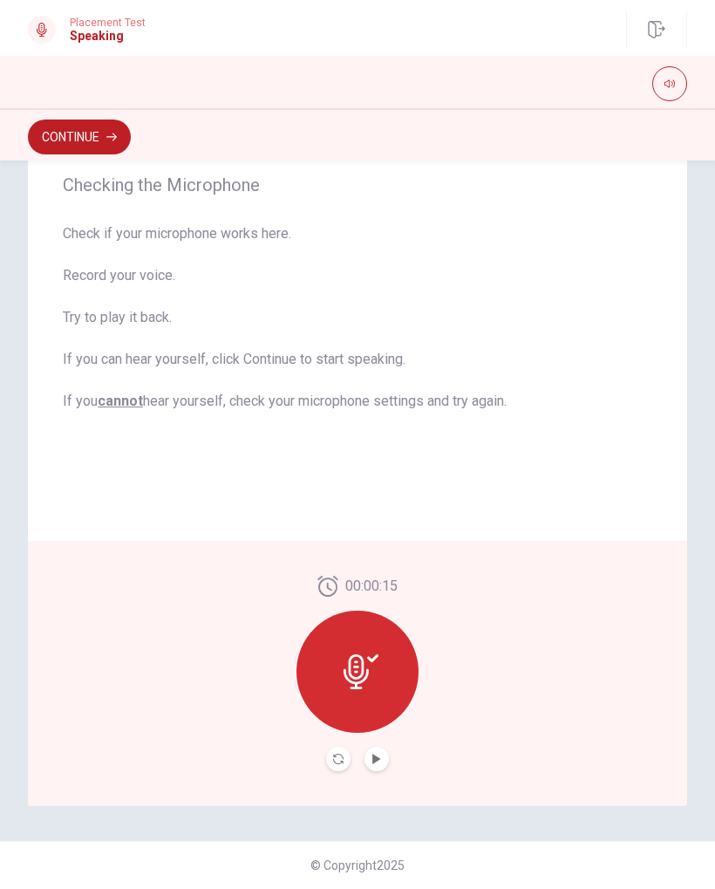
click at [382, 765] on button "Play Audio" at bounding box center [377, 759] width 24 height 24
click at [385, 681] on div at bounding box center [358, 672] width 122 height 122
click at [383, 766] on button "Pause Audio" at bounding box center [377, 759] width 24 height 24
click at [60, 140] on button "Continue" at bounding box center [79, 137] width 103 height 35
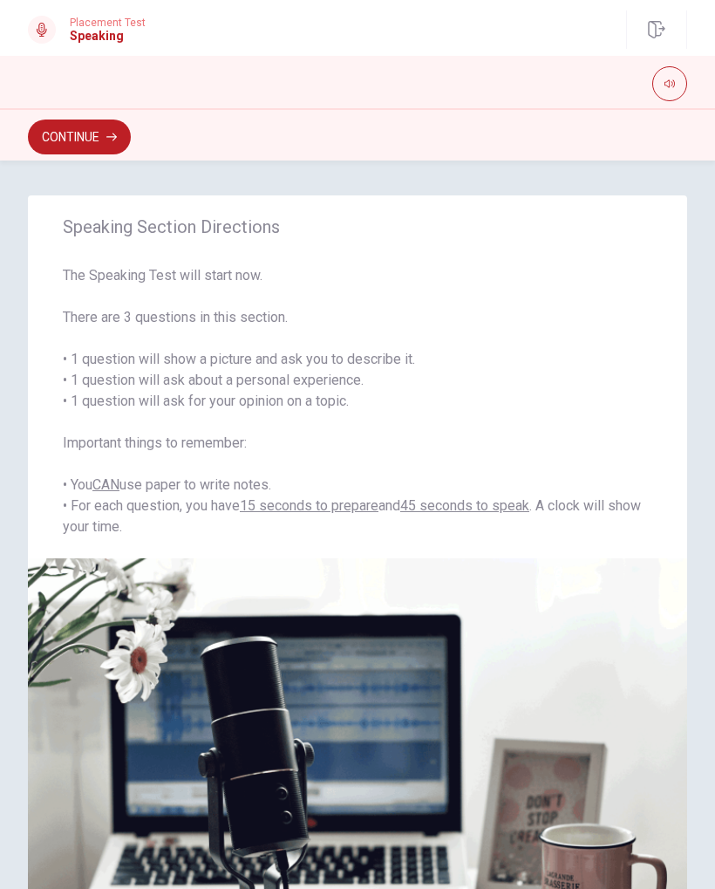
scroll to position [0, 0]
click at [44, 135] on button "Continue" at bounding box center [79, 137] width 103 height 35
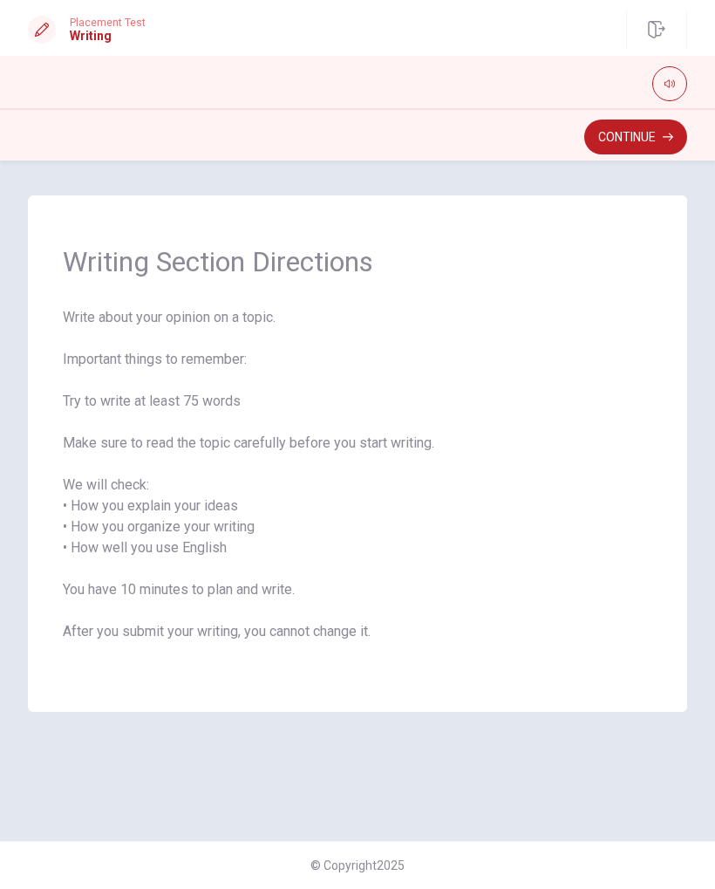
click at [657, 140] on button "Continue" at bounding box center [636, 137] width 103 height 35
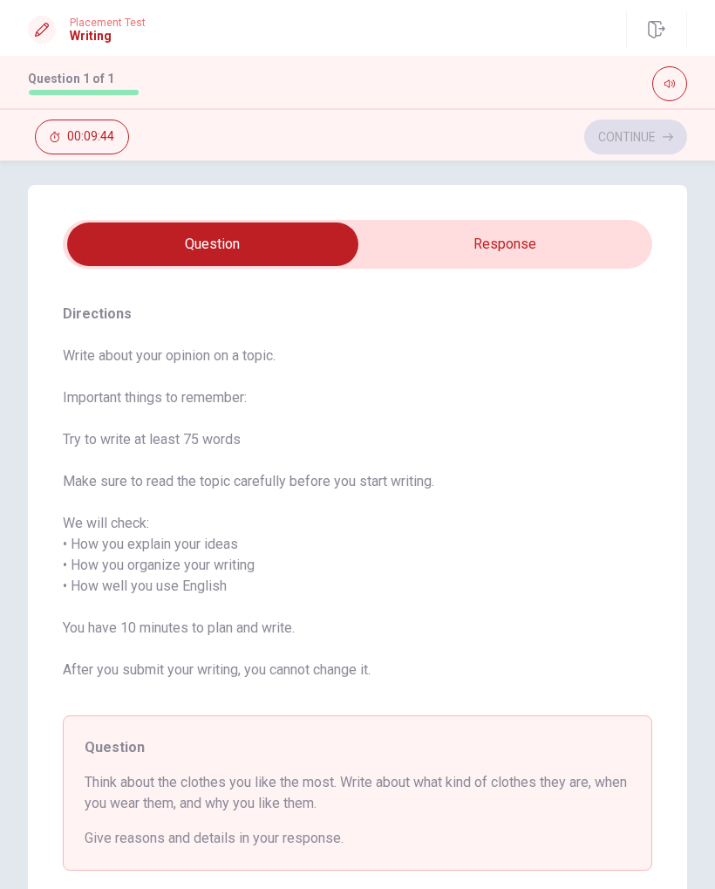
scroll to position [9, 0]
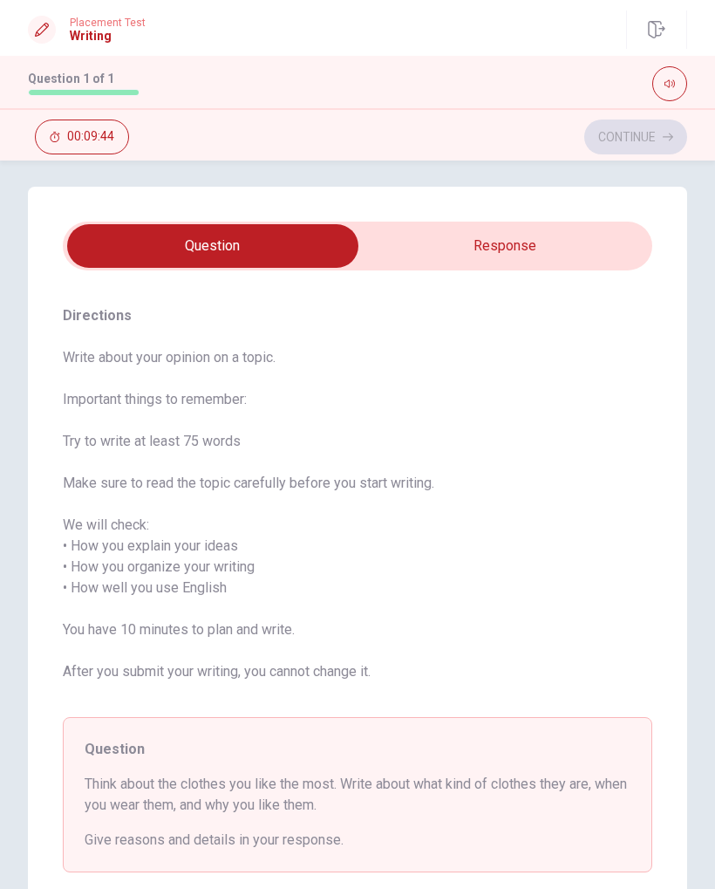
click at [296, 243] on input "checkbox" at bounding box center [213, 246] width 885 height 44
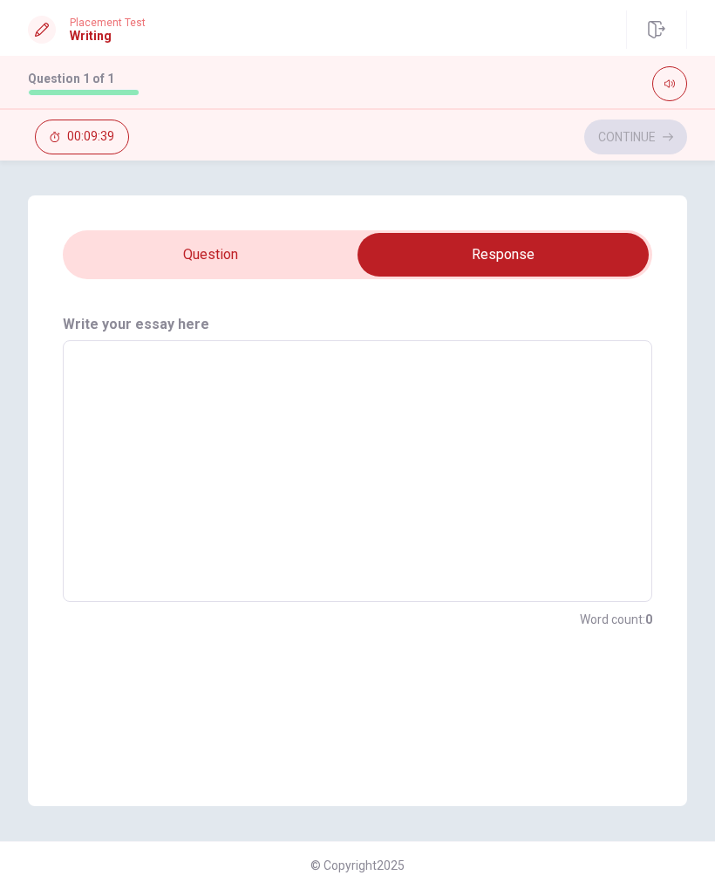
click at [306, 271] on input "checkbox" at bounding box center [503, 255] width 885 height 44
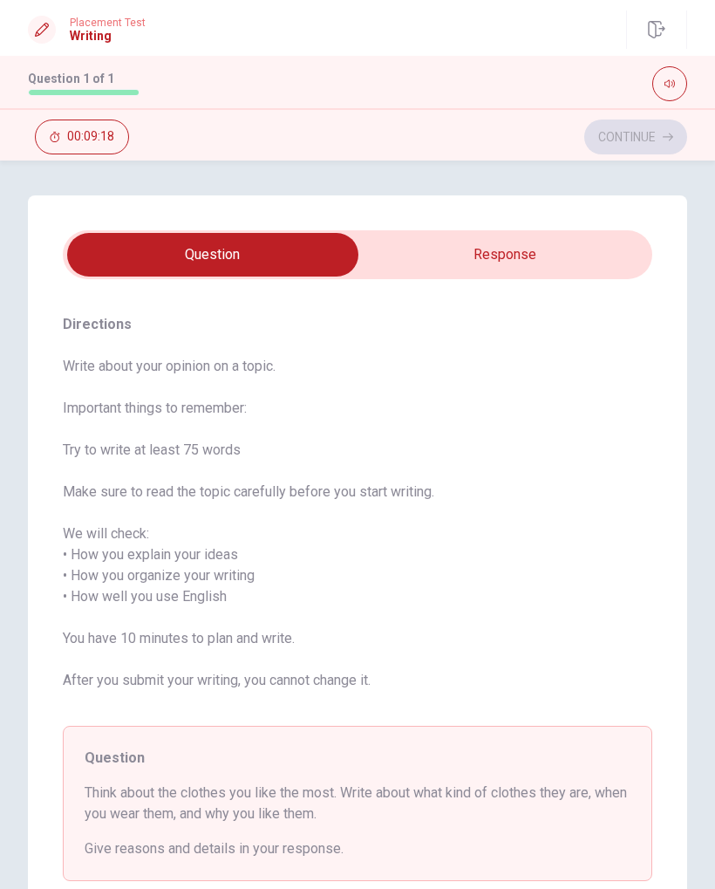
click at [519, 251] on input "checkbox" at bounding box center [213, 255] width 885 height 44
checkbox input "true"
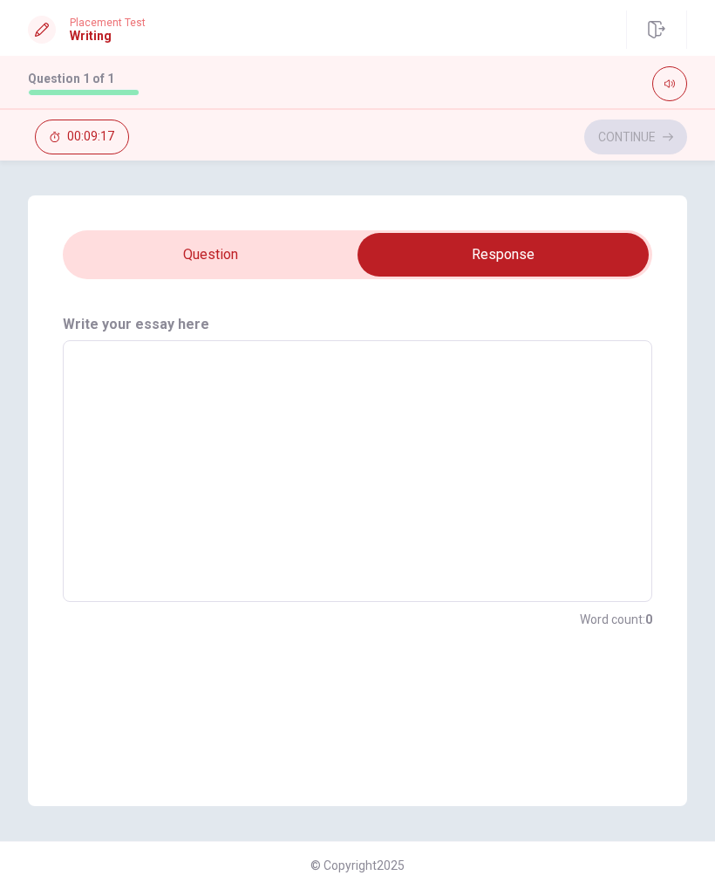
click at [156, 444] on textarea at bounding box center [357, 471] width 565 height 233
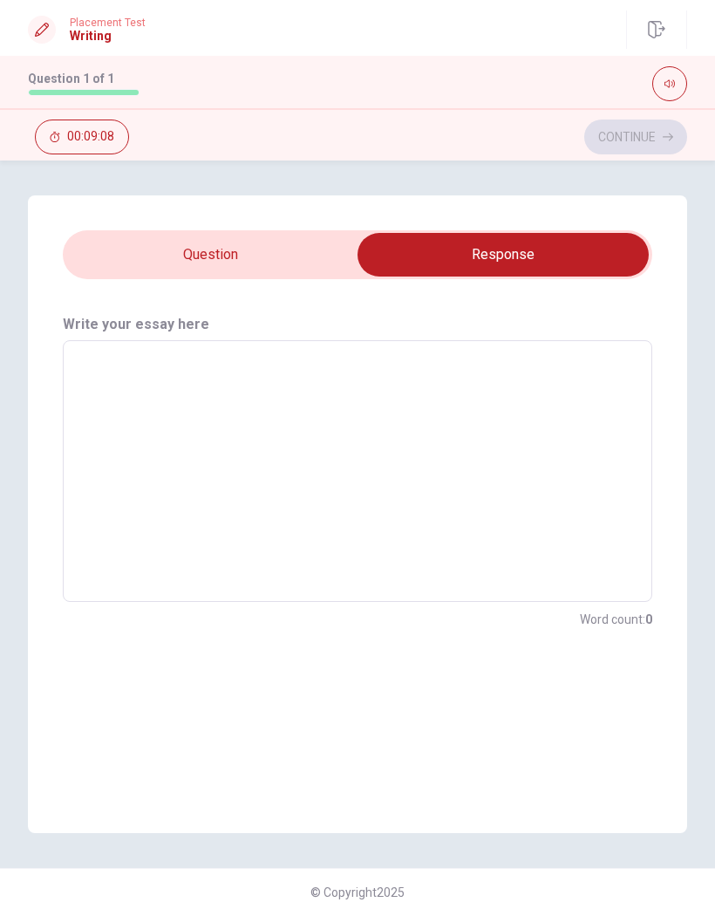
type textarea "I"
type textarea "x"
type textarea "I"
type textarea "x"
type textarea "I m"
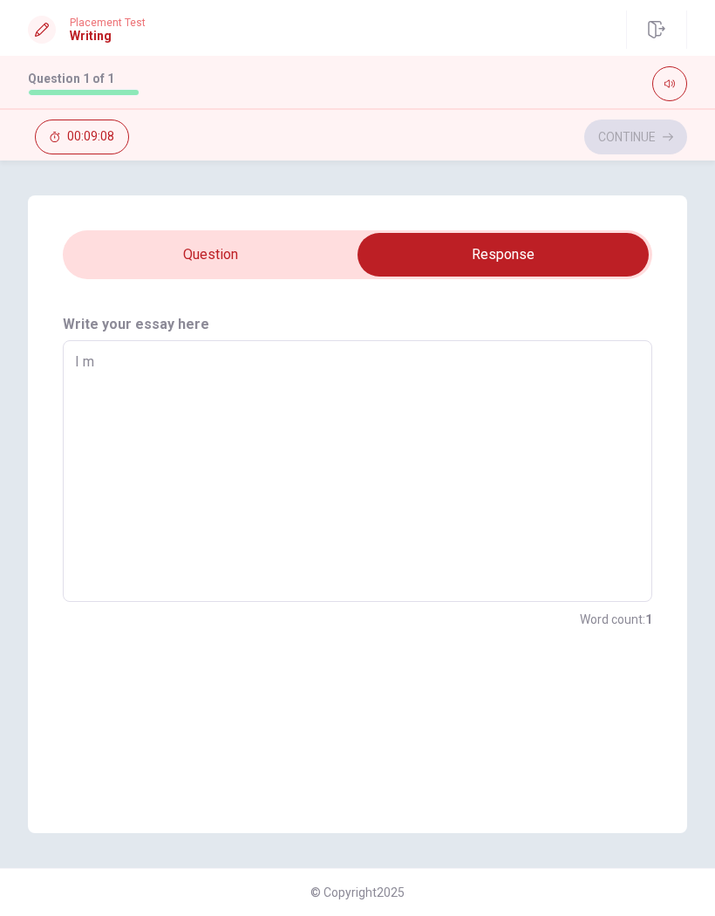
type textarea "x"
type textarea "I m"
type textarea "x"
type textarea "I m v"
type textarea "x"
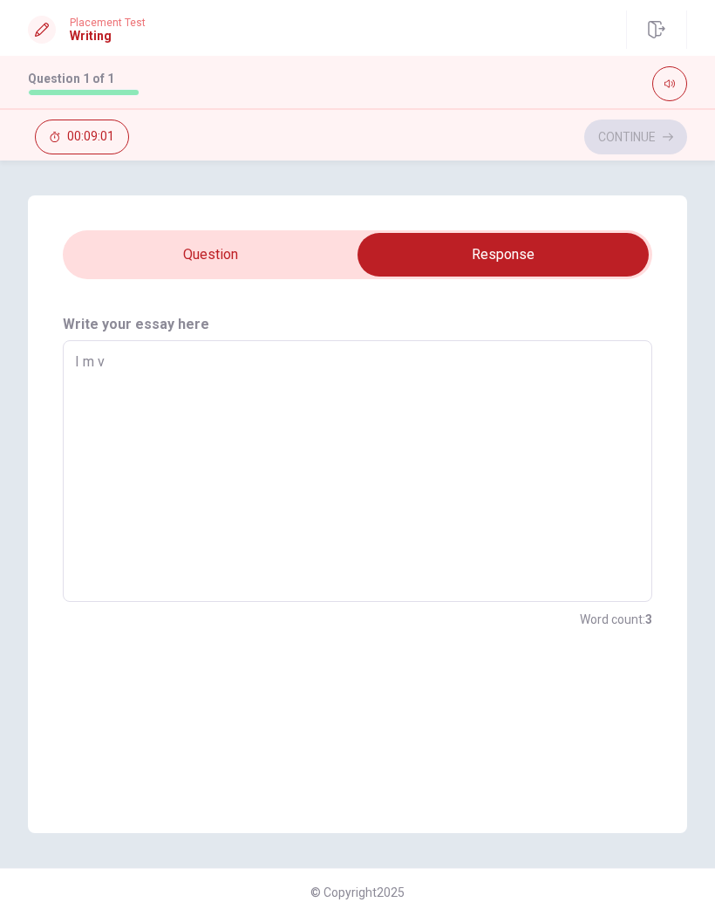
type textarea "I m ve"
type textarea "x"
type textarea "I m ves"
type textarea "x"
type textarea "I m vest"
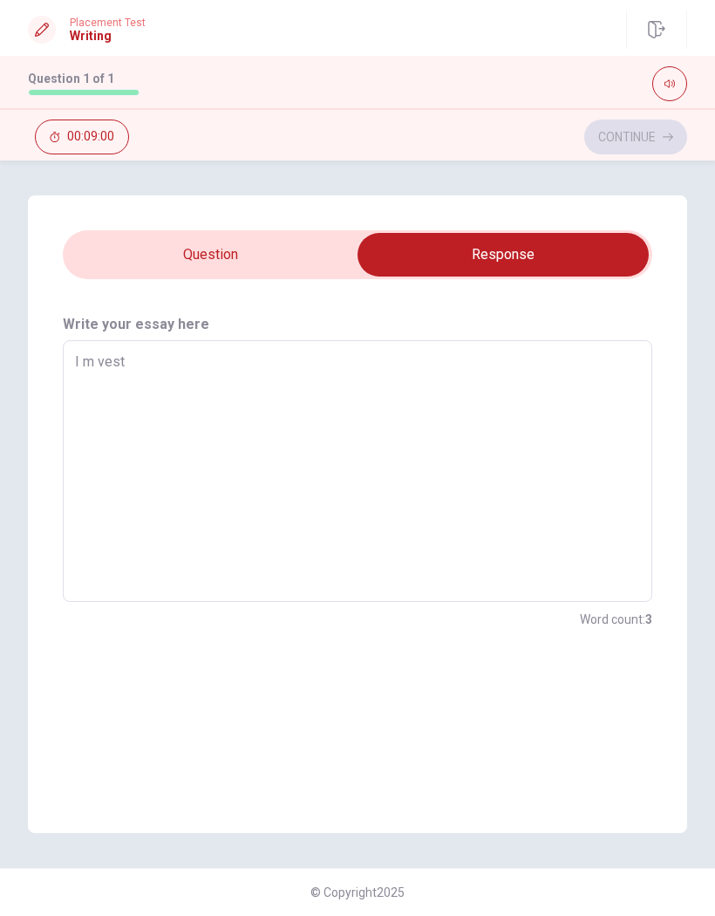
type textarea "x"
type textarea "I m vesti"
type textarea "x"
type textarea "I m vestid"
type textarea "x"
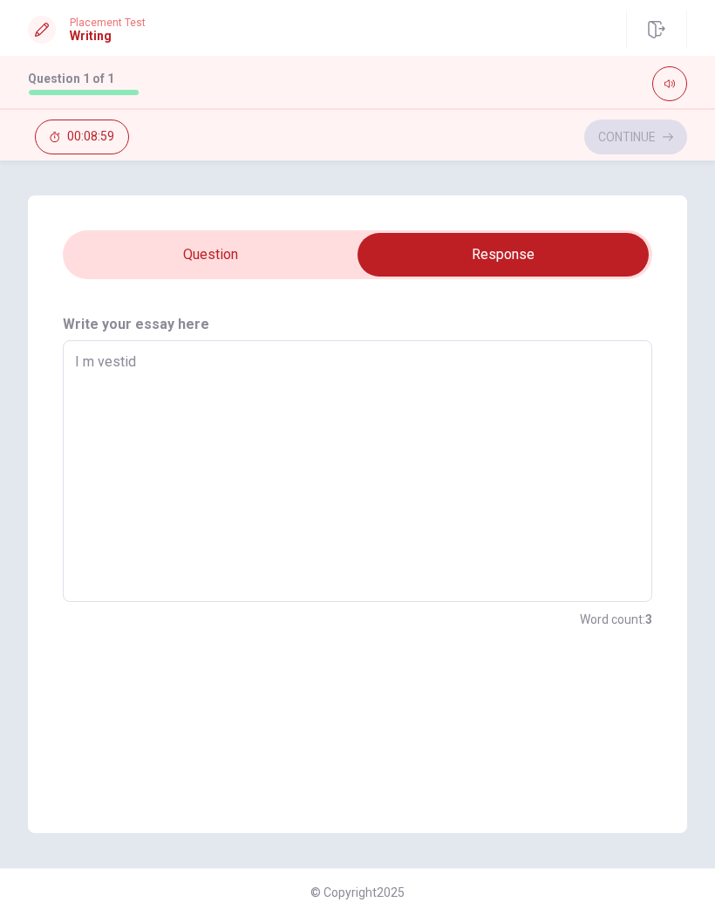
type textarea "I m vestido"
type textarea "x"
type textarea "I m vestido,"
type textarea "x"
type textarea "I m vestido,"
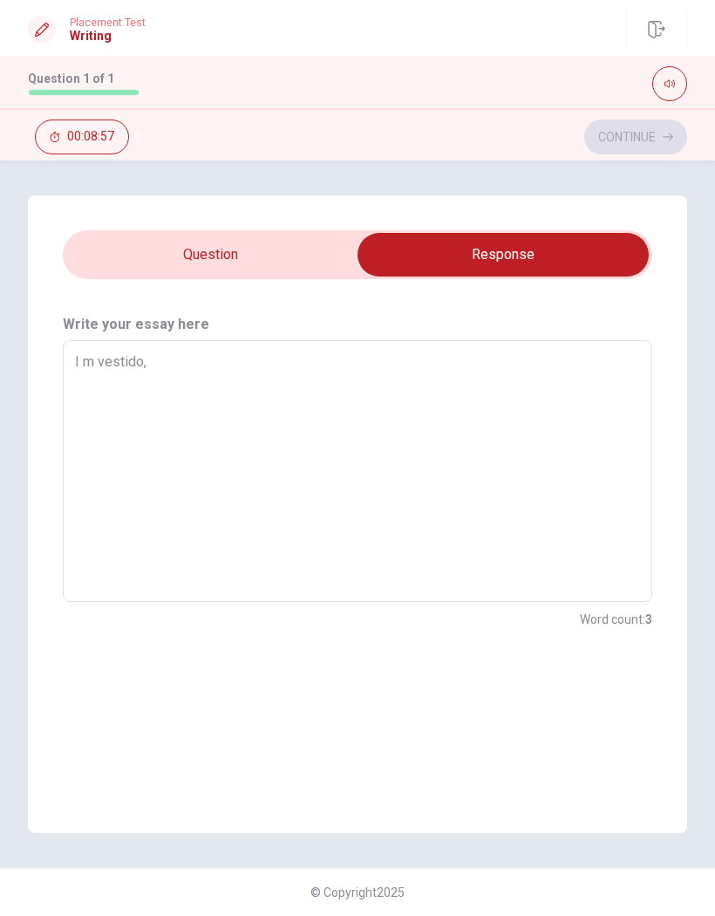
type textarea "x"
type textarea "I m vestido, c"
type textarea "x"
type textarea "I m vestido, ca"
type textarea "x"
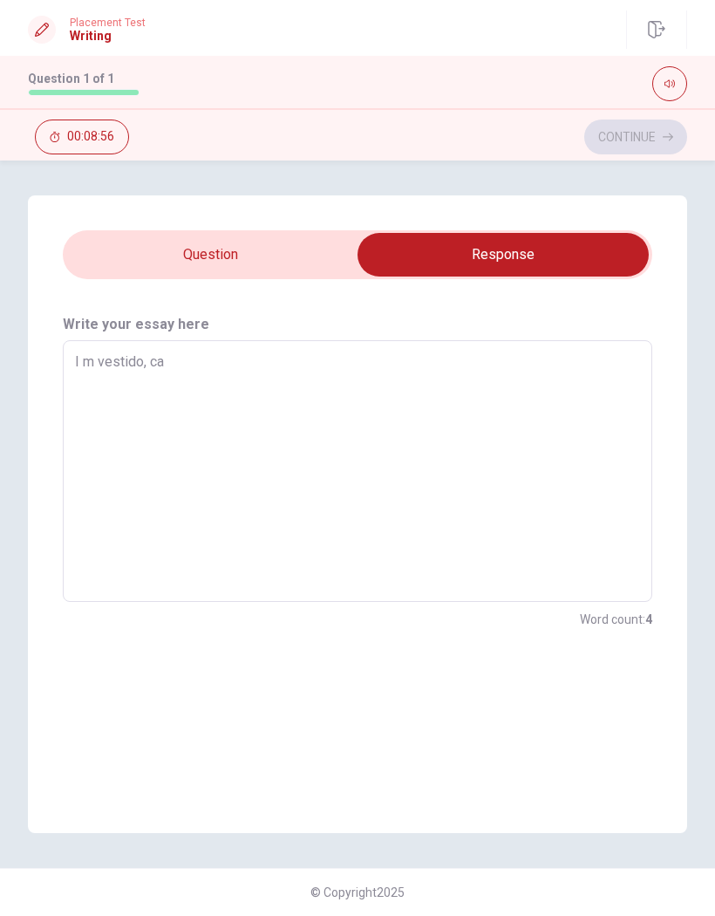
type textarea "I m vestido, cal"
type textarea "x"
type textarea "I m vestido, calç"
type textarea "x"
type textarea "I m vestido, calça"
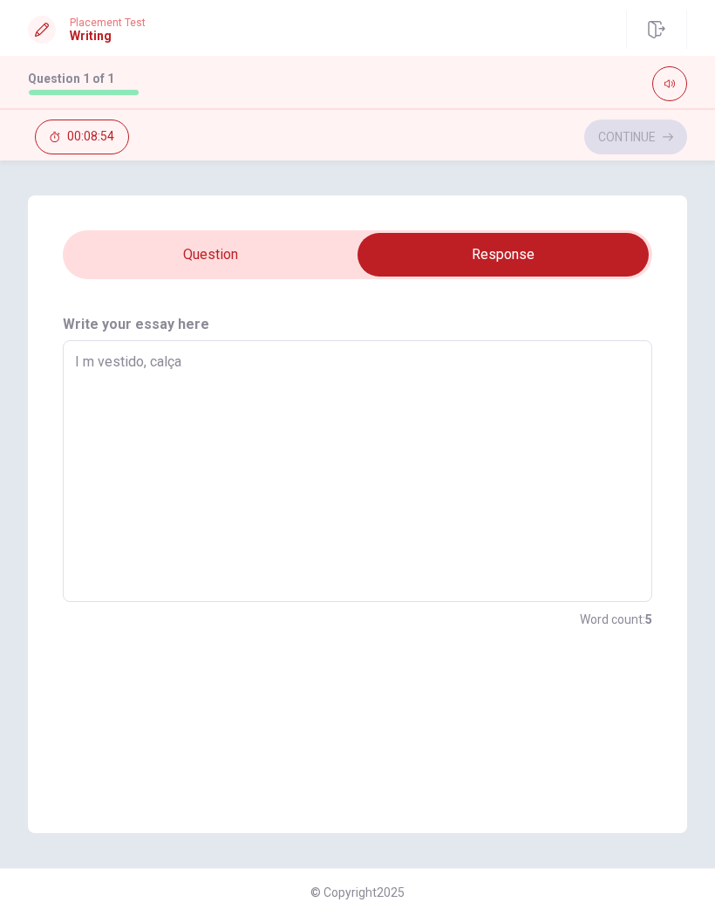
type textarea "x"
type textarea "I m vestido, calça"
type textarea "x"
type textarea "I m vestido, calça"
type textarea "x"
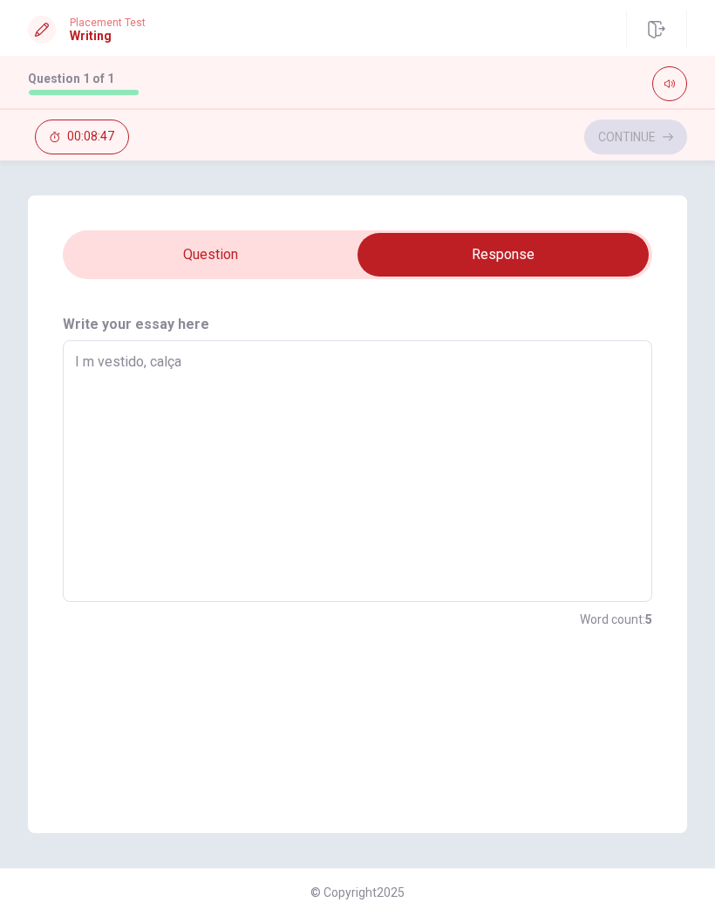
type textarea "I m vestido, calça;"
type textarea "x"
type textarea "I m vestido, calça"
type textarea "x"
type textarea "I m vestido, calça,"
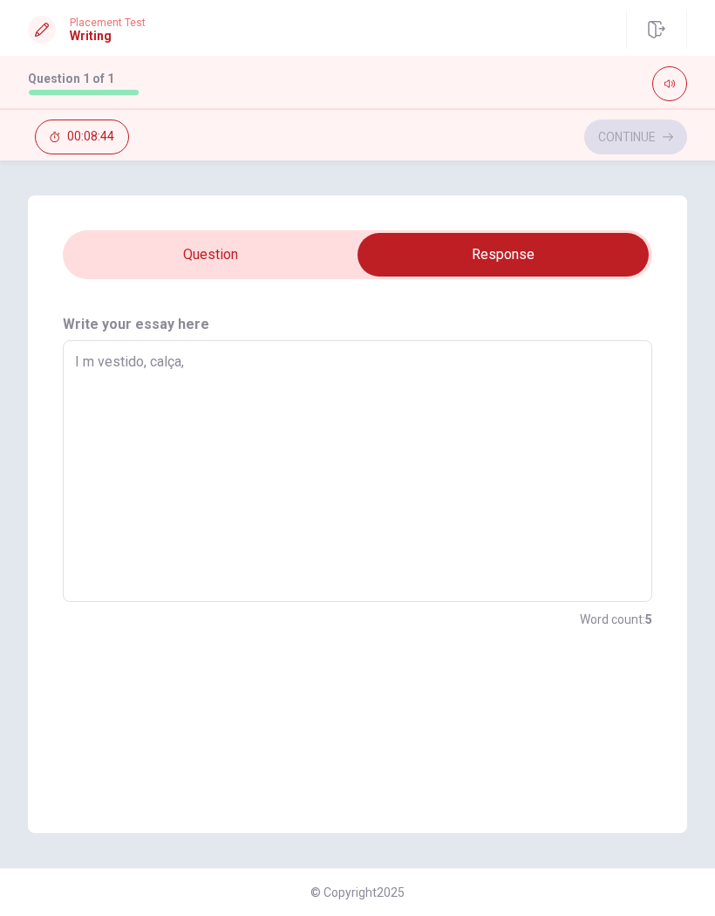
type textarea "x"
type textarea "I m vestido, calça,"
type textarea "x"
type textarea "I m vestido, calça, b"
type textarea "x"
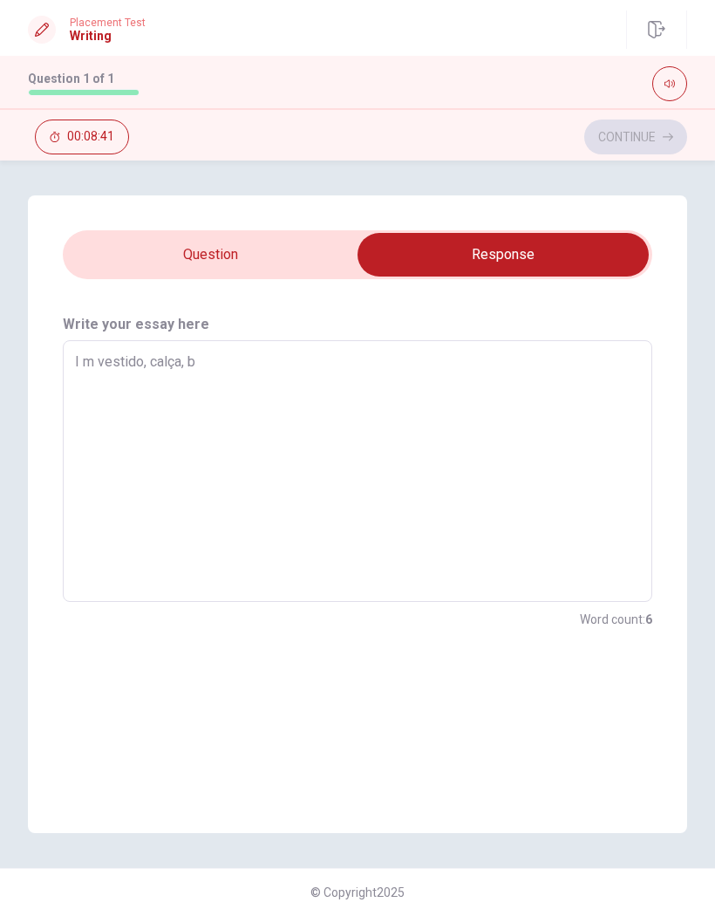
type textarea "I m vestido, calça, bl"
type textarea "x"
type textarea "I m vestido, calça, blu"
type textarea "x"
type textarea "I m vestido, calça, blus"
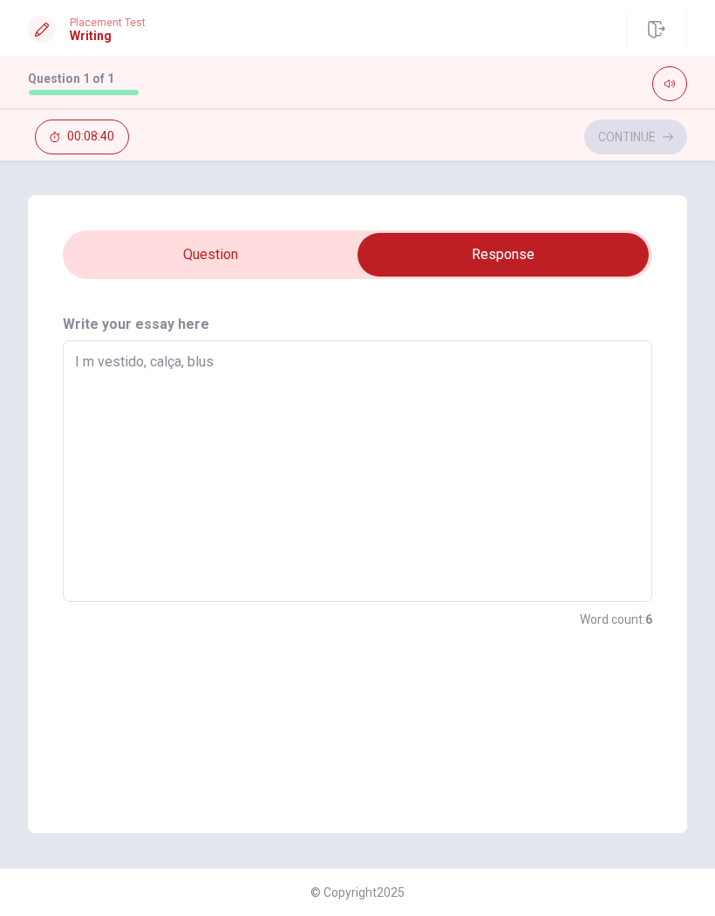
type textarea "x"
type textarea "I m vestido, calça, blusa"
type textarea "x"
type textarea "I m vestido, calça, blusa"
type textarea "x"
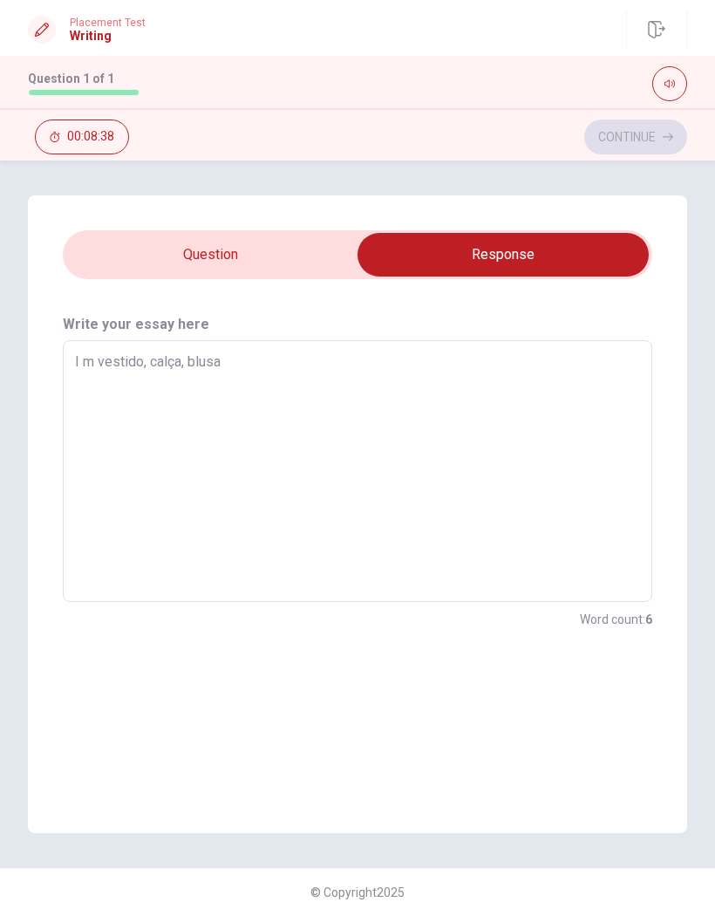
type textarea "I m vestido, calça, blusa"
type textarea "x"
type textarea "I m vestido, calça, blusa G"
type textarea "x"
type textarea "I m vestido, calça, blusa Go"
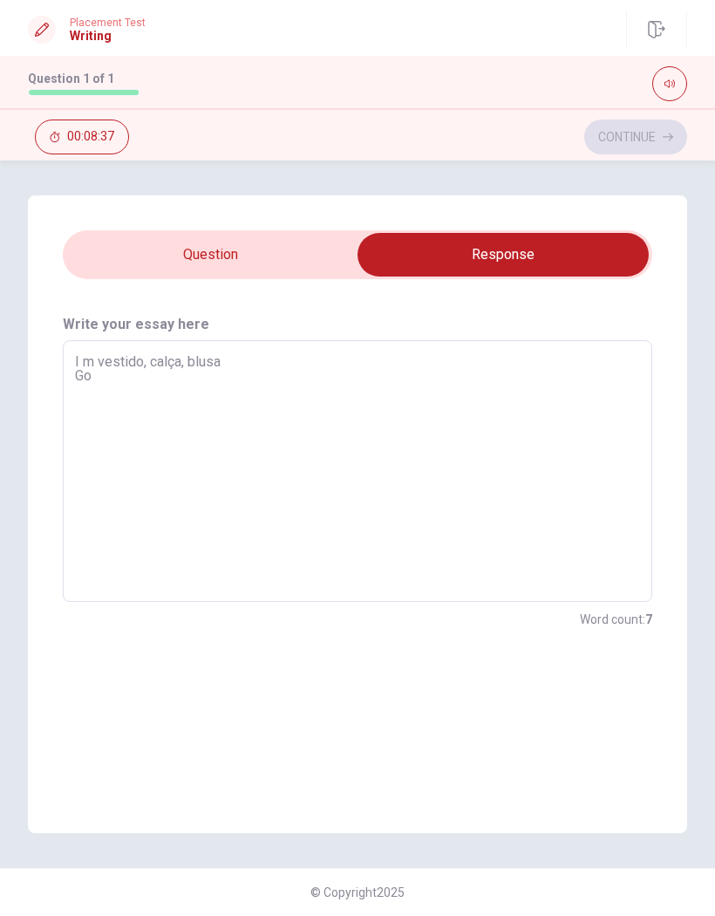
type textarea "x"
type textarea "I m vestido, calça, blusa Gos"
type textarea "x"
type textarea "I m vestido, calça, blusa Gost"
type textarea "x"
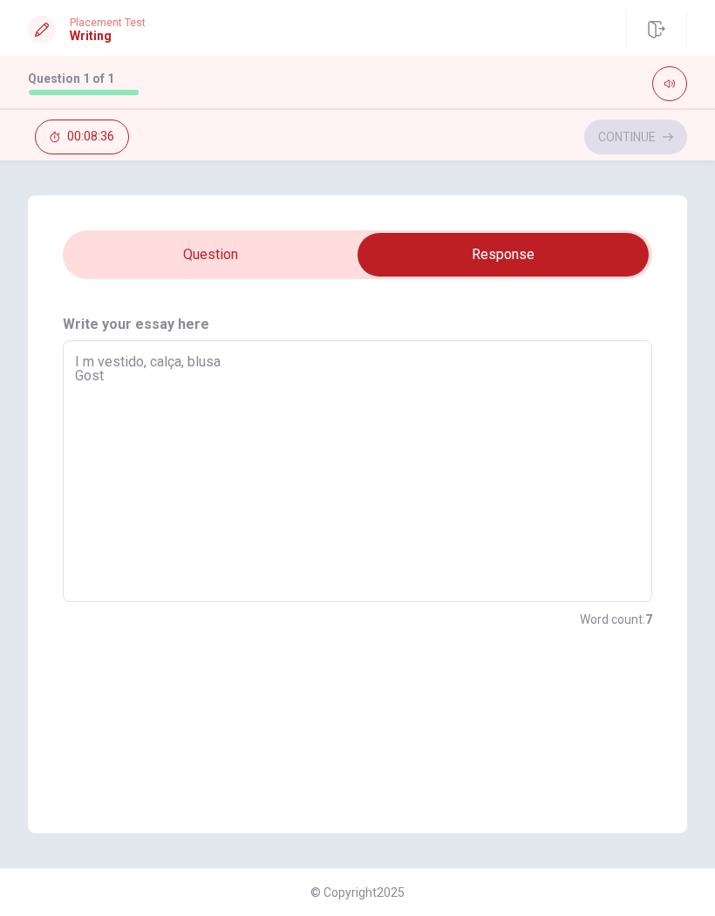
type textarea "I m vestido, calça, blusa Gosto"
type textarea "x"
type textarea "I m vestido, calça, blusa Gosto"
type textarea "x"
type textarea "I m vestido, calça, blusa Gosto d"
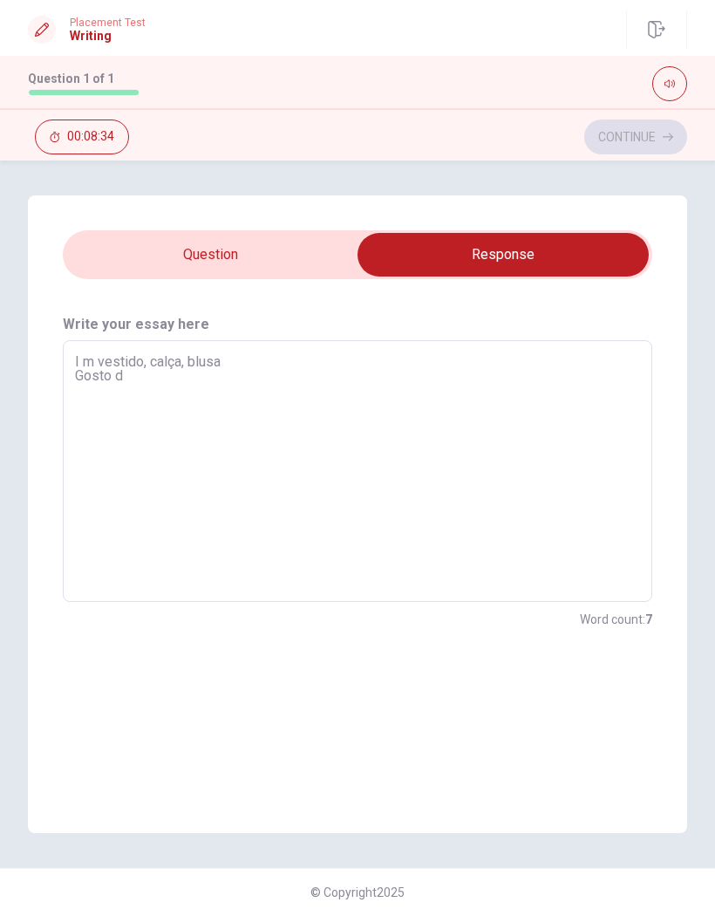
type textarea "x"
type textarea "I m vestido, calça, blusa Gosto de"
type textarea "x"
type textarea "I m vestido, calça, blusa Gosto de"
type textarea "x"
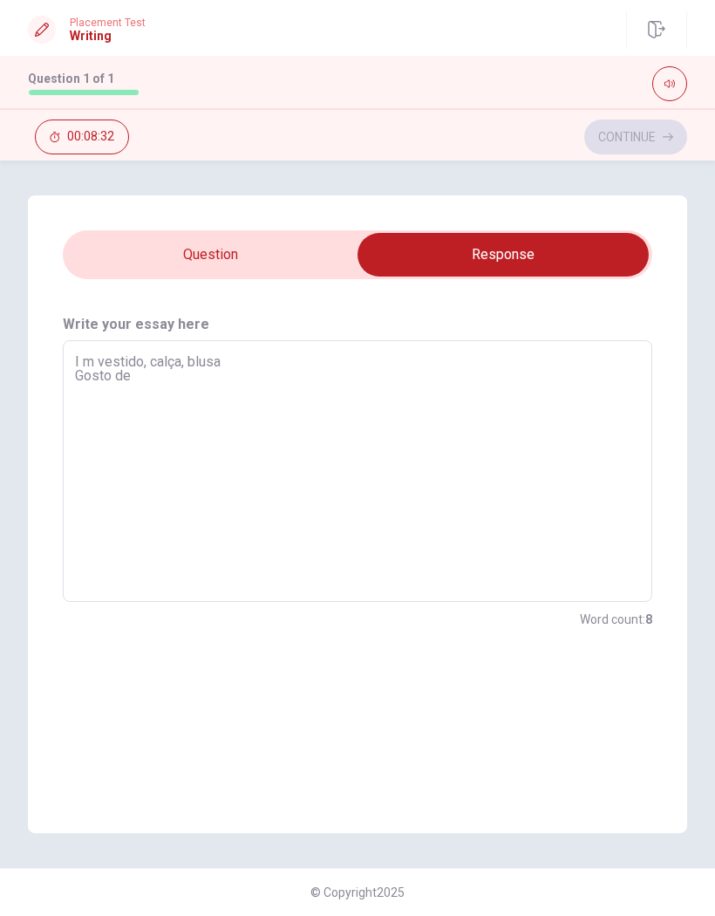
type textarea "I m vestido, calça, blusa Gosto de m"
type textarea "x"
type textarea "I m vestido, calça, blusa Gosto de me"
type textarea "x"
type textarea "I m vestido, calça, blusa Gosto de me"
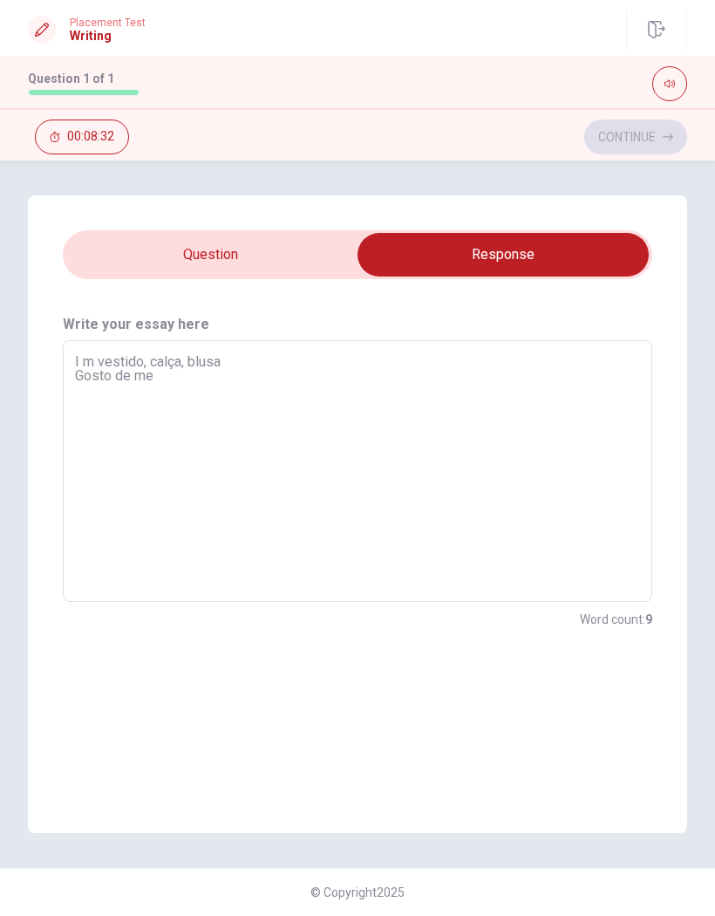
type textarea "x"
type textarea "I m vestido, calça, blusa Gosto de me v"
type textarea "x"
type textarea "I m vestido, calça, blusa Gosto de me ve"
type textarea "x"
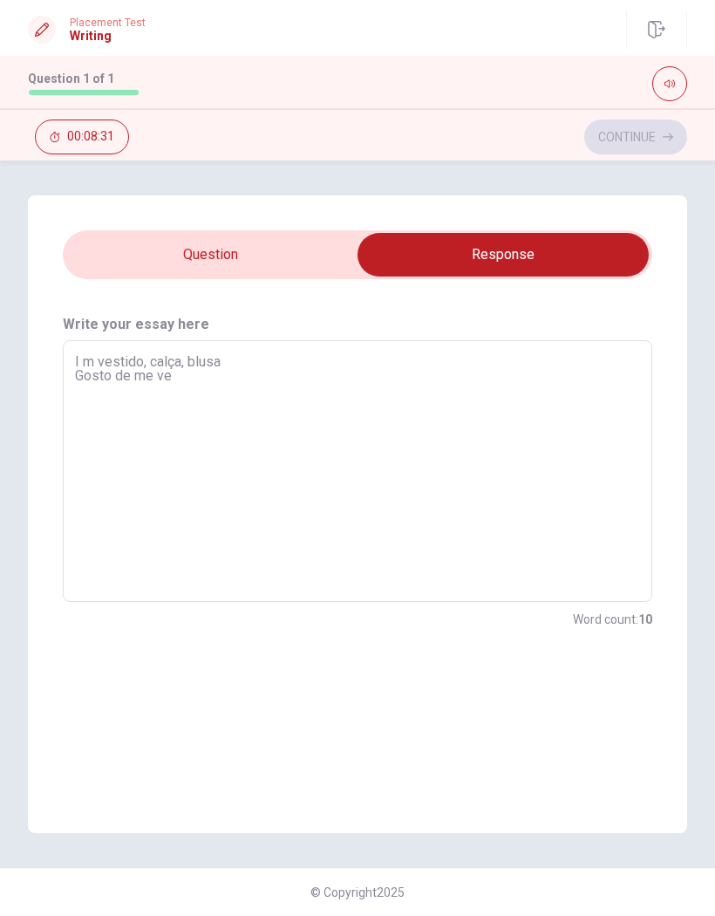
type textarea "I m vestido, calça, blusa Gosto de me ves"
type textarea "x"
type textarea "I m vestido, calça, blusa Gosto de me vest"
type textarea "x"
type textarea "I m vestido, calça, blusa Gosto de me vesti"
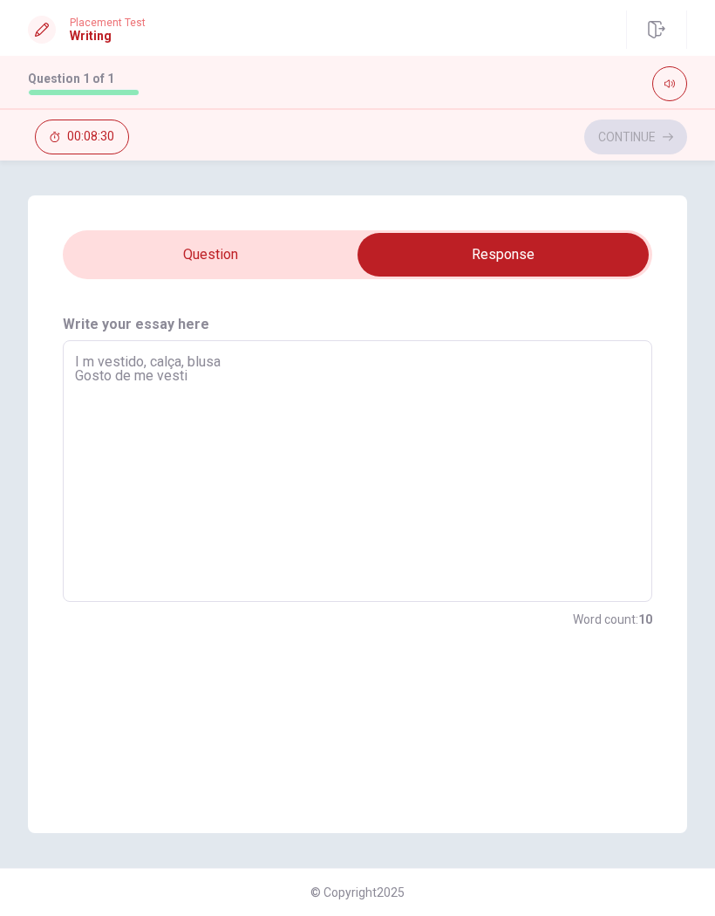
type textarea "x"
type textarea "I m vestido, calça, blusa Gosto de me vestir"
type textarea "x"
type textarea "I m vestido, calça, blusa Gosto de me vestir"
type textarea "x"
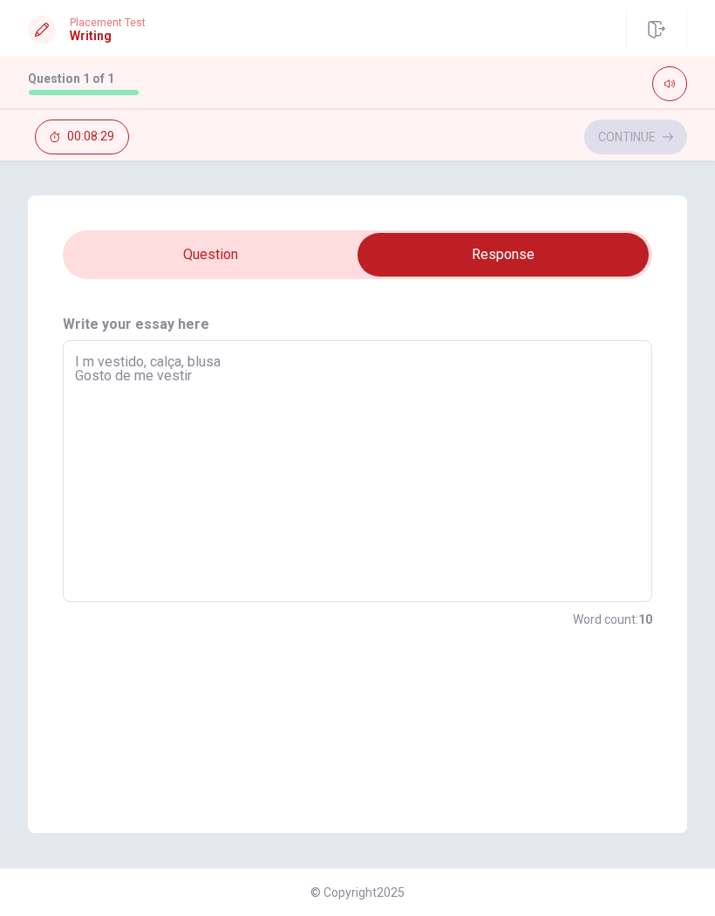
type textarea "I m vestido, calça, blusa Gosto de me vestir b"
type textarea "x"
type textarea "I m vestido, calça, blusa Gosto de me vestir be"
type textarea "x"
type textarea "I m vestido, calça, blusa Gosto de me vestir bem"
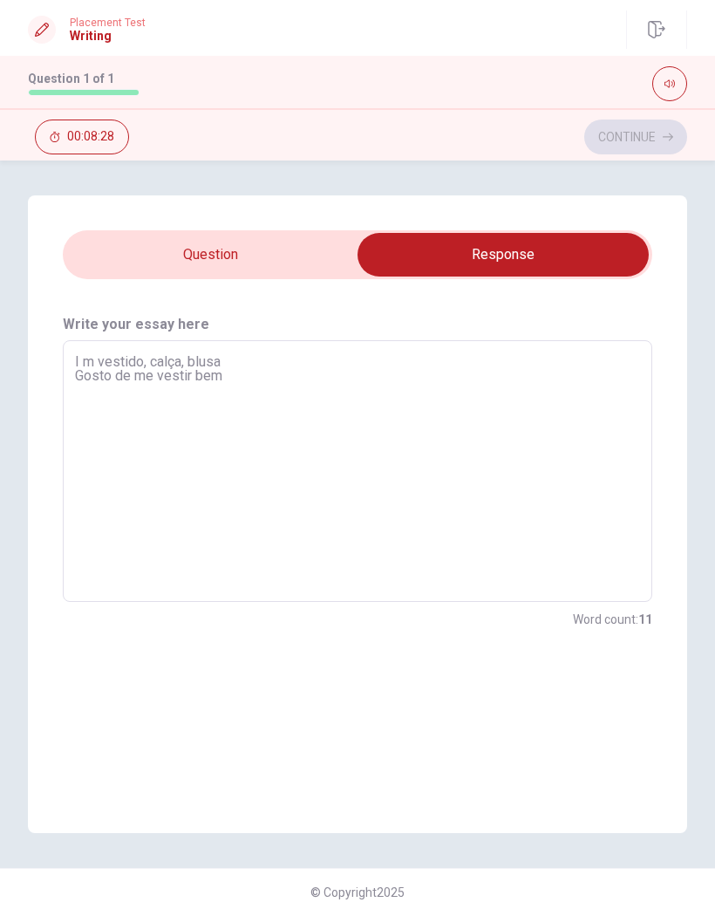
type textarea "x"
type textarea "I m vestido, calça, blusa Gosto de me vestir bem"
type textarea "x"
type textarea "I m vestido, calça, blusa Gosto de me vestir bem n"
type textarea "x"
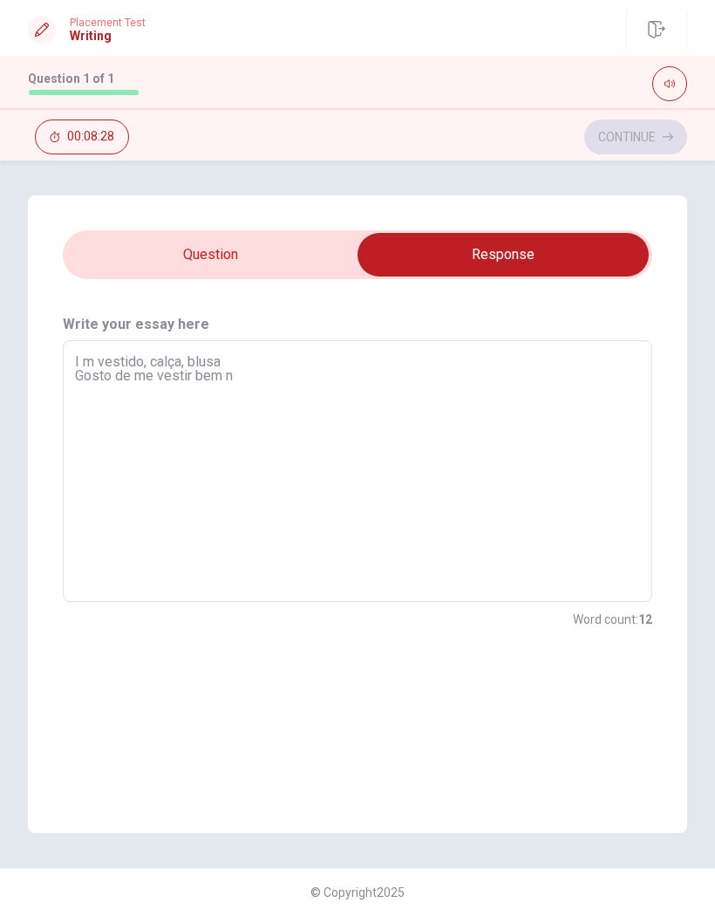
type textarea "I m vestido, calça, blusa Gosto de me vestir bem no"
type textarea "x"
type textarea "I m vestido, calça, blusa Gosto de me vestir bem no"
type textarea "x"
type textarea "I m vestido, calça, blusa Gosto de me vestir bem no d"
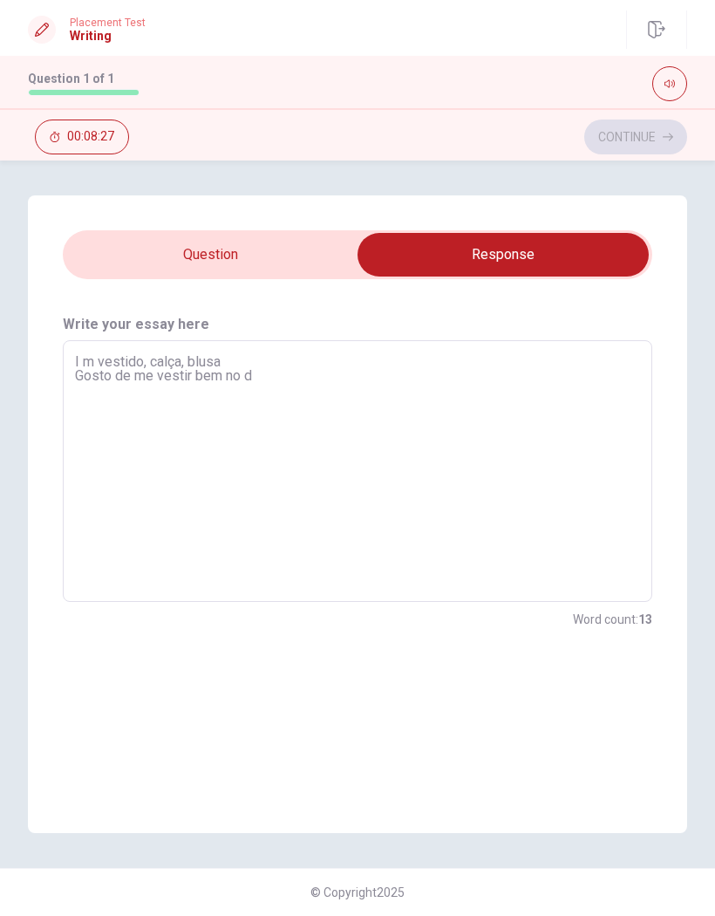
type textarea "x"
type textarea "I m vestido, calça, blusa Gosto de me vestir bem no di"
type textarea "x"
type textarea "I m vestido, calça, blusa Gosto de me vestir bem no dia"
type textarea "x"
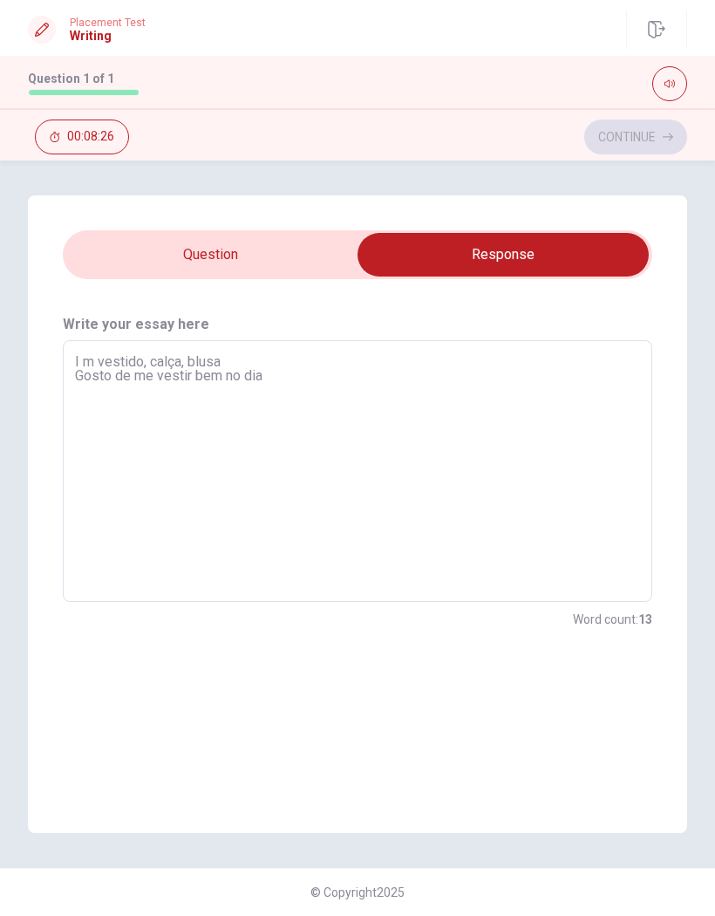
type textarea "I m vestido, calça, blusa Gosto de me vestir bem no dia"
type textarea "x"
type textarea "I m vestido, calça, blusa Gosto de me vestir bem no dia a"
type textarea "x"
type textarea "I m vestido, calça, blusa Gosto de me vestir bem no dia a"
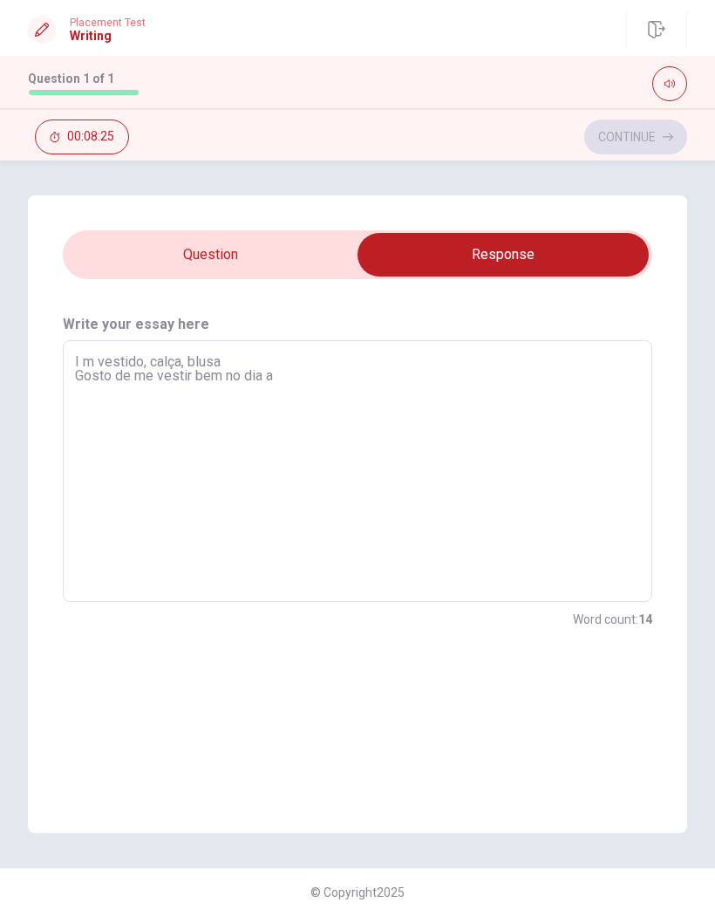
type textarea "x"
type textarea "I m vestido, calça, blusa Gosto de me vestir bem no dia a d"
type textarea "x"
type textarea "I m vestido, calça, blusa Gosto de me vestir bem no dia a di"
type textarea "x"
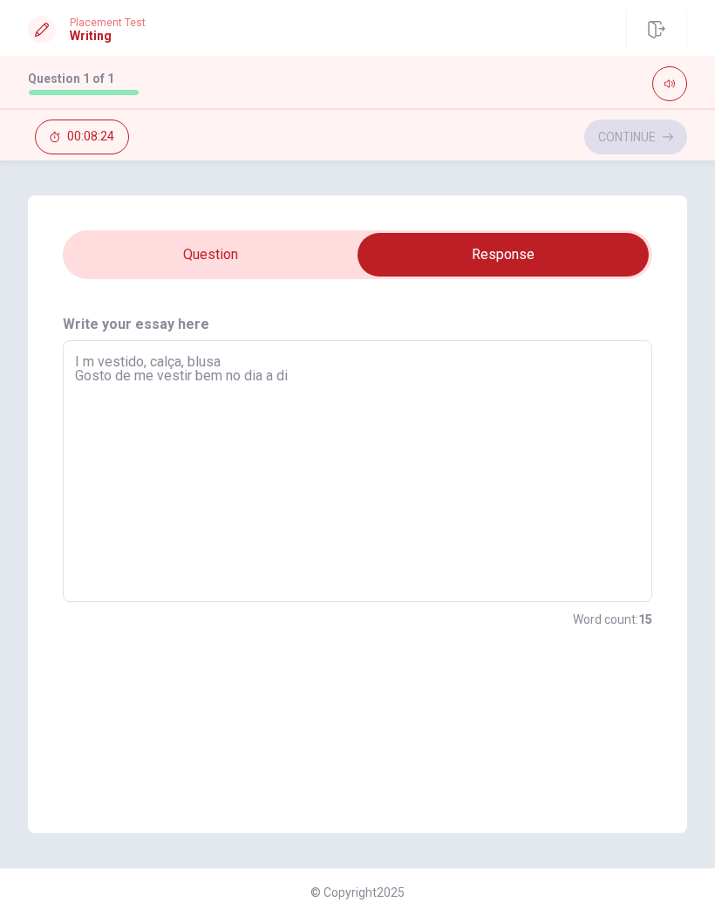
type textarea "I m vestido, calça, blusa Gosto de me vestir bem no dia a dia"
type textarea "x"
type textarea "I m vestido, calça, blusa Gosto de me vestir bem no dia a dia"
type textarea "x"
type textarea "I m vestido, calça, blusa Gosto de me vestir bem no dia a dia"
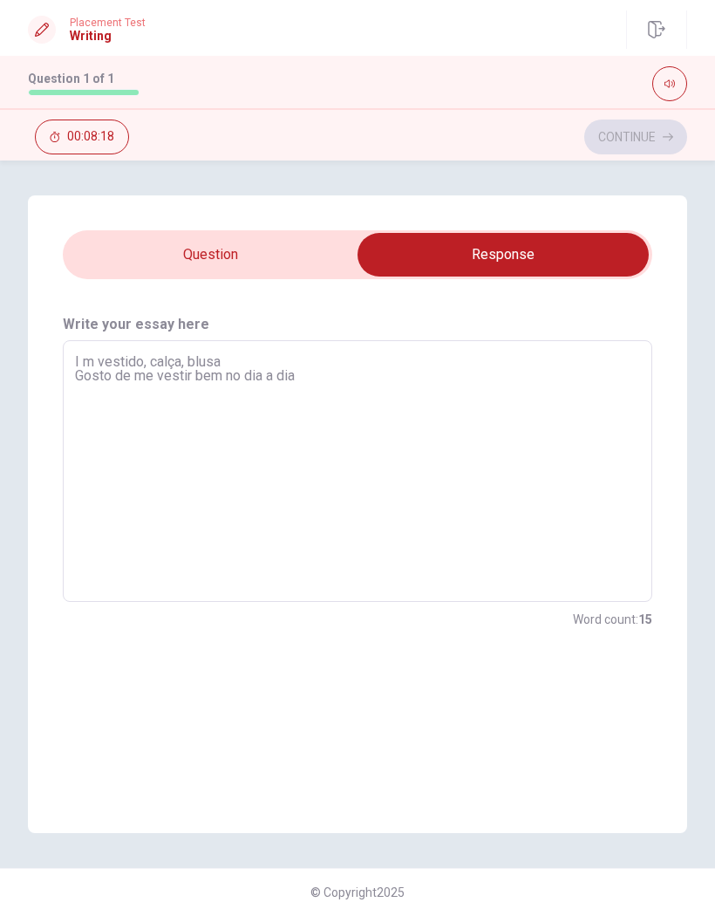
type textarea "x"
type textarea "I m vestido, calça, blusa Gosto de me vestir bem no dia a dia U"
type textarea "x"
type textarea "I m vestido, calça, blusa Gosto de me vestir bem no dia a dia Us"
type textarea "x"
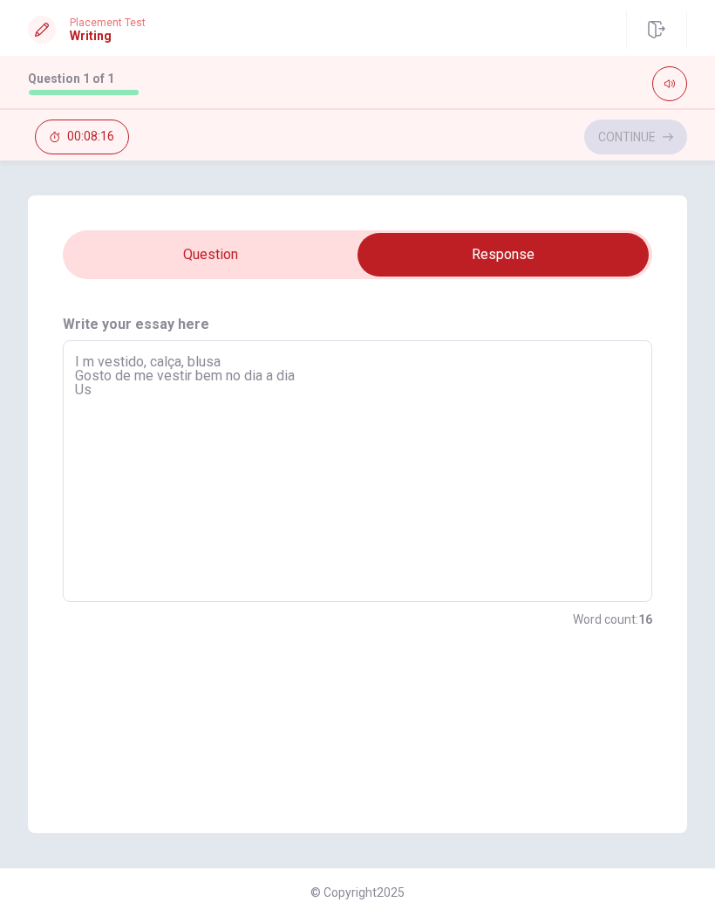
type textarea "I m vestido, calça, blusa Gosto de me vestir bem no dia a dia Uso"
type textarea "x"
type textarea "I m vestido, calça, blusa Gosto de me vestir bem no dia a dia Uso"
type textarea "x"
type textarea "I m vestido, calça, blusa Gosto de me vestir bem no dia a dia Uso r"
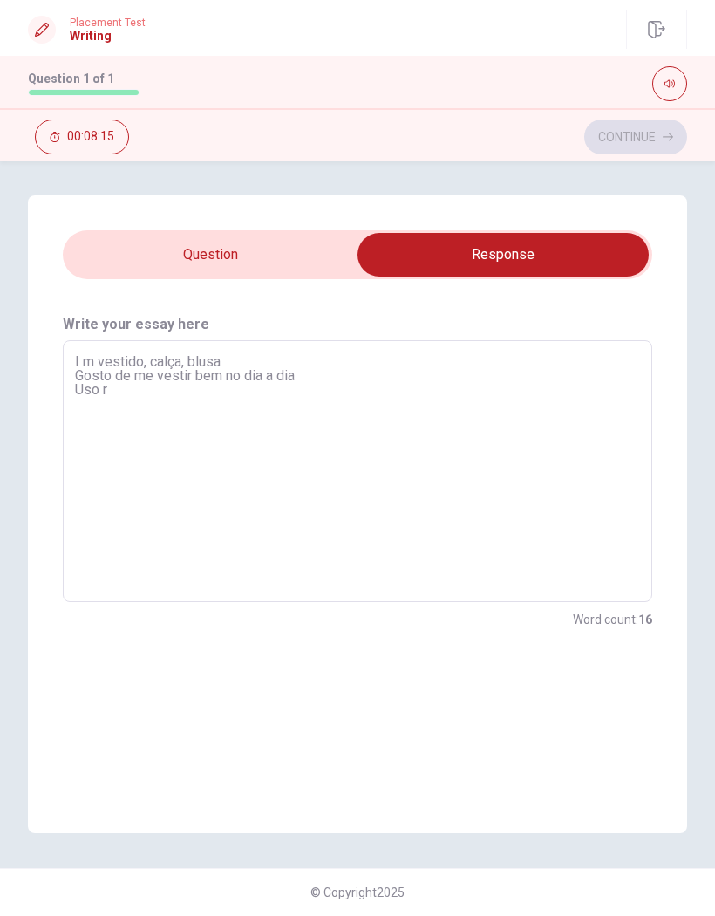
type textarea "x"
type textarea "I m vestido, calça, blusa Gosto de me vestir bem no dia a dia Uso ro"
type textarea "x"
type textarea "I m vestido, calça, blusa Gosto de me vestir bem no dia a dia Uso rou"
type textarea "x"
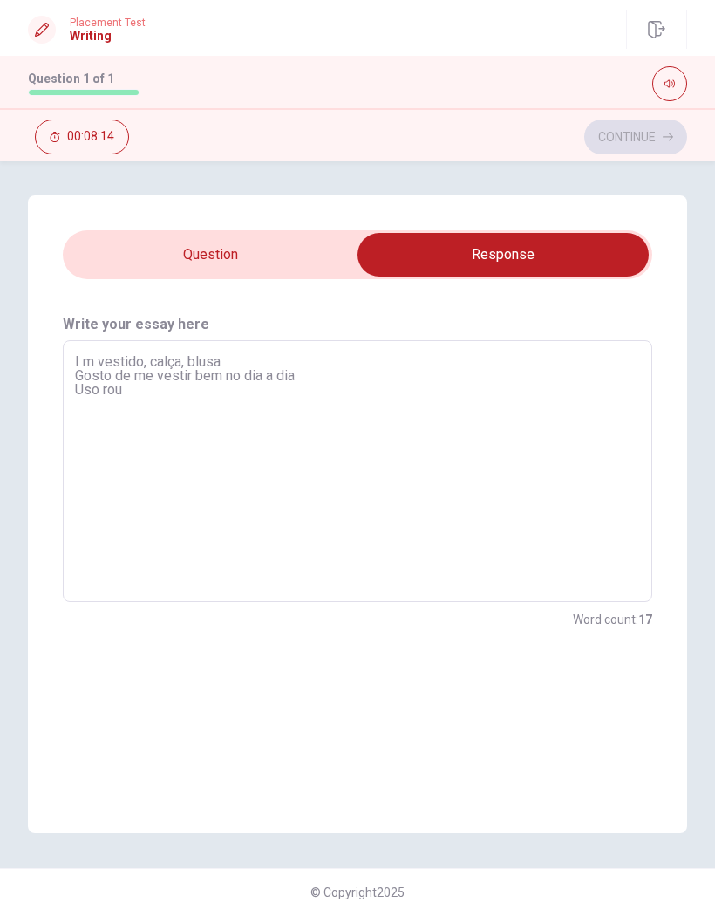
type textarea "I m vestido, calça, blusa Gosto de me vestir bem no dia a dia Uso roup"
type textarea "x"
type textarea "I m vestido, calça, blusa Gosto de me vestir bem no dia a dia Uso roupa"
type textarea "x"
type textarea "I m vestido, calça, blusa Gosto de me vestir bem no dia a dia Uso roupas"
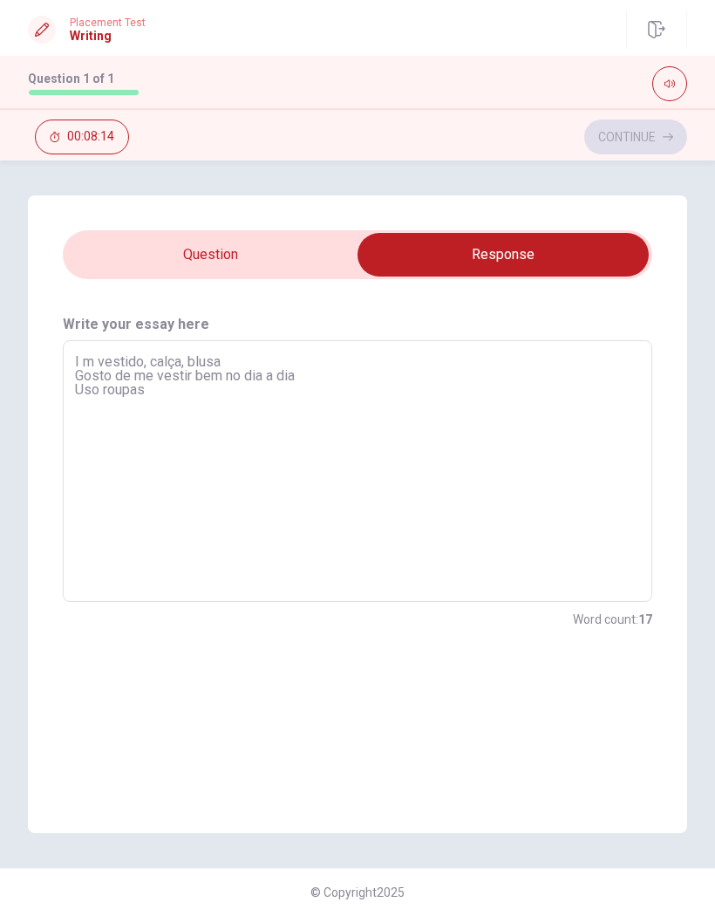
type textarea "x"
type textarea "I m vestido, calça, blusa Gosto de me vestir bem no dia a dia Uso roupas"
type textarea "x"
type textarea "I m vestido, calça, blusa Gosto de me vestir bem no dia a dia Uso roupas p"
type textarea "x"
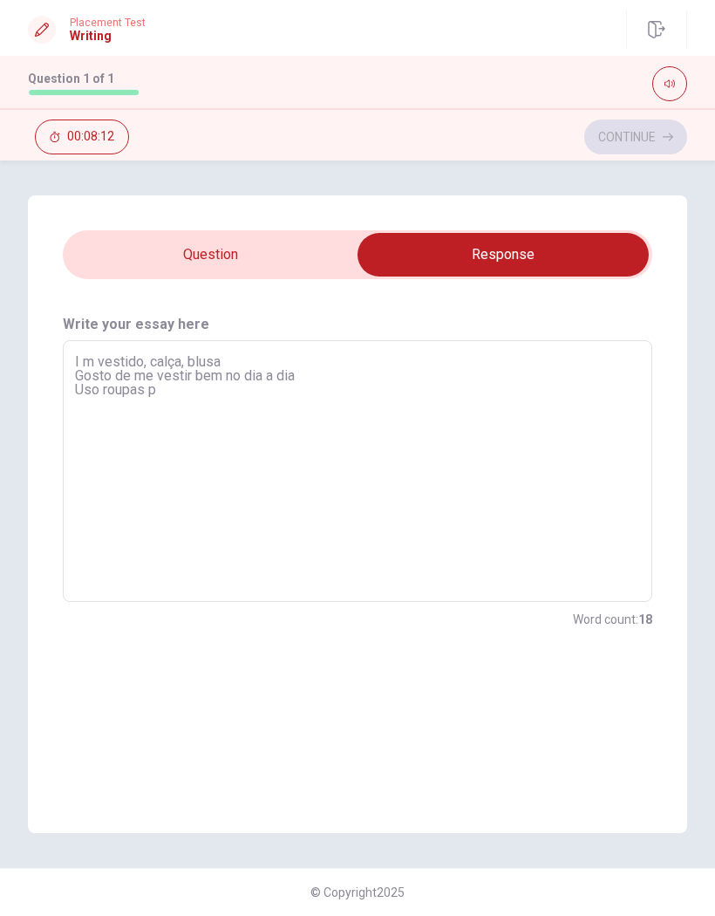
type textarea "I m vestido, calça, blusa Gosto de me vestir bem no dia a dia Uso roupas pa"
type textarea "x"
type textarea "I m vestido, calça, blusa Gosto de me vestir bem no dia a dia Uso roupas par"
type textarea "x"
type textarea "I m vestido, calça, blusa Gosto de me vestir bem no dia a dia Uso roupas para"
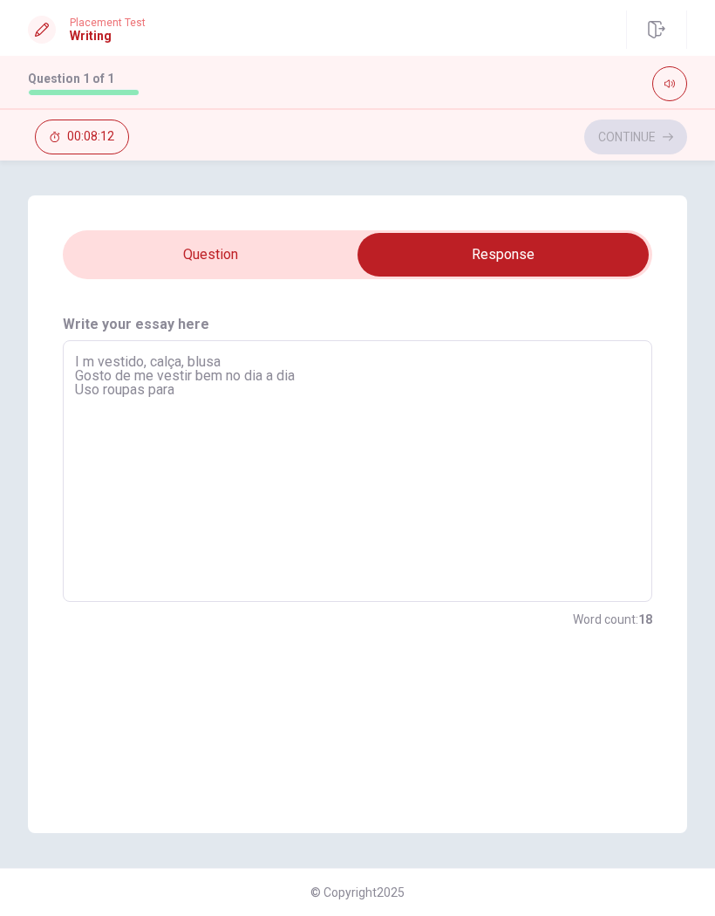
type textarea "x"
type textarea "I m vestido, calça, blusa Gosto de me vestir bem no dia a dia Uso roupas para"
type textarea "x"
type textarea "I m vestido, calça, blusa Gosto de me vestir bem no dia a dia Uso roupas para t"
type textarea "x"
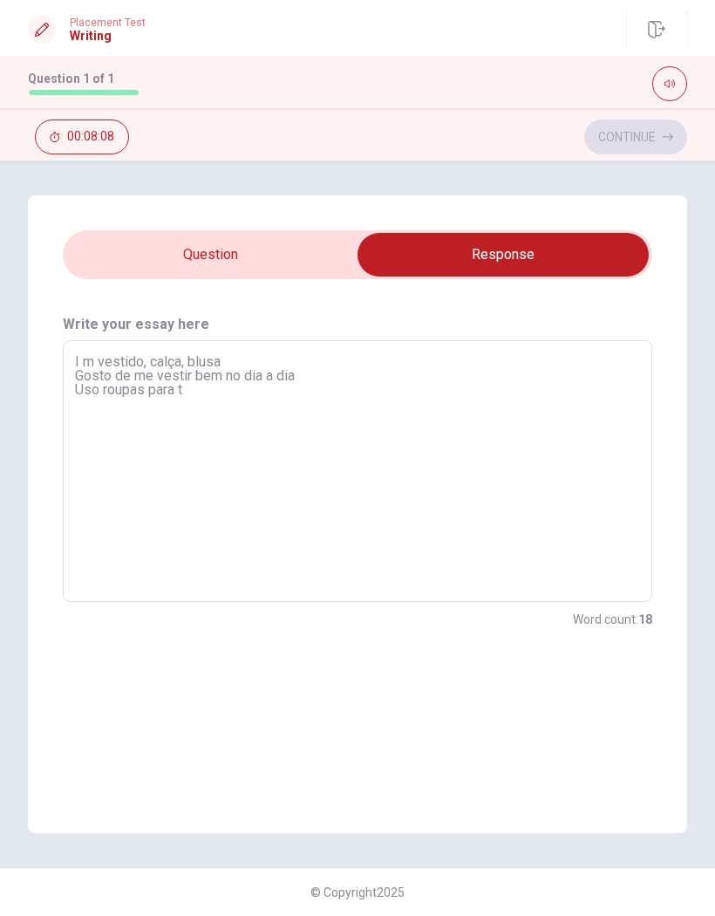
type textarea "I m vestido, calça, blusa Gosto de me vestir bem no dia a dia Uso roupas para tr"
type textarea "x"
type textarea "I m vestido, calça, blusa Gosto de me vestir bem no dia a dia Uso roupas para t…"
type textarea "x"
type textarea "I m vestido, calça, blusa Gosto de me vestir bem no dia a dia Uso roupas para t…"
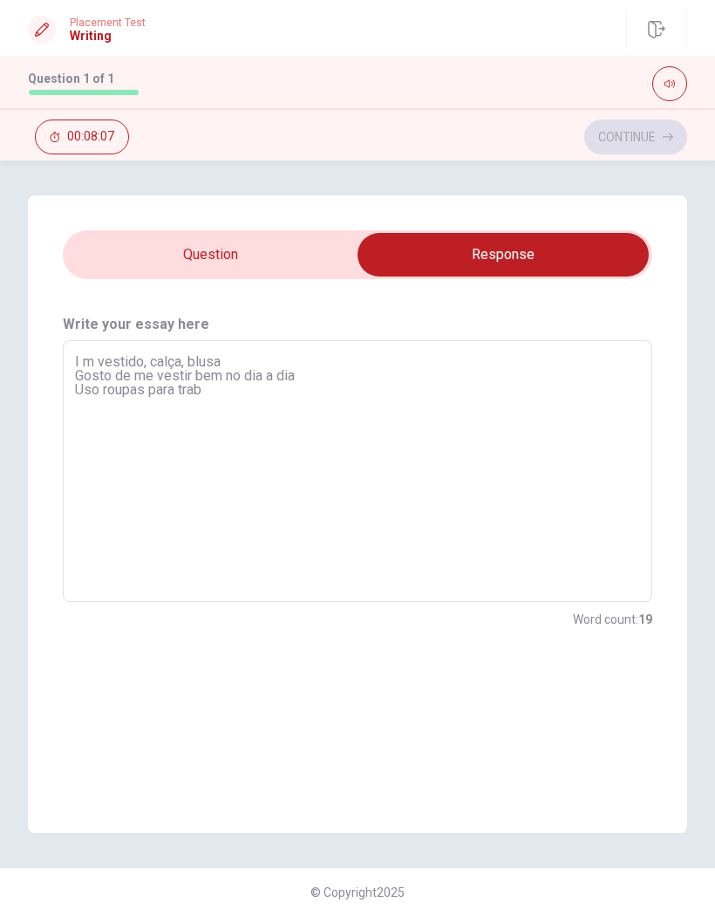
type textarea "x"
type textarea "I m vestido, calça, blusa Gosto de me vestir bem no dia a dia Uso roupas para t…"
type textarea "x"
type textarea "I m vestido, calça, blusa Gosto de me vestir bem no dia a dia Uso roupas para t…"
type textarea "x"
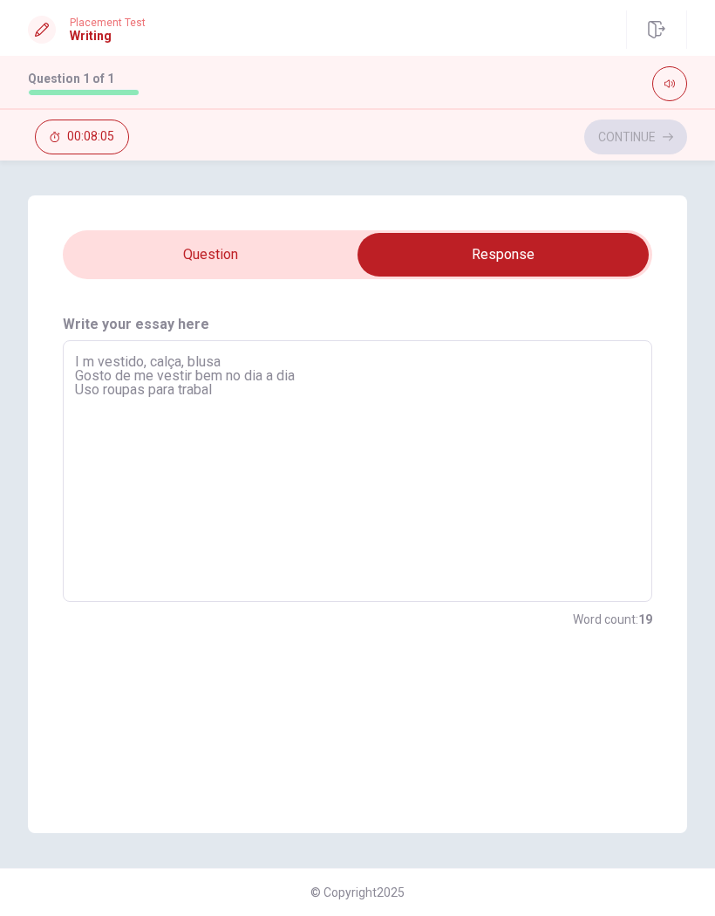
type textarea "I m vestido, calça, blusa Gosto de me vestir bem no dia a dia Uso roupas para t…"
type textarea "x"
type textarea "I m vestido, calça, blusa Gosto de me vestir bem no dia a dia Uso roupas para t…"
type textarea "x"
type textarea "I m vestido, calça, blusa Gosto de me vestir bem no dia a dia Uso roupas para t…"
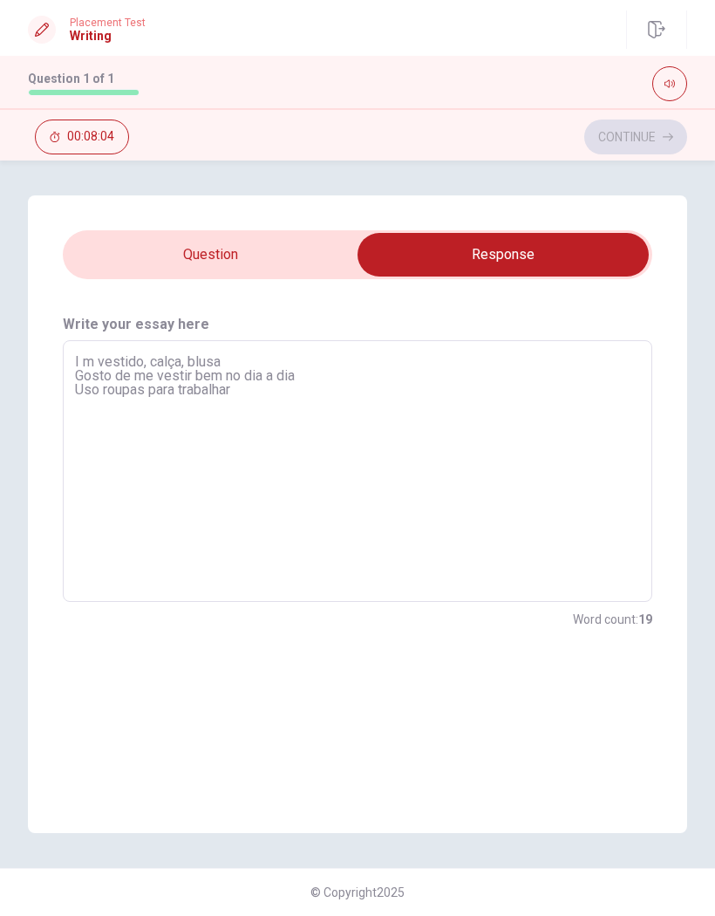
type textarea "x"
type textarea "I m vestido, calça, blusa Gosto de me vestir bem no dia a dia Uso roupas para t…"
type textarea "x"
type textarea "I m vestido, calça, blusa Gosto de me vestir bem no dia a dia Uso roupas para t…"
type textarea "x"
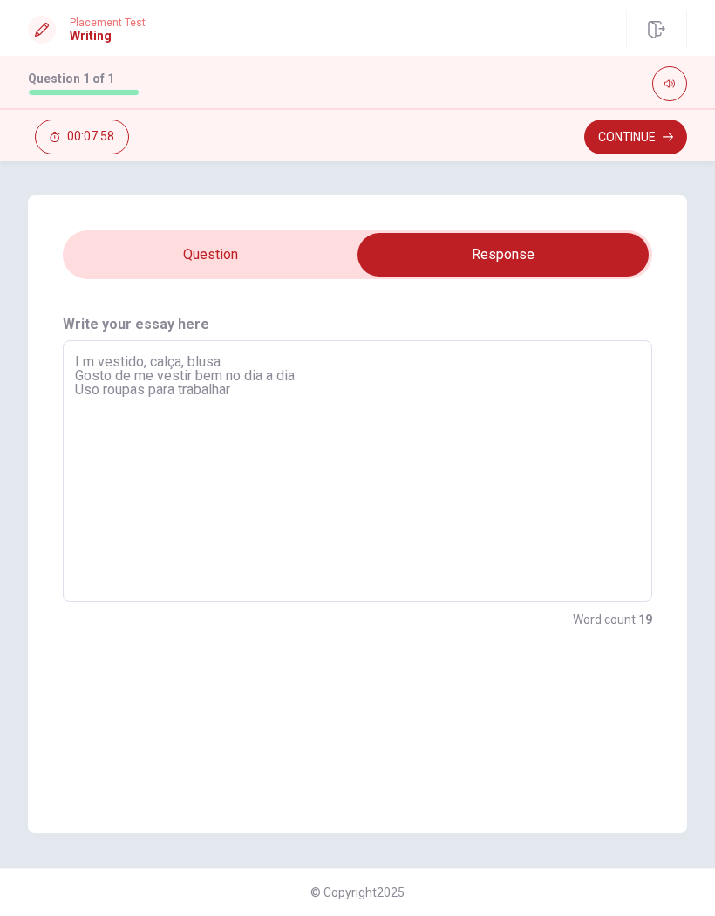
type textarea "I m vestido, calça, blusa Gosto de me vestir bem no dia a dia Uso roupas para t…"
type textarea "x"
type textarea "I m vestido, calça, blusa Gosto de me vestir bem no dia a dia Uso roupas para t…"
type textarea "x"
type textarea "I m vestido, calça, blusa Gosto de me vestir bem no dia a dia Uso roupas para t…"
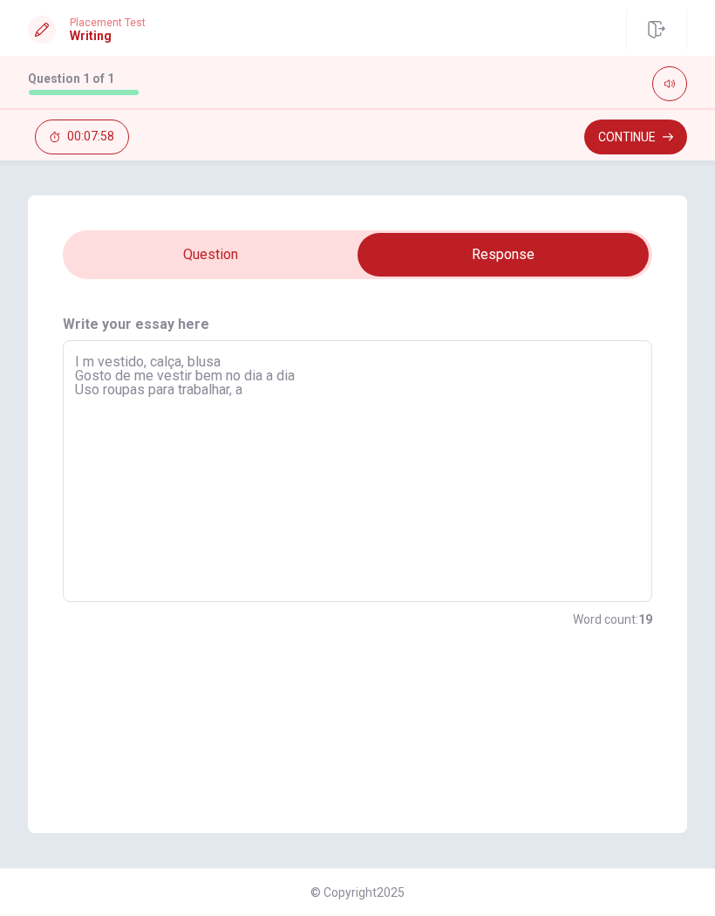
type textarea "x"
type textarea "I m vestido, calça, blusa Gosto de me vestir bem no dia a dia Uso roupas para t…"
type textarea "x"
type textarea "I m vestido, calça, blusa Gosto de me vestir bem no dia a dia Uso roupas para t…"
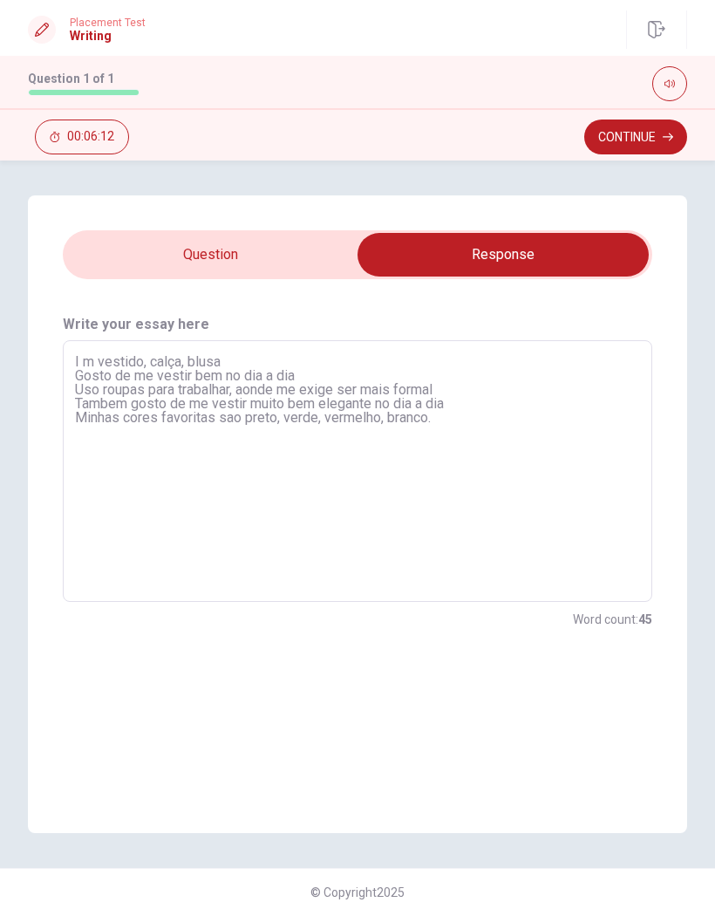
click at [657, 141] on button "Continue" at bounding box center [636, 137] width 103 height 35
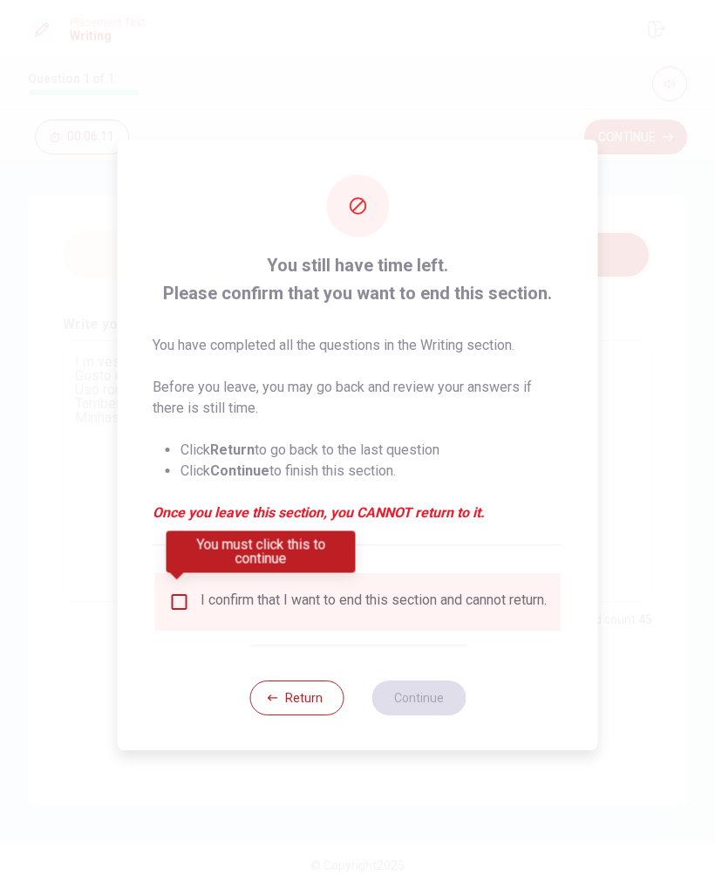
click at [174, 592] on input "You must click this to continue" at bounding box center [179, 602] width 21 height 21
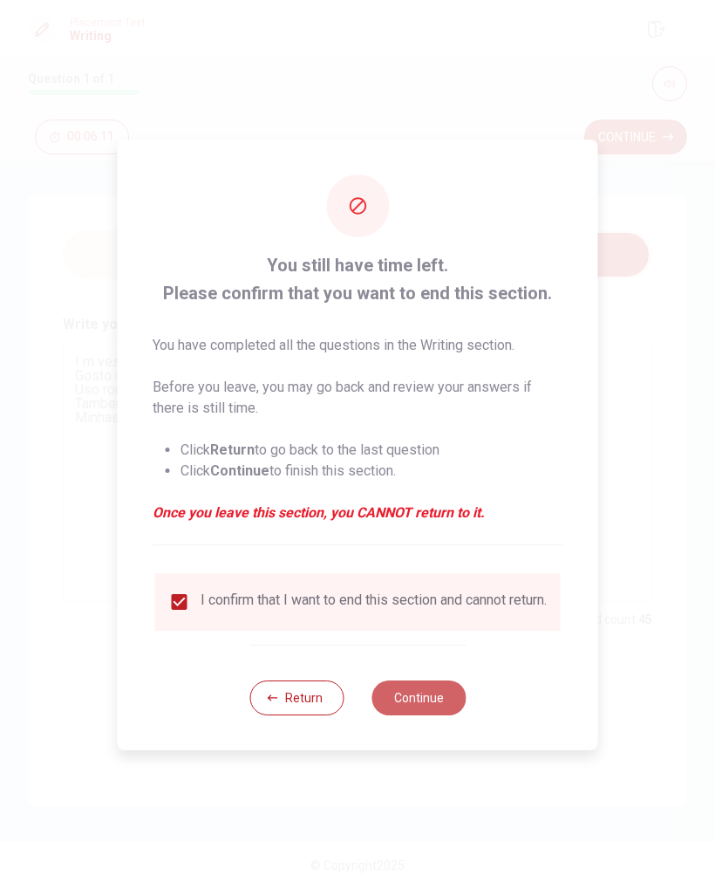
click at [408, 702] on button "Continue" at bounding box center [419, 698] width 94 height 35
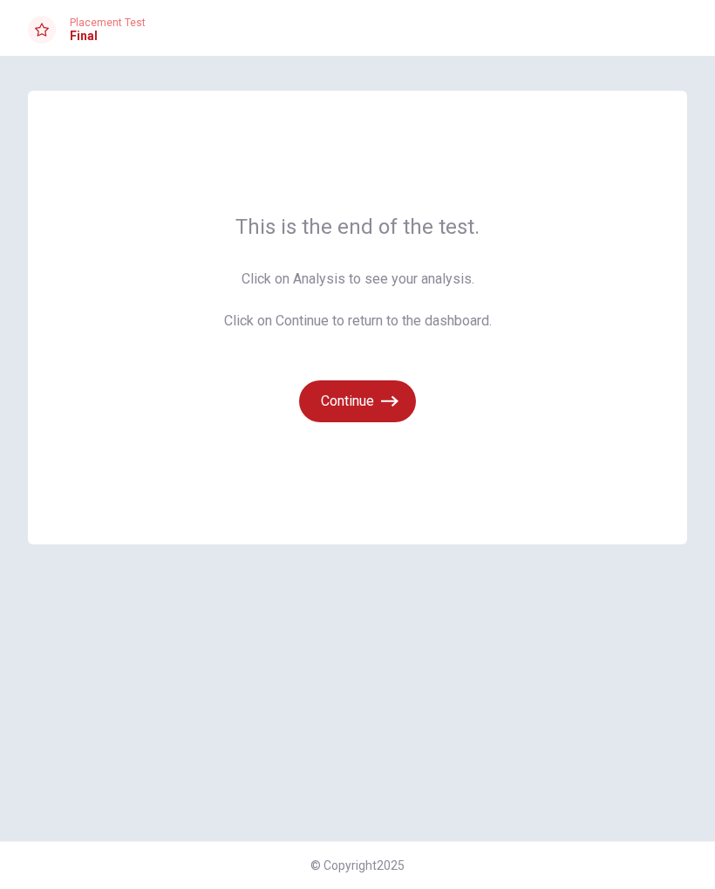
click at [388, 402] on icon "button" at bounding box center [389, 401] width 17 height 17
